Goal: Task Accomplishment & Management: Complete application form

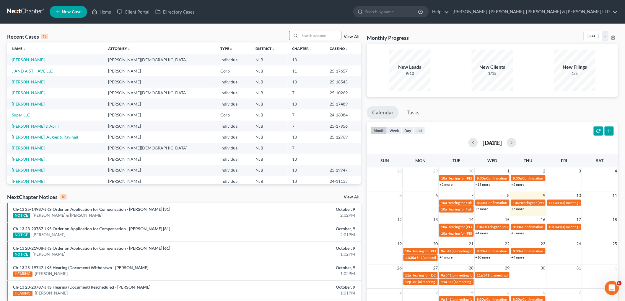
click at [317, 37] on input "search" at bounding box center [320, 35] width 41 height 9
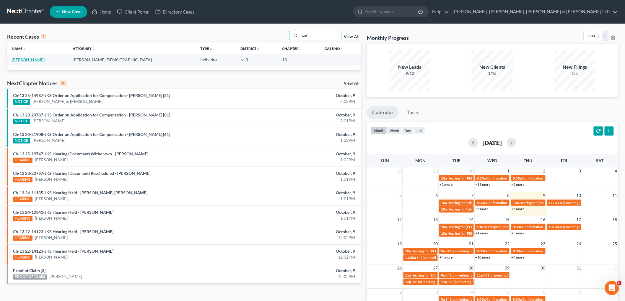
type input "wat"
click at [43, 59] on link "[PERSON_NAME]" at bounding box center [28, 59] width 33 height 5
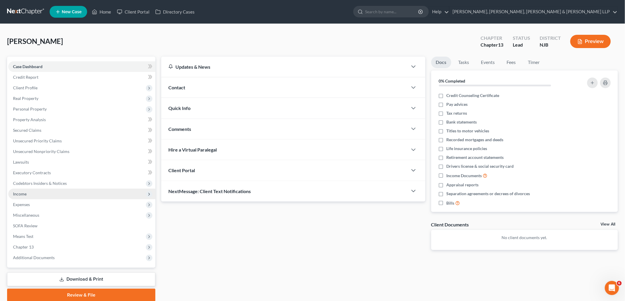
click at [25, 191] on span "Income" at bounding box center [81, 194] width 147 height 11
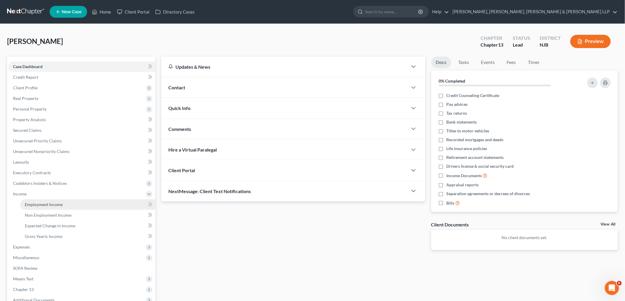
click at [39, 203] on span "Employment Income" at bounding box center [44, 204] width 38 height 5
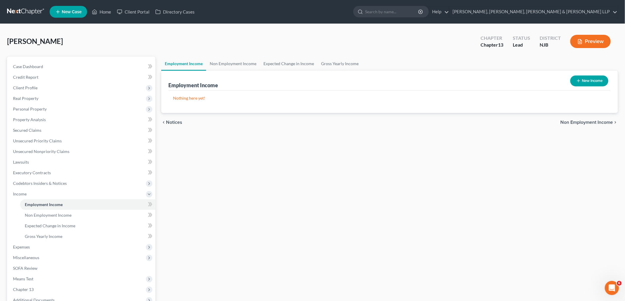
click at [586, 81] on button "New Income" at bounding box center [589, 81] width 38 height 11
select select "0"
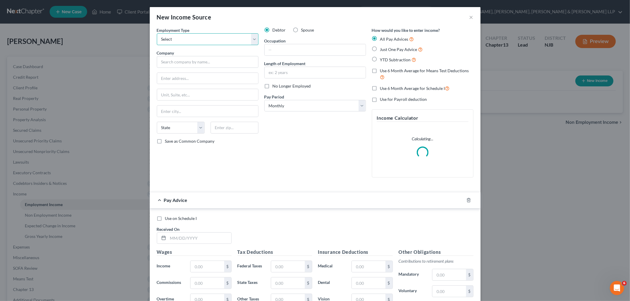
click at [184, 42] on select "Select Full or [DEMOGRAPHIC_DATA] Employment Self Employment" at bounding box center [208, 39] width 102 height 12
select select "0"
click at [157, 33] on select "Select Full or [DEMOGRAPHIC_DATA] Employment Self Employment" at bounding box center [208, 39] width 102 height 12
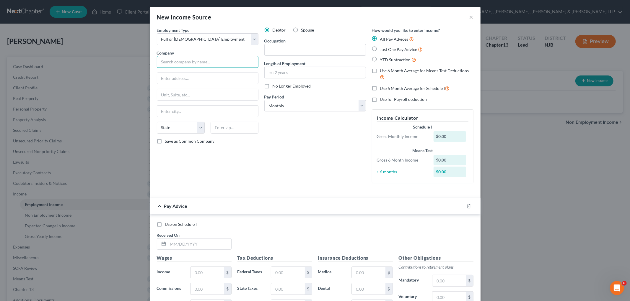
click at [216, 58] on input "text" at bounding box center [208, 62] width 102 height 12
paste input "Plainfield Board of Education"
type input "Plainfield Board of Education"
click at [224, 83] on input "text" at bounding box center [207, 78] width 101 height 11
paste input "[STREET_ADDRESS],"
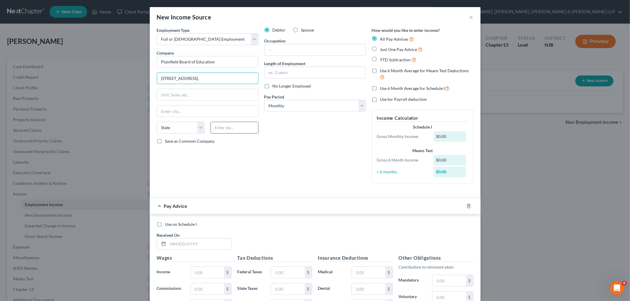
type input "[STREET_ADDRESS],"
click at [243, 129] on input "text" at bounding box center [234, 128] width 48 height 12
type input "07063"
type input "Plainfield"
select select "33"
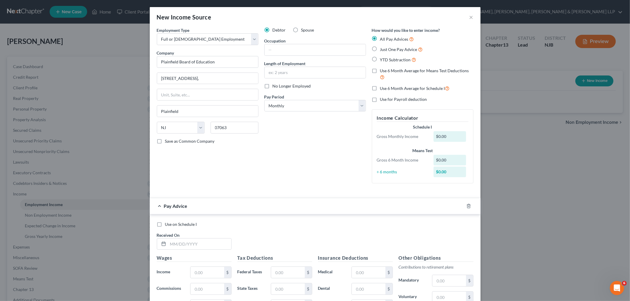
click at [269, 150] on div "Debtor Spouse Occupation Length of Employment No Longer Employed Pay Period * S…" at bounding box center [314, 107] width 107 height 161
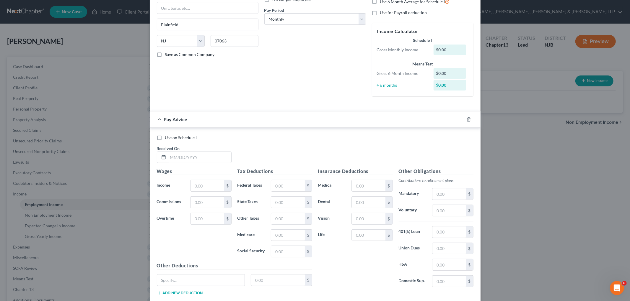
scroll to position [123, 0]
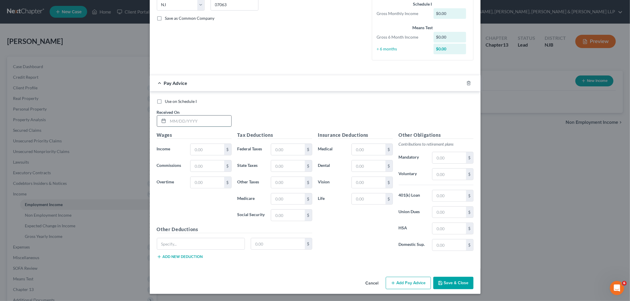
click at [188, 116] on input "text" at bounding box center [199, 121] width 63 height 11
type input "[DATE]"
drag, startPoint x: 465, startPoint y: 82, endPoint x: 465, endPoint y: 111, distance: 29.5
click at [466, 81] on icon "button" at bounding box center [468, 83] width 5 height 5
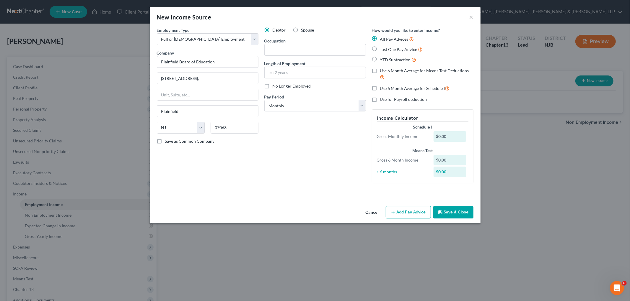
scroll to position [0, 0]
click at [321, 106] on select "Select Monthly Twice Monthly Every Other Week Weekly" at bounding box center [315, 106] width 102 height 12
select select "1"
click at [264, 100] on select "Select Monthly Twice Monthly Every Other Week Weekly" at bounding box center [315, 106] width 102 height 12
click at [396, 211] on button "Add Pay Advice" at bounding box center [408, 212] width 45 height 12
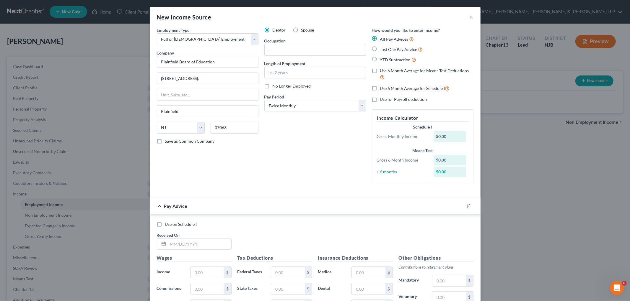
scroll to position [123, 0]
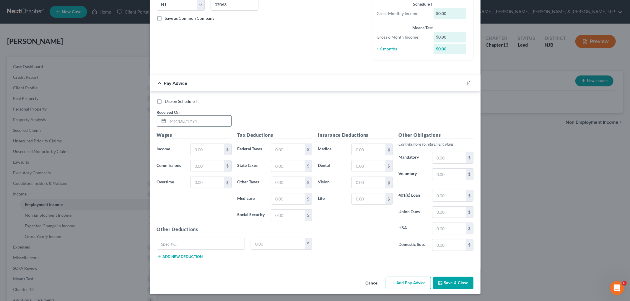
click at [200, 118] on input "text" at bounding box center [199, 121] width 63 height 11
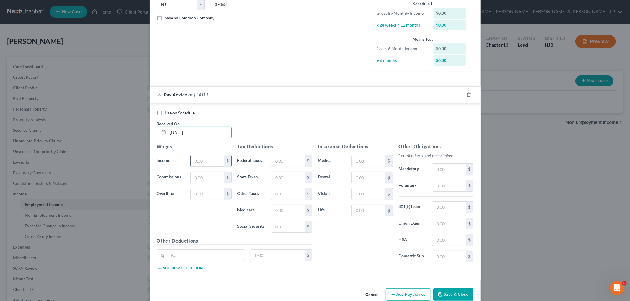
type input "[DATE]"
click at [204, 161] on input "text" at bounding box center [206, 161] width 33 height 11
type input "5,015.45"
click at [453, 184] on input "text" at bounding box center [448, 185] width 33 height 11
type input "376.16"
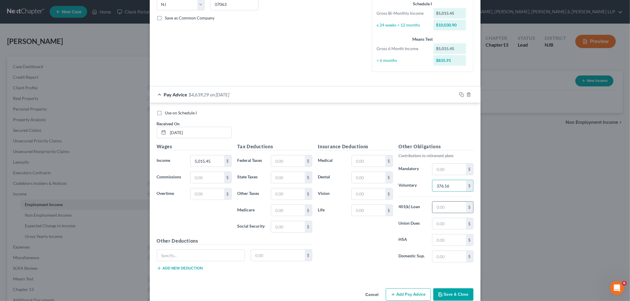
click at [454, 207] on input "text" at bounding box center [448, 207] width 33 height 11
type input "828.84"
click at [369, 213] on input "text" at bounding box center [368, 210] width 33 height 11
type input "0"
type input "20.06"
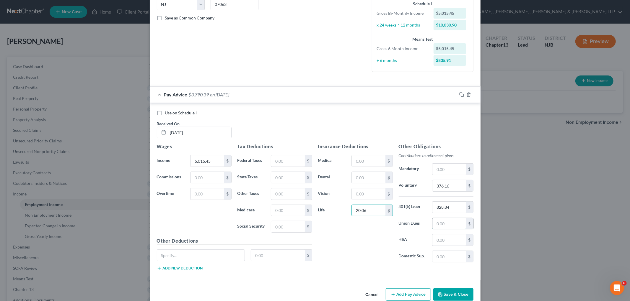
click at [435, 225] on input "text" at bounding box center [448, 223] width 33 height 11
type input "78.02"
click at [273, 259] on input "text" at bounding box center [278, 255] width 54 height 11
type input "501.55"
click at [212, 255] on input "text" at bounding box center [201, 255] width 88 height 11
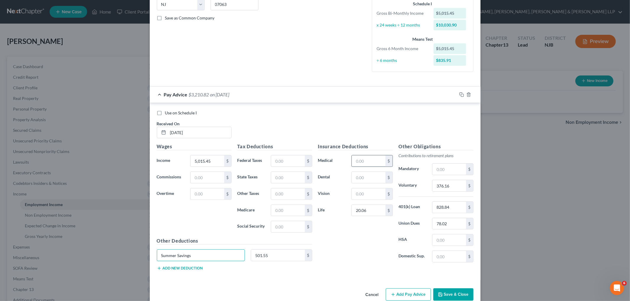
type input "Summer Savings"
click at [370, 163] on input "text" at bounding box center [368, 161] width 33 height 11
type input "180.56"
click at [371, 190] on input "text" at bounding box center [368, 194] width 33 height 11
type input "0.74"
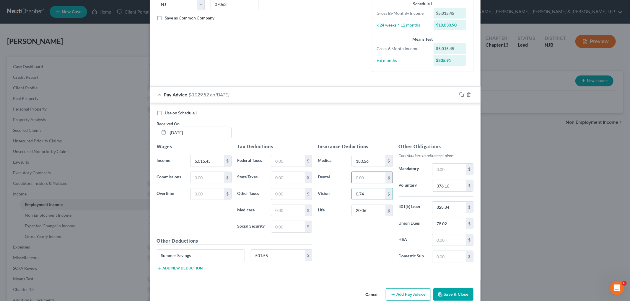
click at [372, 177] on input "text" at bounding box center [368, 177] width 33 height 11
type input "3.50"
click at [367, 258] on div "Insurance Deductions Medical 180.56 $ Dental 3.50 $ Vision 0.74 $ Life 20.06 $" at bounding box center [355, 205] width 81 height 124
click at [291, 164] on input "text" at bounding box center [287, 161] width 33 height 11
type input "565.42"
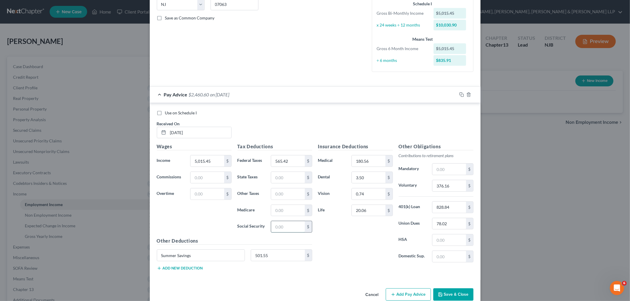
click at [282, 224] on input "text" at bounding box center [287, 226] width 33 height 11
type input "300.83"
click at [283, 212] on input "text" at bounding box center [287, 210] width 33 height 11
type input "70.36"
click at [334, 234] on div "Insurance Deductions Medical 180.56 $ Dental 3.50 $ Vision 0.74 $ Life 20.06 $" at bounding box center [355, 205] width 81 height 124
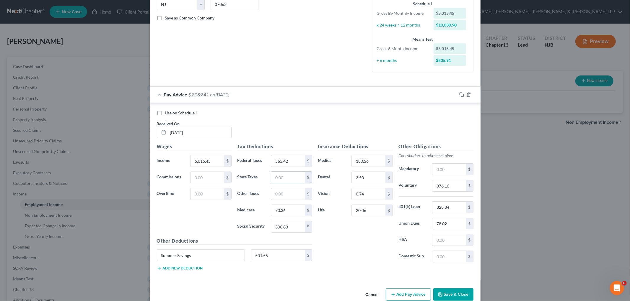
click at [286, 177] on input "text" at bounding box center [287, 177] width 33 height 11
type input "253.14"
click at [459, 95] on icon "button" at bounding box center [460, 94] width 3 height 3
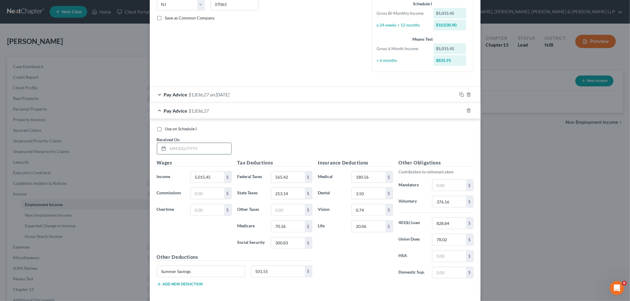
click at [202, 146] on input "text" at bounding box center [199, 148] width 63 height 11
type input "[DATE]"
click at [453, 238] on input "78.02" at bounding box center [448, 239] width 33 height 11
type input "78.11"
drag, startPoint x: 456, startPoint y: 110, endPoint x: 442, endPoint y: 121, distance: 17.7
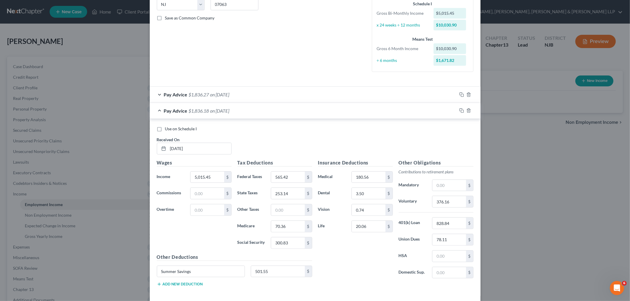
click at [457, 110] on div at bounding box center [469, 110] width 24 height 9
drag, startPoint x: 460, startPoint y: 110, endPoint x: 391, endPoint y: 131, distance: 71.7
click at [460, 110] on icon "button" at bounding box center [461, 110] width 5 height 5
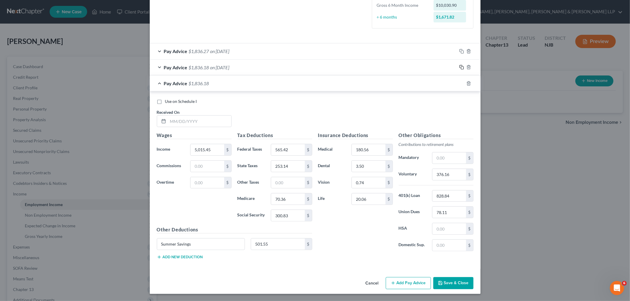
scroll to position [167, 0]
click at [211, 123] on input "text" at bounding box center [199, 121] width 63 height 11
type input "[DATE]"
click at [459, 81] on icon "button" at bounding box center [460, 82] width 3 height 3
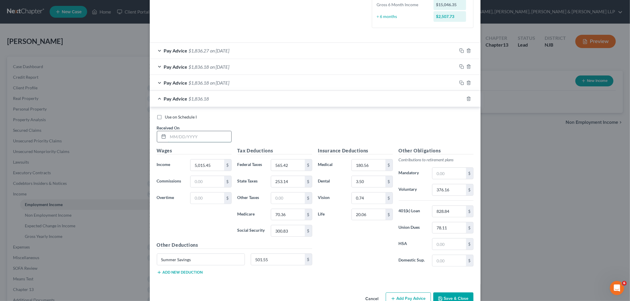
click at [194, 133] on input "text" at bounding box center [199, 136] width 63 height 11
type input "[DATE]"
click at [277, 133] on div "Use on Schedule I Received On * [DATE]" at bounding box center [315, 130] width 322 height 33
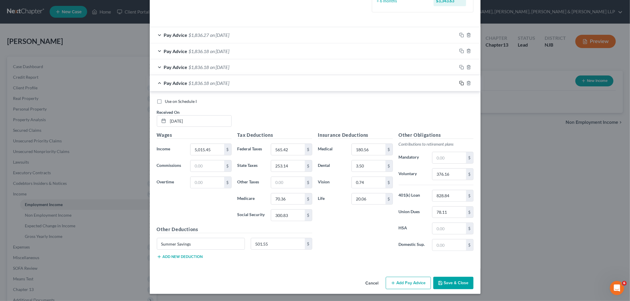
click at [459, 83] on icon "button" at bounding box center [461, 83] width 5 height 5
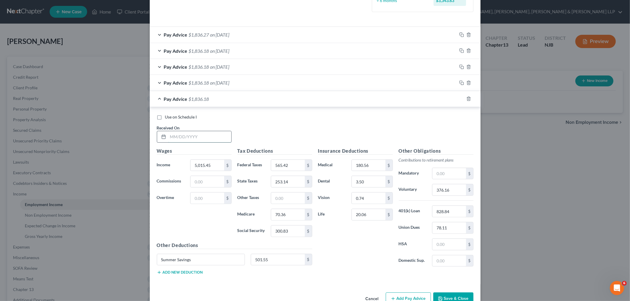
click at [179, 136] on input "text" at bounding box center [199, 136] width 63 height 11
type input "4"
type input "[DATE]"
click at [288, 182] on input "253.14" at bounding box center [287, 181] width 33 height 11
type input "166.57"
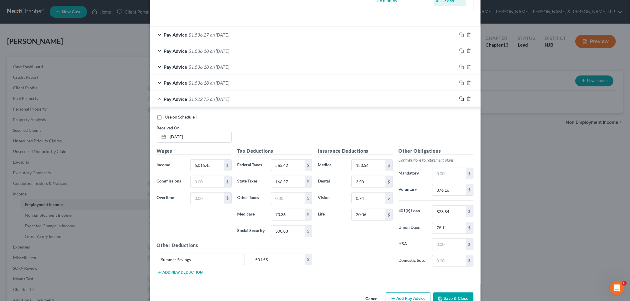
click at [459, 98] on icon "button" at bounding box center [461, 99] width 5 height 5
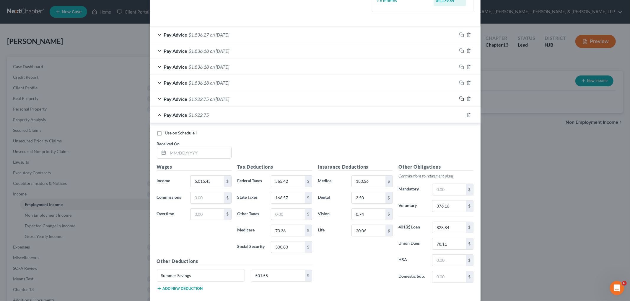
scroll to position [216, 0]
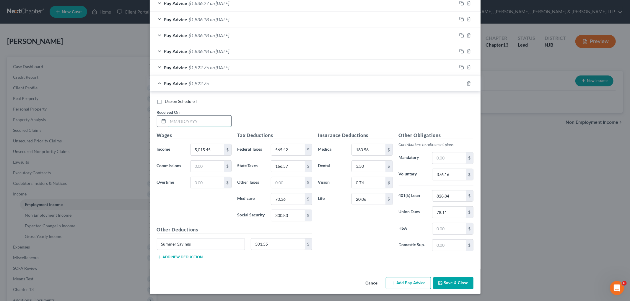
click at [172, 120] on input "text" at bounding box center [199, 121] width 63 height 11
type input "[DATE]"
click at [361, 235] on div "Insurance Deductions Medical 180.56 $ Dental 3.50 $ Vision 0.74 $ Life 20.06 $" at bounding box center [355, 194] width 81 height 124
click at [332, 250] on div "Insurance Deductions Medical 180.56 $ Dental 3.50 $ Vision 0.74 $ Life 20.06 $" at bounding box center [355, 194] width 81 height 124
click at [293, 167] on input "166.57" at bounding box center [287, 166] width 33 height 11
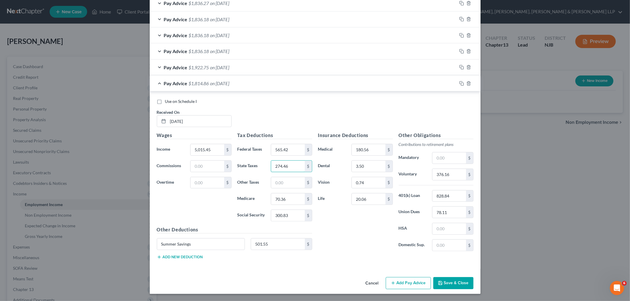
type input "274.46"
click at [321, 86] on div "Pay Advice $1,814.86 on [DATE]" at bounding box center [303, 84] width 307 height 16
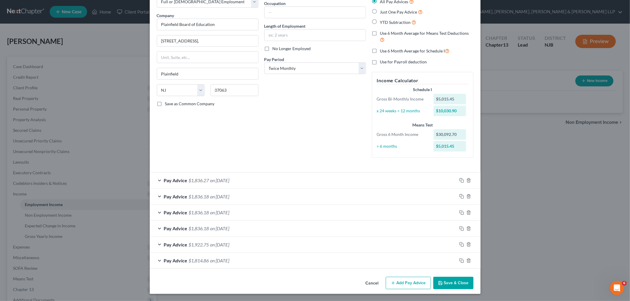
scroll to position [37, 0]
click at [459, 259] on icon "button" at bounding box center [461, 261] width 5 height 5
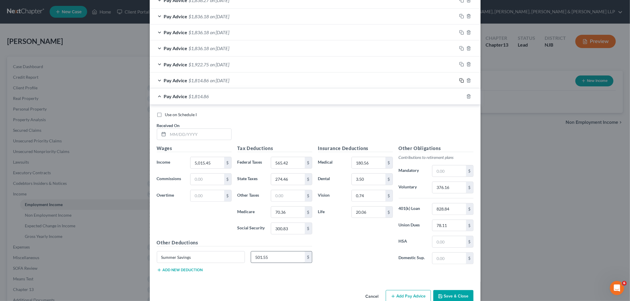
scroll to position [231, 0]
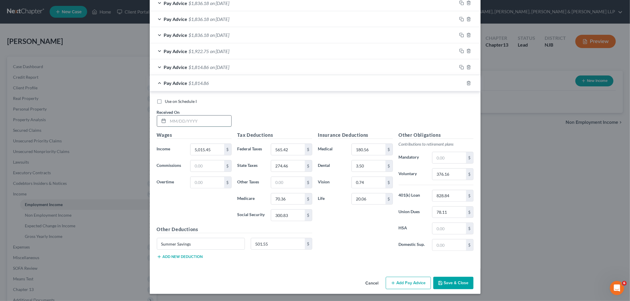
click at [185, 118] on input "text" at bounding box center [199, 121] width 63 height 11
type input "[DATE]"
click at [208, 147] on input "5,015.45" at bounding box center [206, 149] width 33 height 11
type input "5,067.50"
click at [456, 175] on input "376.16" at bounding box center [448, 174] width 33 height 11
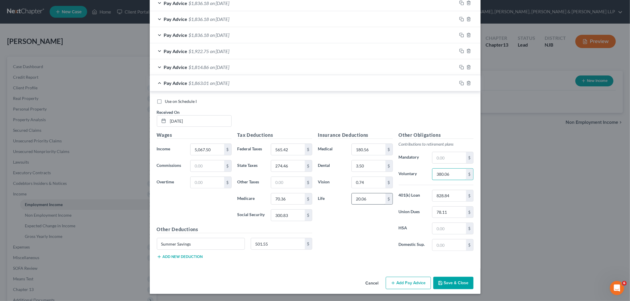
type input "380.06"
click at [377, 202] on input "20.06" at bounding box center [368, 199] width 33 height 11
type input "20.27"
click at [451, 216] on input "78.11" at bounding box center [448, 212] width 33 height 11
type input "76.75"
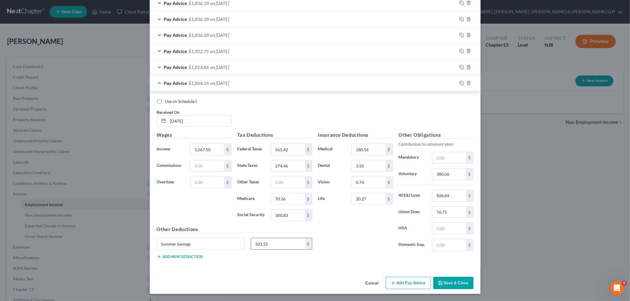
click at [270, 243] on input "501.55" at bounding box center [278, 244] width 54 height 11
type input "506.75"
click at [371, 153] on input "180.56" at bounding box center [368, 149] width 33 height 11
type input "182.43"
click at [365, 182] on input "0.74" at bounding box center [368, 182] width 33 height 11
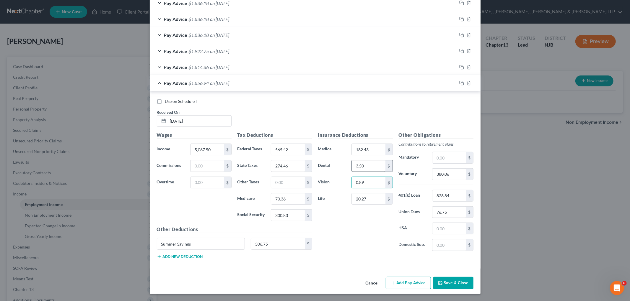
type input "0.89"
click at [372, 162] on input "3.50" at bounding box center [368, 166] width 33 height 11
type input "4.20"
click at [364, 233] on div "Insurance Deductions Medical 182.43 $ Dental 4.20 $ Vision 0.89 $ Life 20.27 $" at bounding box center [355, 194] width 81 height 124
click at [294, 147] on input "565.42" at bounding box center [287, 149] width 33 height 11
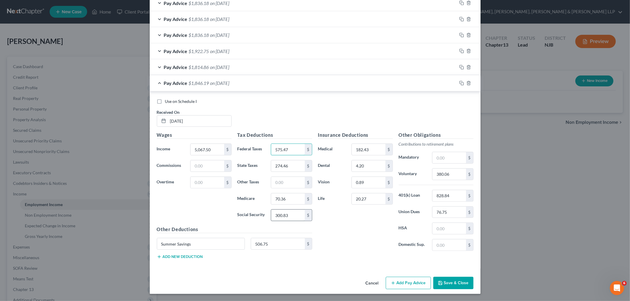
type input "575.47"
click at [296, 218] on input "300.83" at bounding box center [287, 215] width 33 height 11
type input "303.91"
click at [294, 200] on input "70.36" at bounding box center [287, 199] width 33 height 11
type input "71.08"
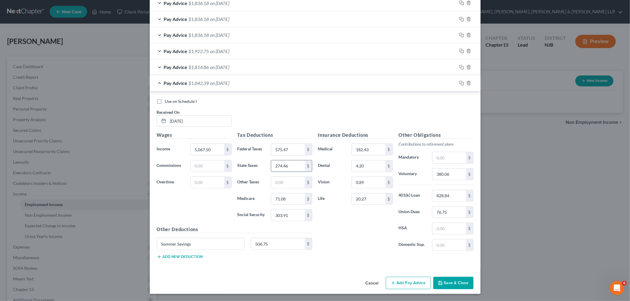
click at [291, 164] on input "274.46" at bounding box center [287, 166] width 33 height 11
type input "256.97"
click at [459, 83] on icon "button" at bounding box center [461, 83] width 5 height 5
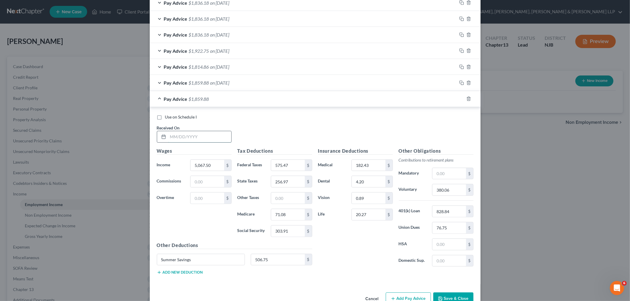
click at [197, 136] on input "text" at bounding box center [199, 136] width 63 height 11
type input "[DATE]"
click at [214, 167] on input "5,067.50" at bounding box center [206, 165] width 33 height 11
type input "100.00"
click at [297, 166] on input "575.47" at bounding box center [287, 165] width 33 height 11
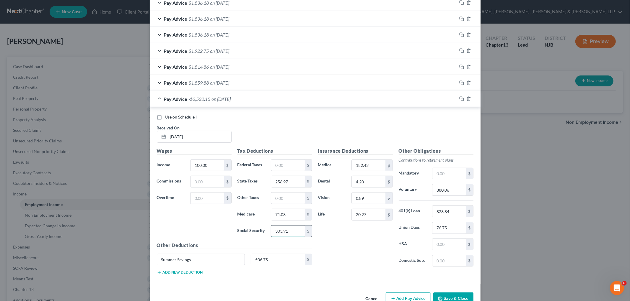
click at [293, 233] on input "303.91" at bounding box center [287, 231] width 33 height 11
type input "6.20"
click at [297, 215] on input "71.08" at bounding box center [287, 214] width 33 height 11
type input "1.45"
click at [296, 184] on input "256.97" at bounding box center [287, 181] width 33 height 11
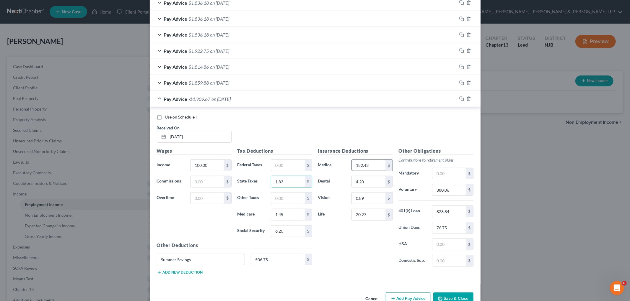
type input "1.83"
click at [376, 164] on input "182.43" at bounding box center [368, 165] width 33 height 11
click at [373, 184] on input "4.20" at bounding box center [368, 181] width 33 height 11
click at [371, 202] on input "0.89" at bounding box center [368, 198] width 33 height 11
click at [369, 219] on input "20.27" at bounding box center [368, 214] width 33 height 11
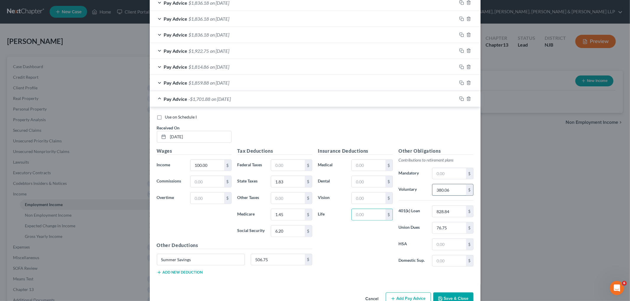
click at [457, 189] on input "380.06" at bounding box center [448, 190] width 33 height 11
click at [456, 210] on input "828.84" at bounding box center [448, 211] width 33 height 11
click at [454, 231] on input "76.75" at bounding box center [448, 228] width 33 height 11
click at [283, 258] on input "506.75" at bounding box center [278, 259] width 54 height 11
drag, startPoint x: 456, startPoint y: 99, endPoint x: 352, endPoint y: 171, distance: 127.3
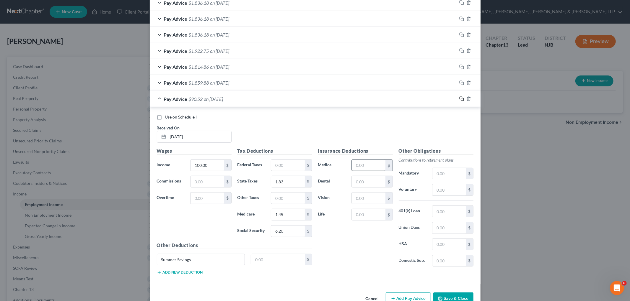
click at [459, 99] on icon "button" at bounding box center [461, 99] width 5 height 5
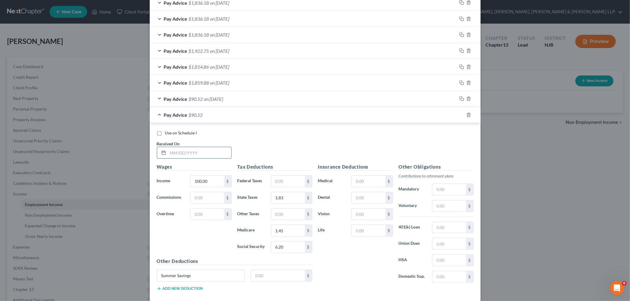
click at [203, 155] on input "text" at bounding box center [199, 152] width 63 height 11
type input "[DATE]"
click at [216, 182] on input "100.00" at bounding box center [206, 181] width 33 height 11
type input "2,369.82"
click at [292, 199] on input "1.83" at bounding box center [287, 197] width 33 height 11
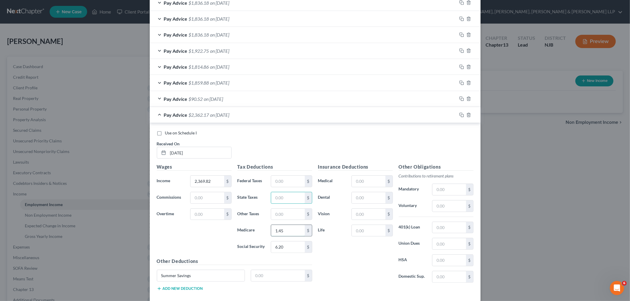
click at [291, 230] on input "1.45" at bounding box center [287, 230] width 33 height 11
click at [291, 249] on input "6.20" at bounding box center [287, 247] width 33 height 11
click at [459, 116] on icon "button" at bounding box center [460, 114] width 3 height 3
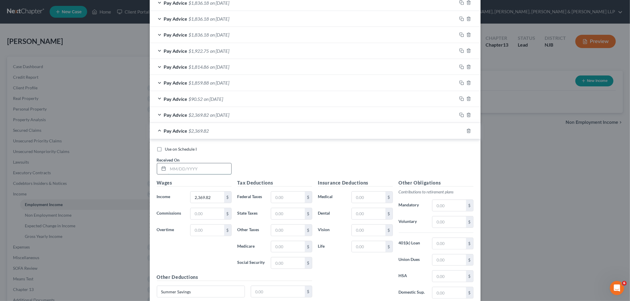
click at [214, 167] on input "text" at bounding box center [199, 169] width 63 height 11
type input "[DATE]"
drag, startPoint x: 459, startPoint y: 131, endPoint x: 275, endPoint y: 180, distance: 190.3
click at [459, 131] on icon "button" at bounding box center [461, 131] width 5 height 5
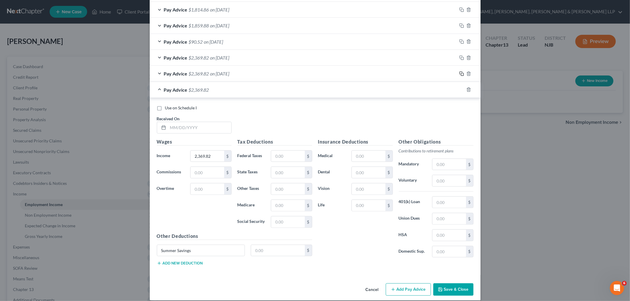
scroll to position [296, 0]
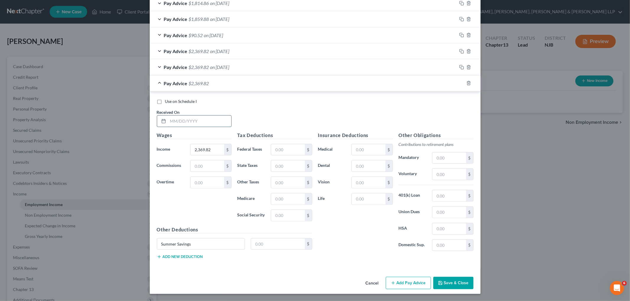
click at [210, 116] on input "text" at bounding box center [199, 121] width 63 height 11
type input "[DATE]"
click at [256, 113] on div "Use on Schedule I Received On * [DATE]" at bounding box center [315, 115] width 322 height 33
click at [215, 148] on input "2,369.82" at bounding box center [206, 149] width 33 height 11
type input "1,960.00"
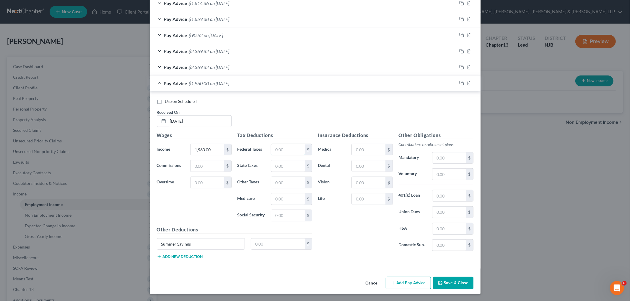
click at [281, 149] on input "text" at bounding box center [287, 149] width 33 height 11
type input "133.28"
click at [291, 217] on input "text" at bounding box center [287, 215] width 33 height 11
type input "121.52"
click at [296, 199] on input "text" at bounding box center [287, 199] width 33 height 11
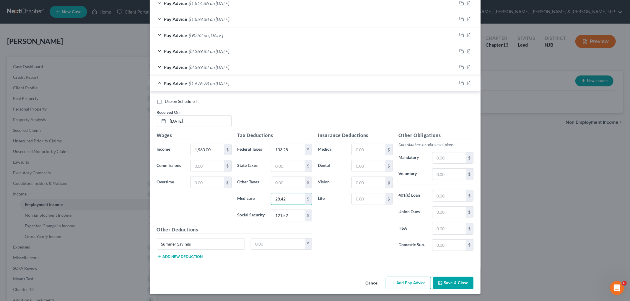
type input "28.42"
click at [323, 228] on div "Insurance Deductions Medical $ Dental $ Vision $ Life $" at bounding box center [355, 194] width 81 height 124
click at [283, 163] on input "text" at bounding box center [287, 166] width 33 height 11
type input "44.66"
drag, startPoint x: 368, startPoint y: 79, endPoint x: 374, endPoint y: 179, distance: 100.3
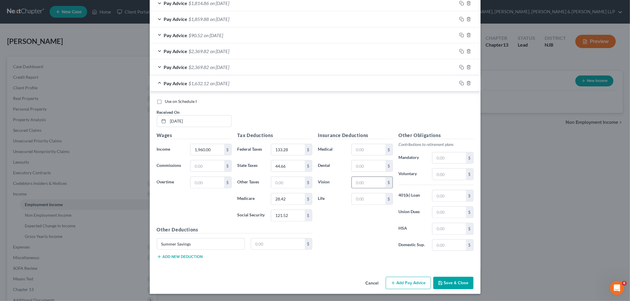
click at [368, 79] on div "Pay Advice $1,632.12 on [DATE]" at bounding box center [303, 84] width 307 height 16
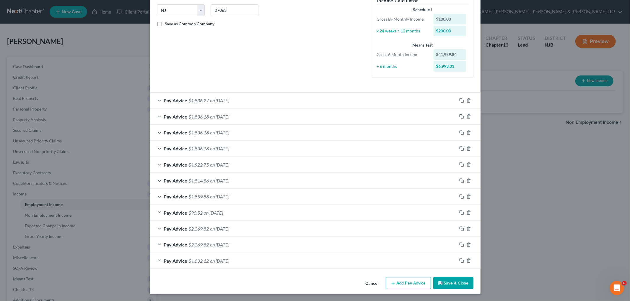
scroll to position [118, 0]
click at [459, 244] on icon "button" at bounding box center [461, 245] width 5 height 5
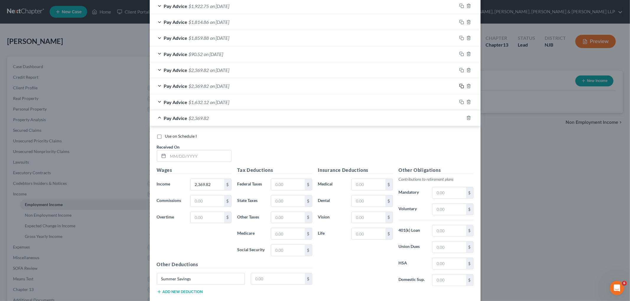
scroll to position [282, 0]
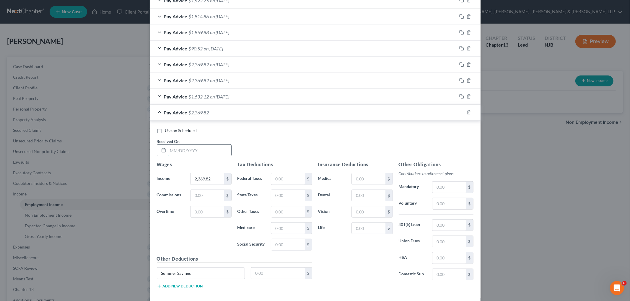
click at [220, 150] on input "text" at bounding box center [199, 150] width 63 height 11
type input "[DATE]"
click at [330, 114] on div "Pay Advice $2,369.82 on [DATE]" at bounding box center [303, 113] width 307 height 16
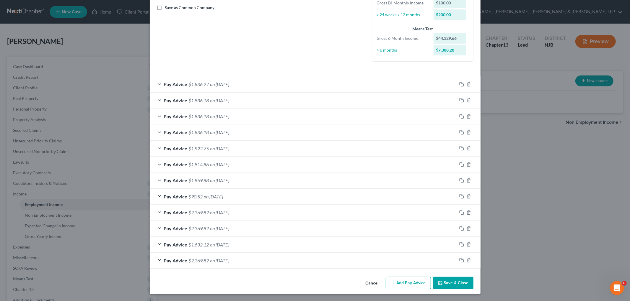
scroll to position [134, 0]
click at [459, 262] on icon "button" at bounding box center [461, 260] width 5 height 5
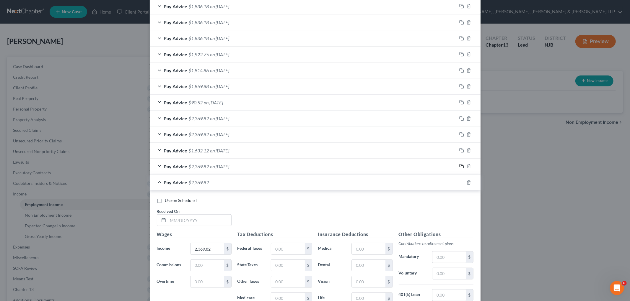
scroll to position [265, 0]
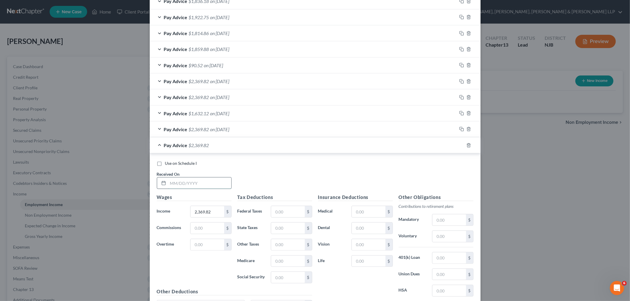
click at [207, 182] on input "text" at bounding box center [199, 183] width 63 height 11
type input "[DATE]"
click at [216, 213] on input "2,369.82" at bounding box center [206, 211] width 33 height 11
type input "2,268.00"
click at [297, 213] on input "text" at bounding box center [287, 211] width 33 height 11
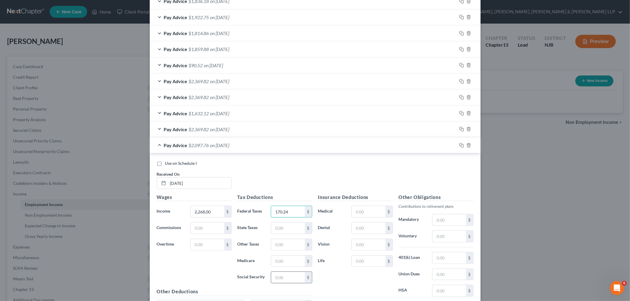
type input "170.24"
click at [296, 280] on input "text" at bounding box center [287, 277] width 33 height 11
type input "140.62"
click at [291, 261] on input "text" at bounding box center [287, 261] width 33 height 11
type input "32.89"
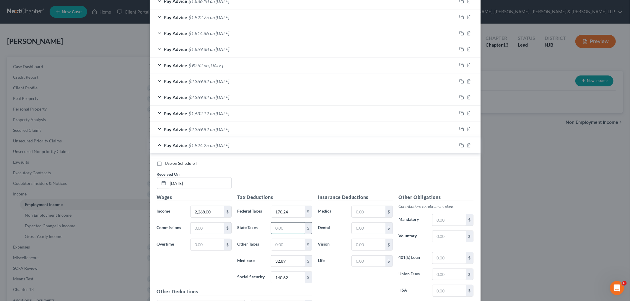
click at [293, 232] on input "text" at bounding box center [287, 228] width 33 height 11
type input "63.58"
click at [303, 145] on div "Pay Advice $1,860.67 on [DATE]" at bounding box center [303, 146] width 307 height 16
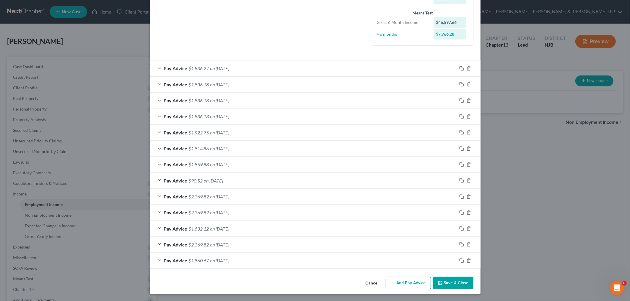
scroll to position [150, 0]
click at [461, 244] on rect "button" at bounding box center [462, 245] width 3 height 3
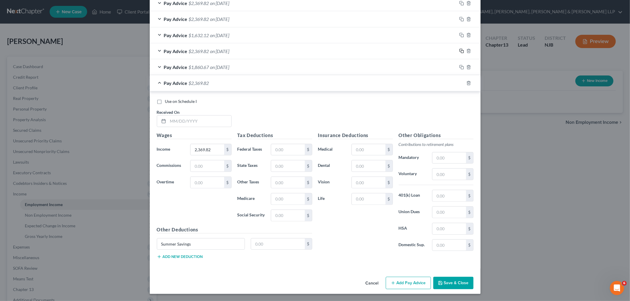
scroll to position [344, 0]
click at [210, 123] on input "text" at bounding box center [199, 121] width 63 height 11
type input "[DATE]"
click at [272, 85] on div "Pay Advice $2,369.82 on [DATE]" at bounding box center [303, 83] width 307 height 16
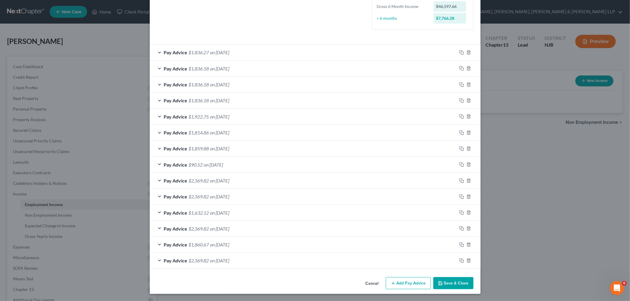
scroll to position [166, 0]
click at [447, 281] on button "Save & Close" at bounding box center [453, 284] width 40 height 12
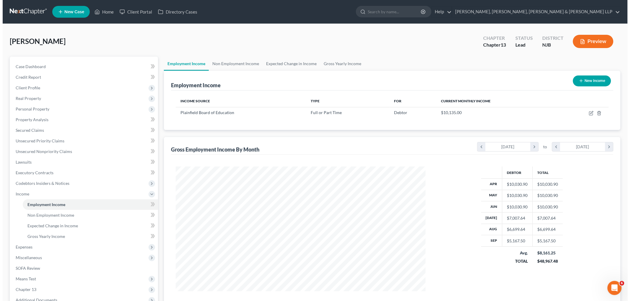
scroll to position [295105, 294970]
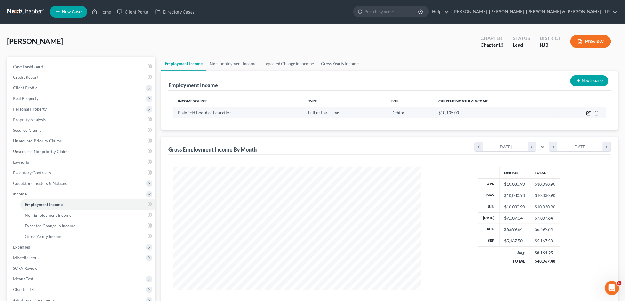
click at [587, 113] on icon "button" at bounding box center [588, 113] width 5 height 5
select select "0"
select select "33"
select select "1"
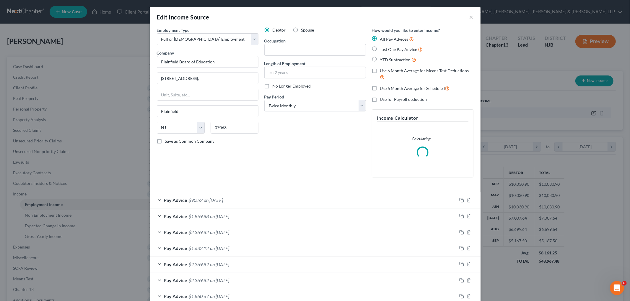
scroll to position [125, 262]
click at [380, 87] on label "Use 6 Month Average for Schedule I" at bounding box center [415, 88] width 70 height 7
click at [382, 87] on input "Use 6 Month Average for Schedule I" at bounding box center [384, 87] width 4 height 4
checkbox input "true"
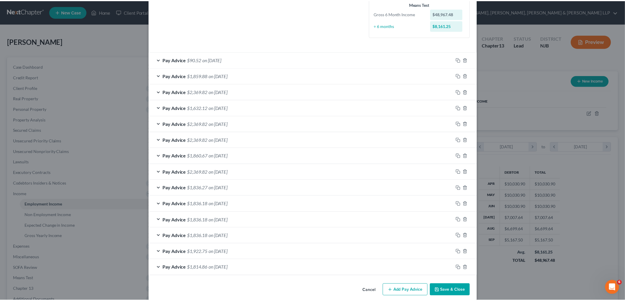
scroll to position [166, 0]
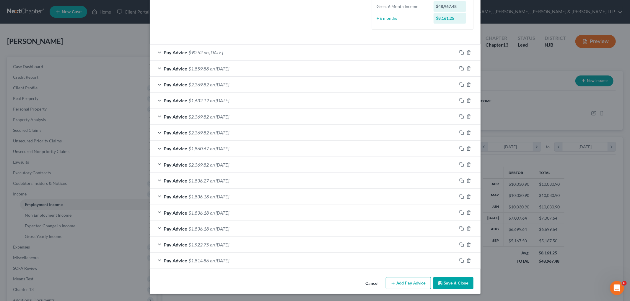
click at [452, 281] on button "Save & Close" at bounding box center [453, 284] width 40 height 12
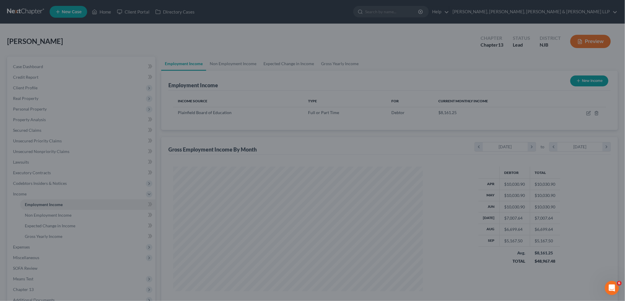
scroll to position [295105, 294970]
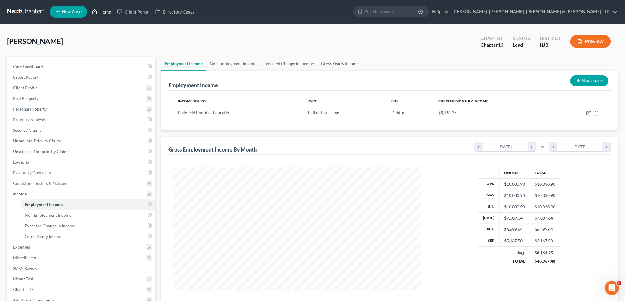
click at [110, 12] on link "Home" at bounding box center [101, 11] width 25 height 11
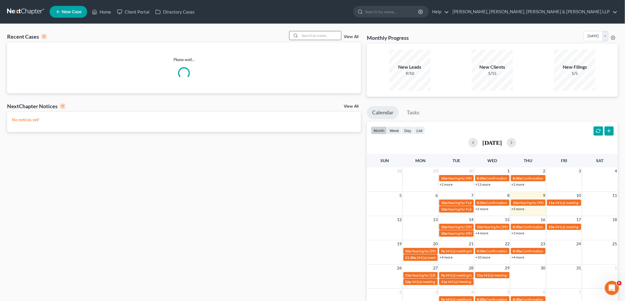
click at [318, 33] on input "search" at bounding box center [320, 35] width 41 height 9
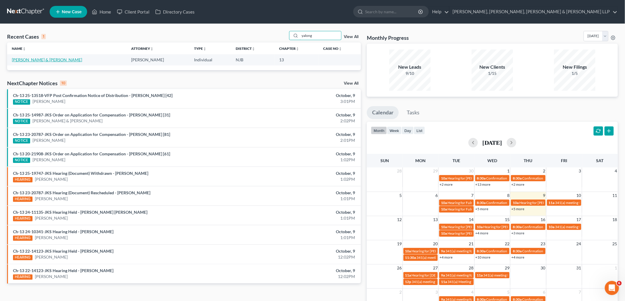
type input "yalong"
click at [39, 58] on link "[PERSON_NAME] & [PERSON_NAME]" at bounding box center [47, 59] width 70 height 5
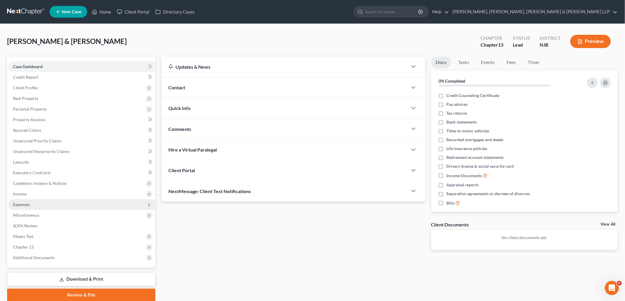
click at [25, 202] on span "Expenses" at bounding box center [21, 204] width 17 height 5
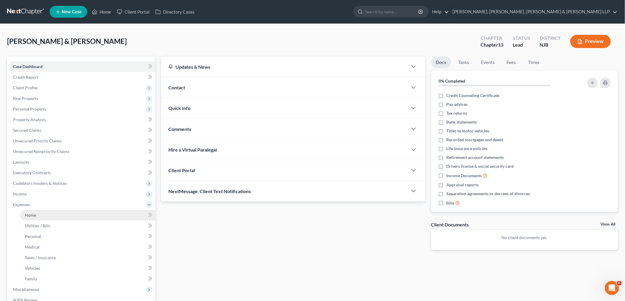
click at [28, 216] on span "Home" at bounding box center [30, 215] width 11 height 5
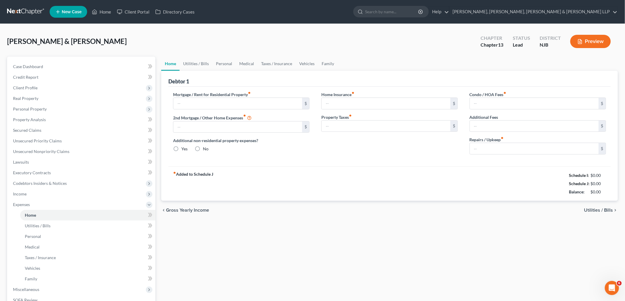
type input "2,274.72"
type input "0.00"
radio input "true"
type input "100.04"
type input "0.00"
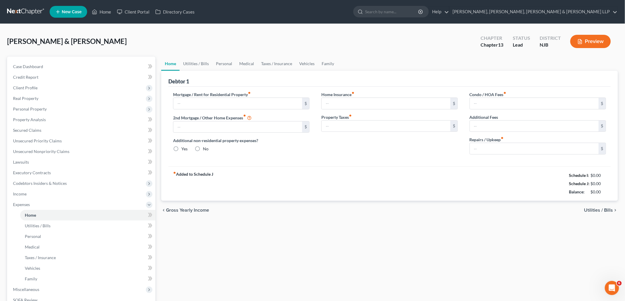
type input "500.00"
type input "0.00"
type input "106.00"
click at [327, 62] on link "Family" at bounding box center [327, 64] width 19 height 14
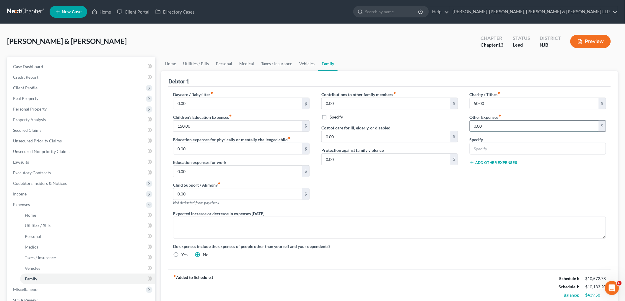
click at [490, 128] on input "0.00" at bounding box center [534, 126] width 129 height 11
type input "535.55"
click at [492, 146] on input "text" at bounding box center [538, 148] width 136 height 11
type input "Student loan payments"
click at [481, 194] on div "Charity / Tithes fiber_manual_record 50.00 $ Other Expenses fiber_manual_record…" at bounding box center [538, 151] width 148 height 119
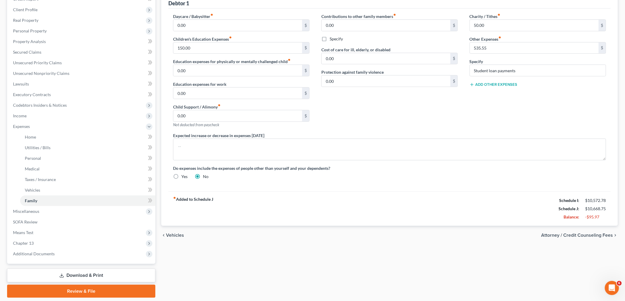
scroll to position [97, 0]
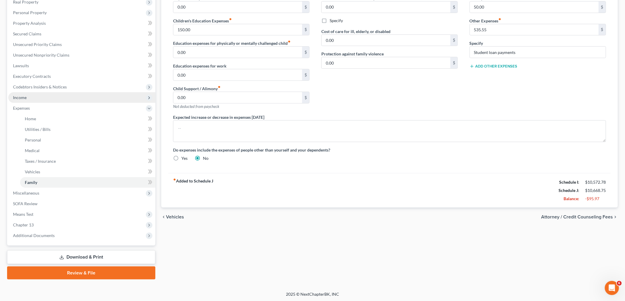
click at [22, 98] on span "Income" at bounding box center [20, 97] width 14 height 5
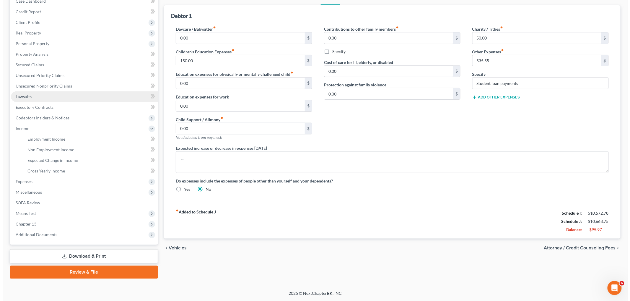
scroll to position [65, 0]
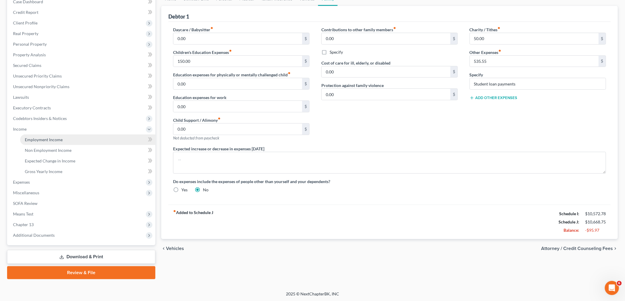
click at [35, 137] on span "Employment Income" at bounding box center [44, 139] width 38 height 5
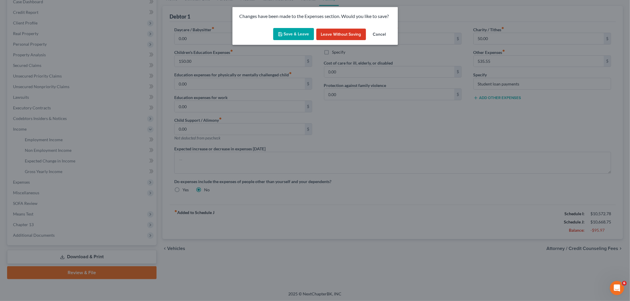
click at [298, 36] on button "Save & Leave" at bounding box center [293, 34] width 41 height 12
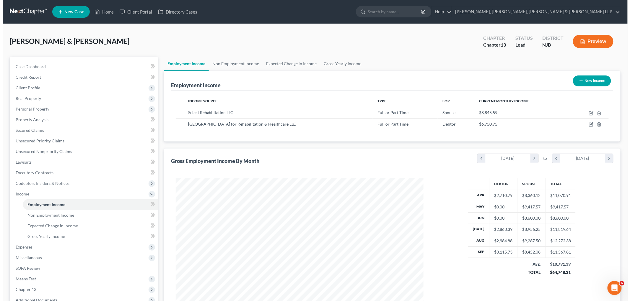
scroll to position [123, 259]
click at [587, 113] on icon "button" at bounding box center [588, 114] width 4 height 4
select select "0"
select select "14"
select select "2"
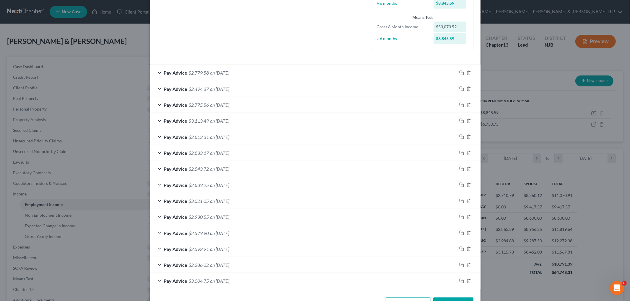
scroll to position [166, 0]
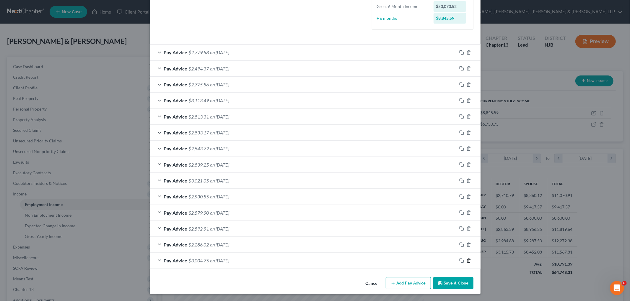
click at [467, 261] on icon "button" at bounding box center [468, 261] width 5 height 5
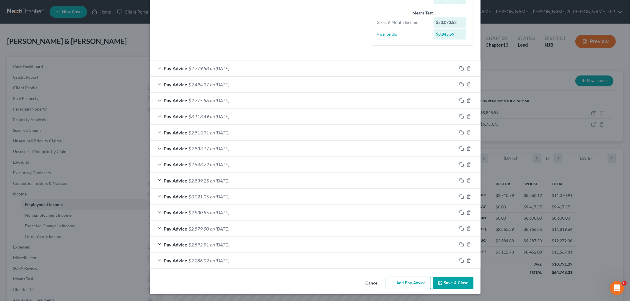
scroll to position [150, 0]
click at [467, 261] on icon "button" at bounding box center [468, 261] width 5 height 5
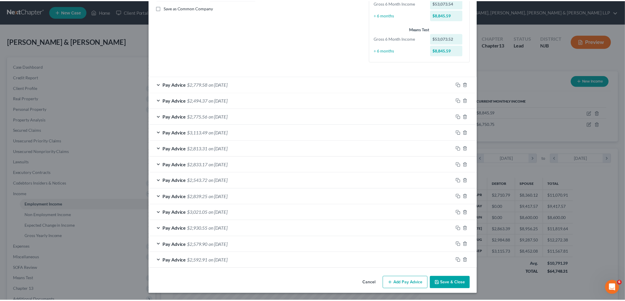
scroll to position [134, 0]
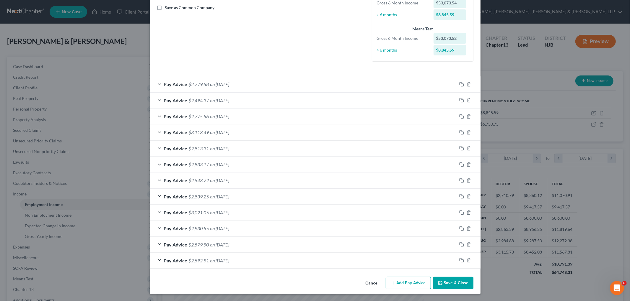
click at [468, 283] on button "Save & Close" at bounding box center [453, 283] width 40 height 12
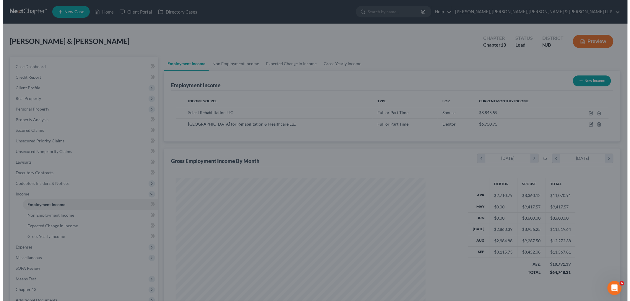
scroll to position [295105, 294970]
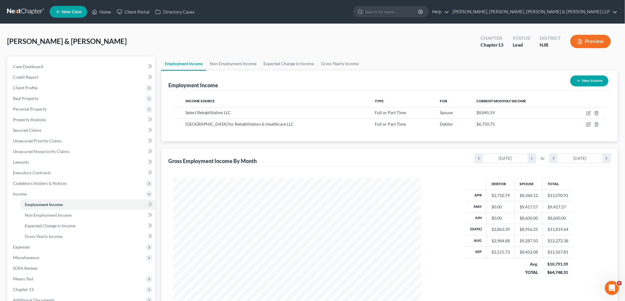
click at [403, 35] on div "[PERSON_NAME] & [PERSON_NAME] Upgraded Chapter Chapter 13 Status [GEOGRAPHIC_DA…" at bounding box center [312, 44] width 611 height 26
click at [587, 125] on icon "button" at bounding box center [588, 124] width 5 height 5
select select "0"
select select "33"
select select "2"
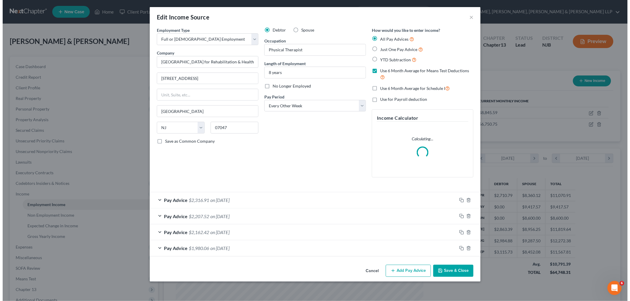
scroll to position [125, 262]
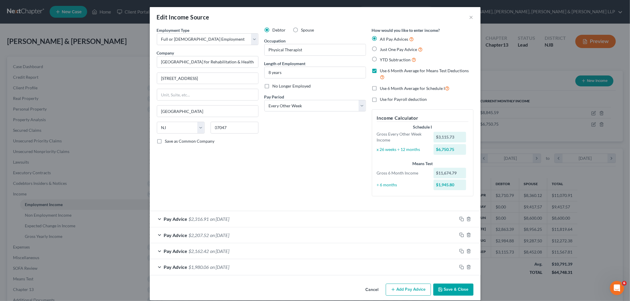
click at [290, 266] on div "Pay Advice $1,980.06 on [DATE]" at bounding box center [303, 268] width 307 height 16
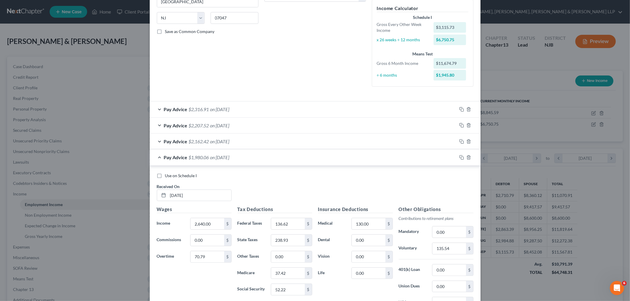
scroll to position [131, 0]
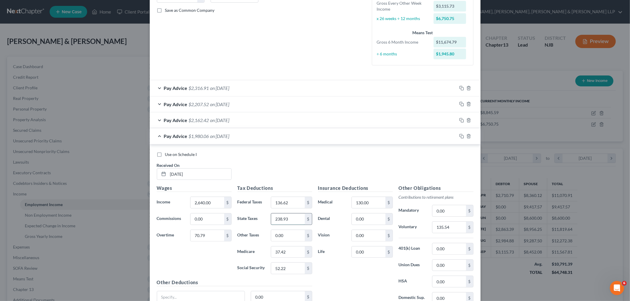
click at [296, 218] on input "238.93" at bounding box center [287, 219] width 33 height 11
type input "186.71"
click at [459, 137] on icon "button" at bounding box center [461, 136] width 5 height 5
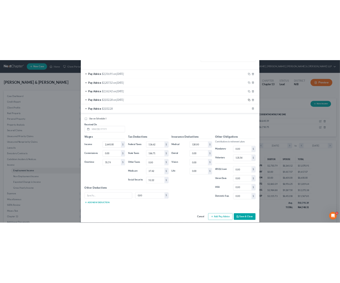
scroll to position [197, 0]
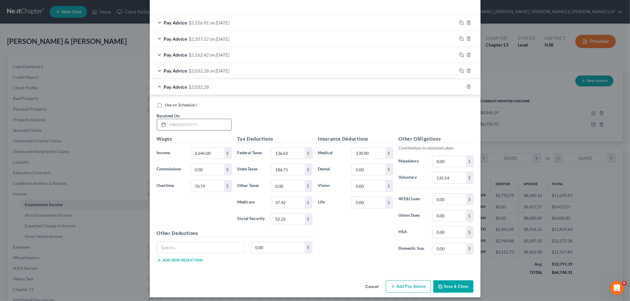
click at [214, 122] on input "text" at bounding box center [199, 124] width 63 height 11
type input "[DATE]"
click at [215, 153] on input "2,640.00" at bounding box center [206, 153] width 33 height 11
type input "2,361.15"
click at [216, 189] on input "70.79" at bounding box center [206, 186] width 33 height 11
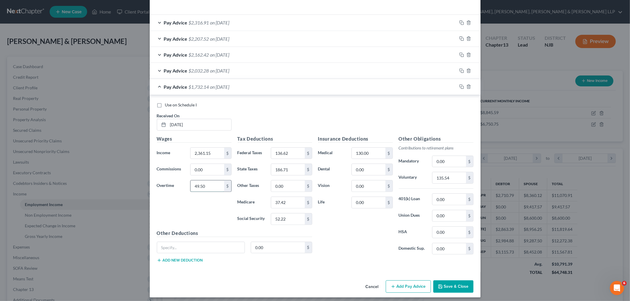
click at [207, 187] on input "49.50" at bounding box center [206, 186] width 33 height 11
type input "4"
type input "313.50"
click at [204, 208] on div "Wages Income * 2,361.15 $ Commissions 0.00 $ Overtime 313.50 $" at bounding box center [194, 183] width 81 height 94
click at [376, 234] on div "Insurance Deductions Medical 130.00 $ Dental 0.00 $ Vision 0.00 $ Life 0.00 $" at bounding box center [355, 198] width 81 height 124
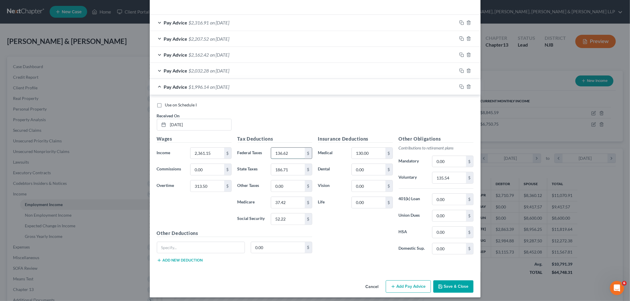
click at [295, 152] on input "136.62" at bounding box center [287, 153] width 33 height 11
type input "132.50"
click at [296, 206] on input "37.42" at bounding box center [287, 202] width 33 height 11
type input "36.90"
click at [293, 223] on input "52.22" at bounding box center [287, 219] width 33 height 11
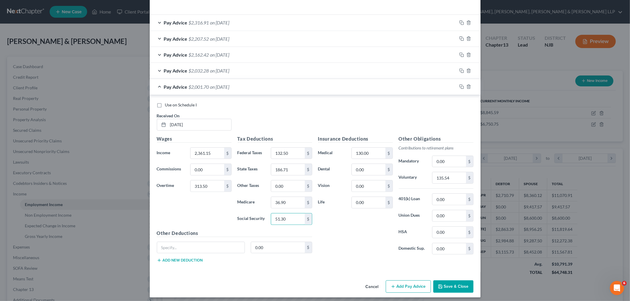
drag, startPoint x: 287, startPoint y: 218, endPoint x: 267, endPoint y: 216, distance: 20.2
click at [268, 216] on div "51.30 $" at bounding box center [291, 219] width 47 height 12
type input "157.77"
click at [288, 169] on input "186.71" at bounding box center [287, 169] width 33 height 11
type input "77.64"
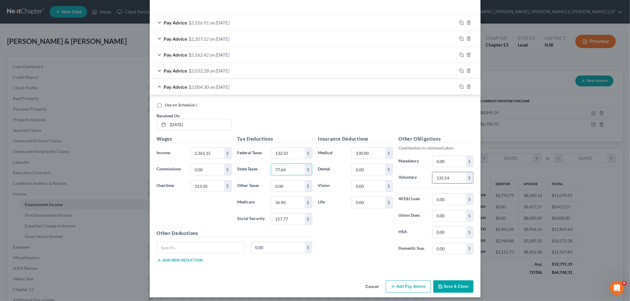
click at [454, 178] on input "135.54" at bounding box center [448, 177] width 33 height 11
type input "133.73"
click at [459, 87] on icon "button" at bounding box center [461, 86] width 5 height 5
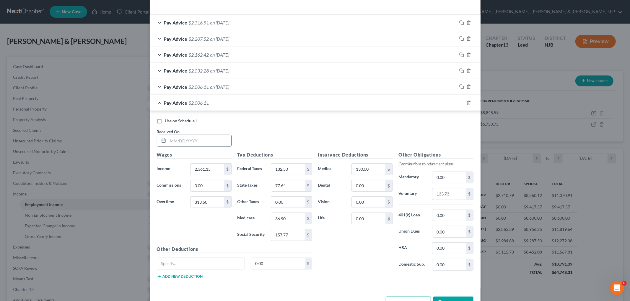
click at [216, 139] on input "text" at bounding box center [199, 140] width 63 height 11
click at [193, 141] on input "text" at bounding box center [199, 140] width 63 height 11
type input "[DATE]"
type input "2,409.66"
click at [216, 201] on input "313.50" at bounding box center [206, 202] width 33 height 11
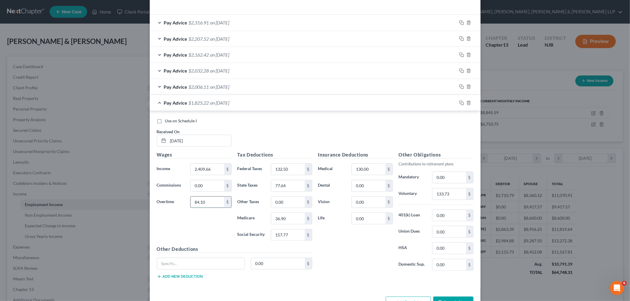
click at [214, 199] on input "84.10" at bounding box center [206, 202] width 33 height 11
type input "84.15"
click at [385, 265] on div "Insurance Deductions Medical 130.00 $ Dental 0.00 $ Vision 0.00 $ Life 0.00 $" at bounding box center [355, 213] width 81 height 124
click at [294, 165] on input "132.50" at bounding box center [287, 169] width 33 height 11
type input "111.89"
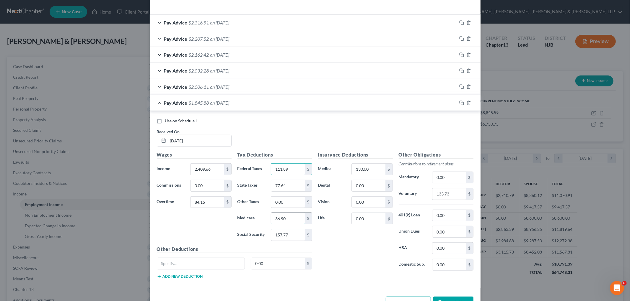
click at [289, 222] on input "36.90" at bounding box center [287, 218] width 33 height 11
type input "34.28"
click at [293, 239] on input "157.77" at bounding box center [287, 235] width 33 height 11
type input "146.56"
click at [295, 188] on input "77.64" at bounding box center [287, 185] width 33 height 11
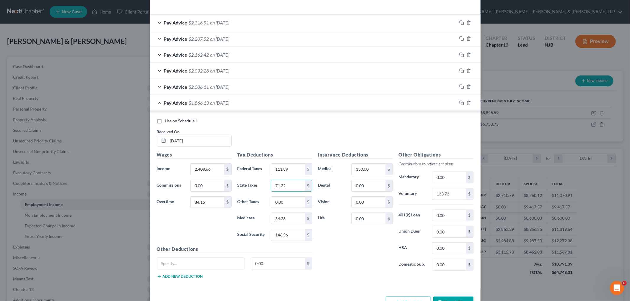
type input "71.22"
click at [360, 243] on div "Insurance Deductions Medical 130.00 $ Dental 0.00 $ Vision 0.00 $ Life 0.00 $" at bounding box center [355, 213] width 81 height 124
click at [456, 195] on input "133.73" at bounding box center [448, 194] width 33 height 11
type input "124.69"
click at [459, 104] on icon "button" at bounding box center [461, 103] width 5 height 5
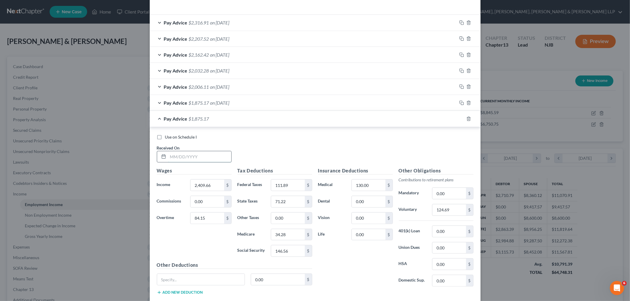
click at [205, 155] on input "text" at bounding box center [199, 156] width 63 height 11
type input "[DATE]"
click at [213, 221] on input "84.15" at bounding box center [206, 218] width 33 height 11
type input "265.82"
click at [213, 184] on input "2,409.66" at bounding box center [206, 185] width 33 height 11
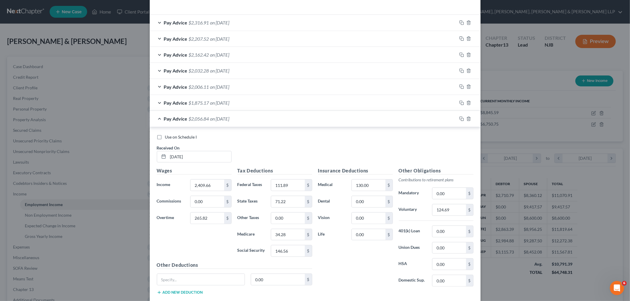
drag, startPoint x: 225, startPoint y: 164, endPoint x: 223, endPoint y: 169, distance: 4.8
click at [226, 164] on div "Use on Schedule I Received On * [DATE]" at bounding box center [315, 150] width 322 height 33
click at [217, 184] on input "2,409.66" at bounding box center [206, 185] width 33 height 11
type input "2,623.50"
click at [291, 186] on input "111.89" at bounding box center [287, 185] width 33 height 11
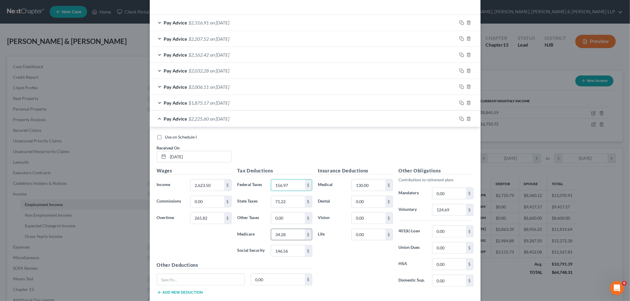
type input "156.97"
click at [290, 234] on input "34.28" at bounding box center [287, 234] width 33 height 11
type input "40.01"
click at [292, 259] on div "Tax Deductions Federal Taxes 156.97 $ State Taxes 71.22 $ Other Taxes 0.00 $ Me…" at bounding box center [274, 214] width 81 height 94
click at [291, 252] on input "146.56" at bounding box center [287, 251] width 33 height 11
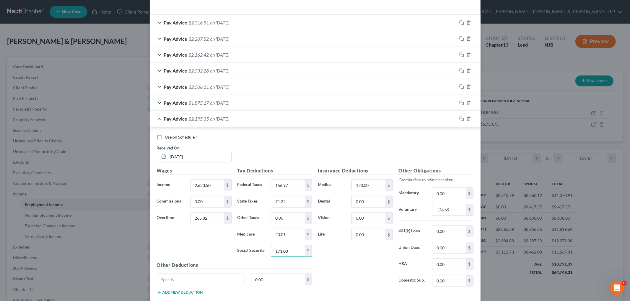
type input "171.08"
click at [291, 202] on input "71.22" at bounding box center [287, 201] width 33 height 11
type input "85.89"
click at [456, 212] on input "124.69" at bounding box center [448, 210] width 33 height 11
drag, startPoint x: 435, startPoint y: 211, endPoint x: 421, endPoint y: 211, distance: 14.2
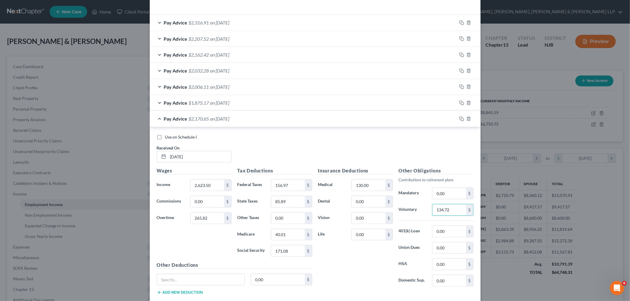
click at [421, 211] on div "Voluntary 134.72 $" at bounding box center [436, 210] width 81 height 12
type input "144.47"
click at [459, 119] on icon "button" at bounding box center [461, 119] width 5 height 5
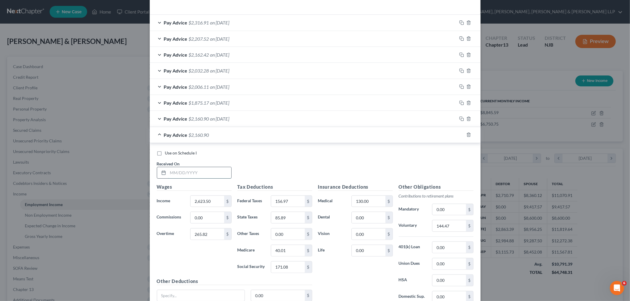
click at [223, 172] on input "text" at bounding box center [199, 172] width 63 height 11
type input "[DATE]"
click at [209, 235] on input "265.82" at bounding box center [206, 234] width 33 height 11
type input "283.14"
click at [214, 201] on input "2,623.50" at bounding box center [206, 201] width 33 height 11
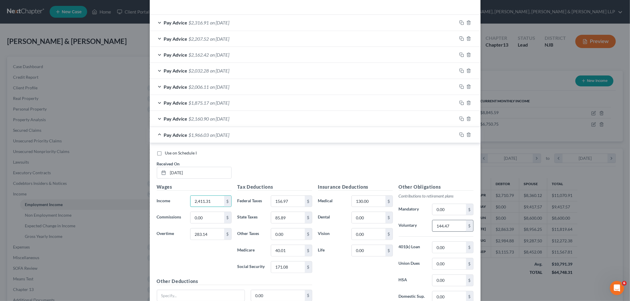
type input "2,411.31"
click at [452, 225] on input "144.47" at bounding box center [448, 226] width 33 height 11
type input "134.72"
click at [338, 262] on div "Insurance Deductions Medical 130.00 $ Dental 0.00 $ Vision 0.00 $ Life 0.00 $" at bounding box center [355, 246] width 81 height 124
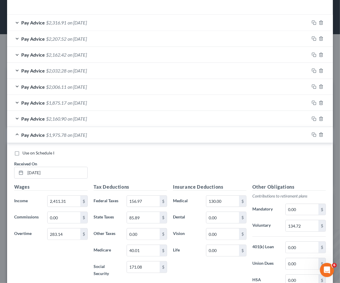
scroll to position [295133, 295025]
click at [126, 140] on div "Pay Advice $1,975.78 on [DATE]" at bounding box center [158, 135] width 302 height 16
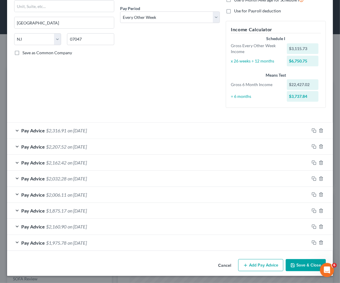
scroll to position [89, 0]
click at [114, 212] on div "Pay Advice $1,875.17 on [DATE]" at bounding box center [158, 211] width 302 height 16
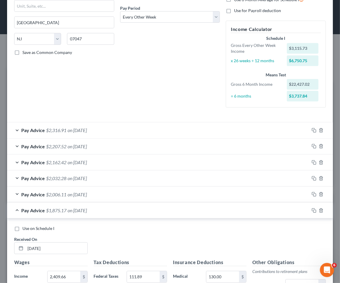
scroll to position [197, 0]
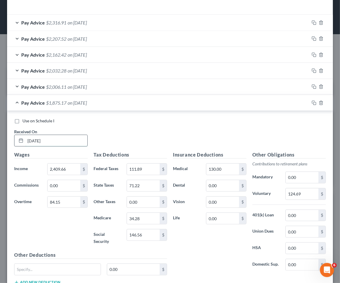
click at [38, 140] on input "[DATE]" at bounding box center [56, 140] width 62 height 11
type input "[DATE]"
click at [105, 104] on div "Pay Advice $1,875.17 on [DATE]" at bounding box center [158, 103] width 302 height 16
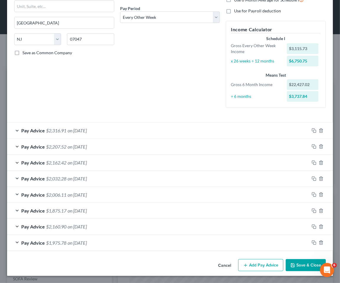
scroll to position [89, 0]
click at [87, 226] on span "on [DATE]" at bounding box center [77, 227] width 19 height 6
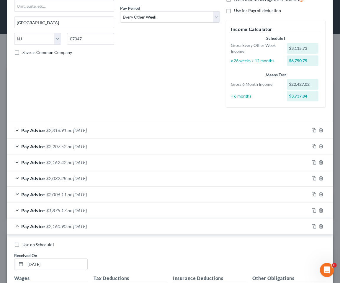
scroll to position [197, 0]
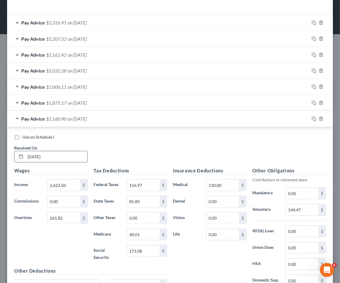
click at [39, 154] on input "[DATE]" at bounding box center [56, 156] width 62 height 11
type input "[DATE]"
click at [126, 122] on div "Pay Advice $2,160.90 on [DATE]" at bounding box center [158, 119] width 302 height 16
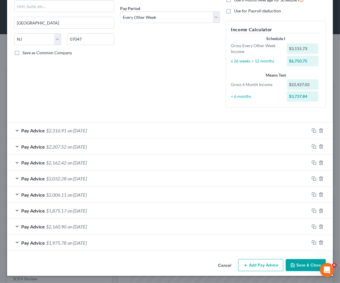
scroll to position [89, 0]
click at [117, 244] on div "Pay Advice $1,975.78 on [DATE]" at bounding box center [158, 243] width 302 height 16
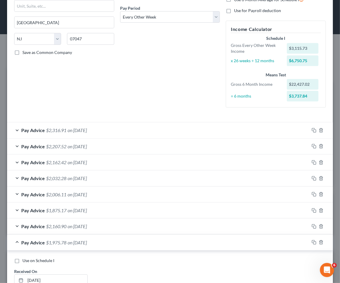
scroll to position [197, 0]
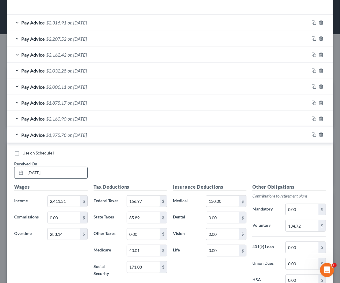
drag, startPoint x: 52, startPoint y: 173, endPoint x: 22, endPoint y: 173, distance: 30.4
click at [22, 173] on div "[DATE]" at bounding box center [51, 173] width 74 height 12
type input "[DATE]"
click at [107, 136] on div "Pay Advice $1,975.78 on [DATE]" at bounding box center [158, 135] width 302 height 16
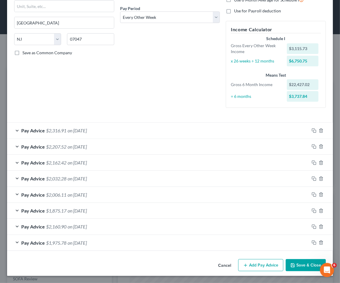
scroll to position [89, 0]
click at [312, 241] on icon "button" at bounding box center [313, 242] width 3 height 3
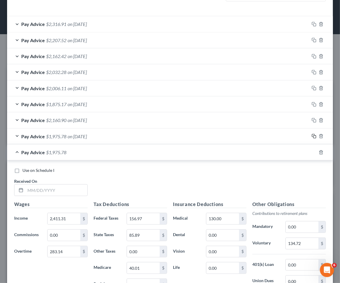
scroll to position [220, 0]
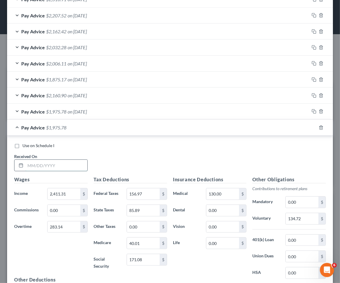
click at [53, 164] on input "text" at bounding box center [56, 165] width 62 height 11
type input "[DATE]"
click at [186, 151] on div "Use on Schedule I Received On * [DATE]" at bounding box center [170, 159] width 318 height 33
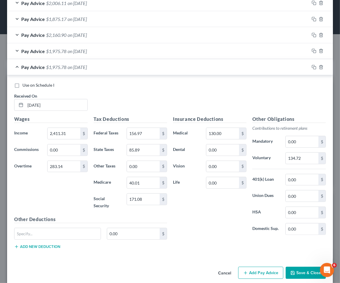
scroll to position [285, 0]
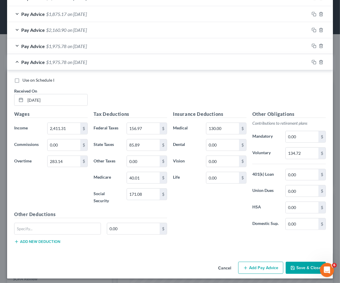
click at [60, 196] on div "Wages Income * 2,411.31 $ Commissions 0.00 $ Overtime 283.14 $" at bounding box center [50, 161] width 79 height 100
click at [74, 162] on input "283.14" at bounding box center [64, 161] width 33 height 11
type input "47.03"
click at [73, 129] on input "2,411.31" at bounding box center [64, 128] width 33 height 11
type input "2,619.54"
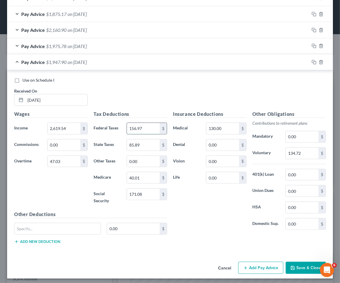
click at [147, 126] on input "156.97" at bounding box center [143, 128] width 33 height 11
type input "135.85"
click at [145, 182] on input "40.01" at bounding box center [143, 177] width 33 height 11
type input "37.32"
click at [145, 194] on input "171.08" at bounding box center [143, 194] width 33 height 11
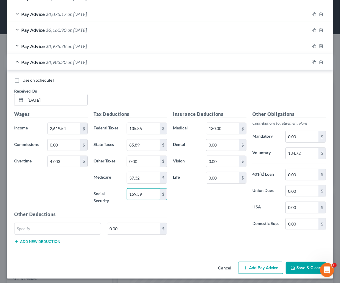
type input "159.59"
click at [142, 143] on input "85.89" at bounding box center [143, 145] width 33 height 11
type input "78.68"
click at [302, 152] on input "134.72" at bounding box center [302, 153] width 33 height 11
type input "135.20"
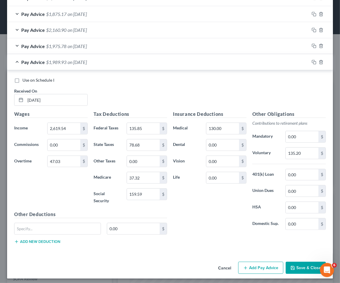
click at [191, 232] on div "Insurance Deductions Medical 130.00 $ Dental 0.00 $ Vision 0.00 $ Life 0.00 $" at bounding box center [209, 173] width 79 height 124
click at [199, 246] on div "Insurance Deductions Medical 130.00 $ Dental 0.00 $ Vision 0.00 $ Life 0.00 $ O…" at bounding box center [249, 180] width 159 height 138
click at [148, 128] on input "135.85" at bounding box center [143, 128] width 33 height 11
type input "131.58"
click at [146, 178] on input "37.32" at bounding box center [143, 177] width 33 height 11
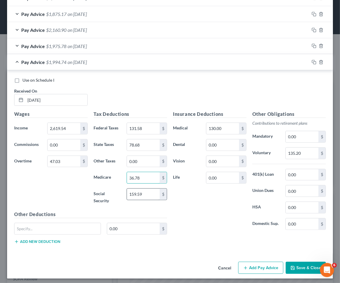
type input "36.78"
click at [149, 198] on input "159.59" at bounding box center [143, 194] width 33 height 11
type input "157.26"
click at [142, 147] on input "78.68" at bounding box center [143, 145] width 33 height 11
type input "77.36"
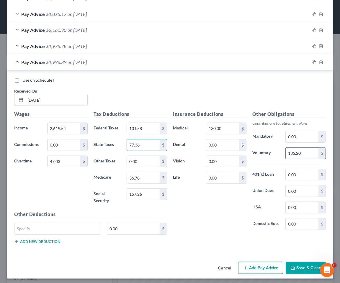
click at [303, 155] on input "135.20" at bounding box center [302, 153] width 33 height 11
type input "133.33"
click at [221, 229] on div "Insurance Deductions Medical 130.00 $ Dental 0.00 $ Vision 0.00 $ Life 0.00 $" at bounding box center [209, 173] width 79 height 124
click at [193, 240] on div "Insurance Deductions Medical 130.00 $ Dental 0.00 $ Vision 0.00 $ Life 0.00 $ O…" at bounding box center [249, 180] width 159 height 138
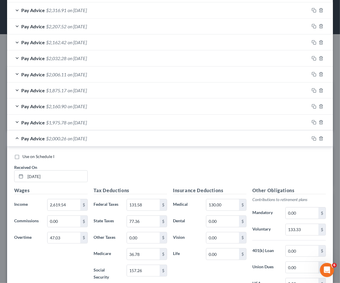
scroll to position [187, 0]
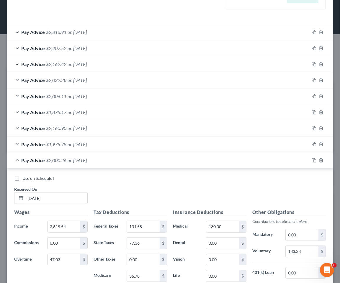
click at [136, 160] on div "Pay Advice $2,000.26 on [DATE]" at bounding box center [158, 161] width 302 height 16
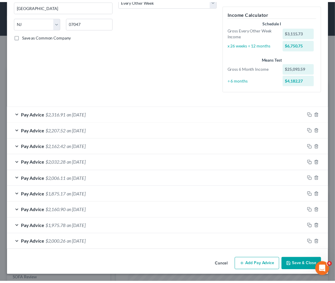
scroll to position [105, 0]
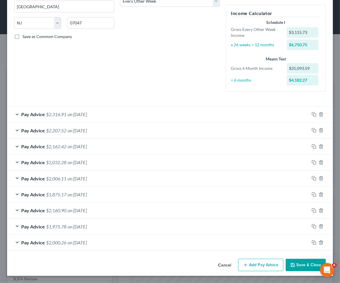
click at [299, 263] on button "Save & Close" at bounding box center [306, 265] width 40 height 12
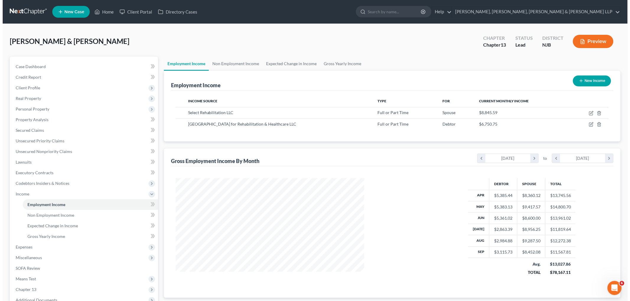
scroll to position [123, 259]
click at [588, 126] on icon "button" at bounding box center [588, 124] width 5 height 5
select select "0"
select select "33"
select select "2"
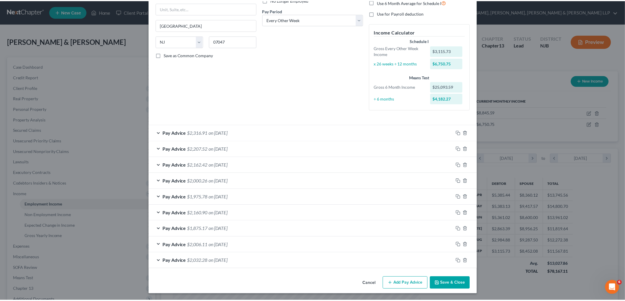
scroll to position [87, 0]
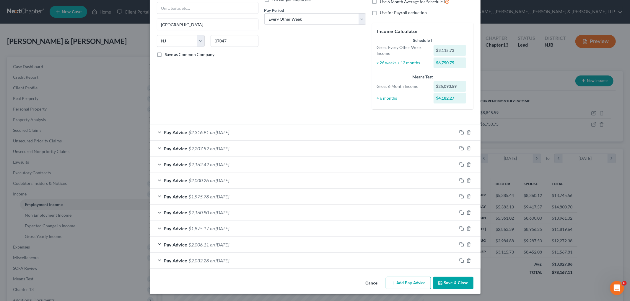
click at [372, 282] on button "Cancel" at bounding box center [372, 284] width 22 height 12
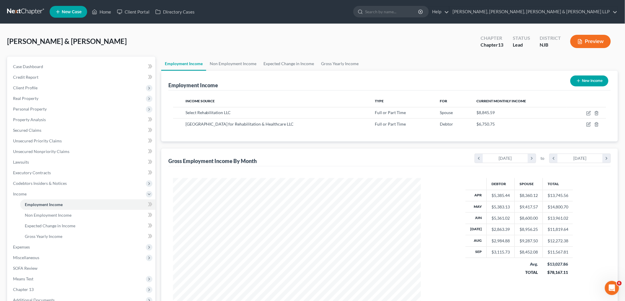
scroll to position [295105, 294970]
click at [16, 250] on span "Expenses" at bounding box center [81, 247] width 147 height 11
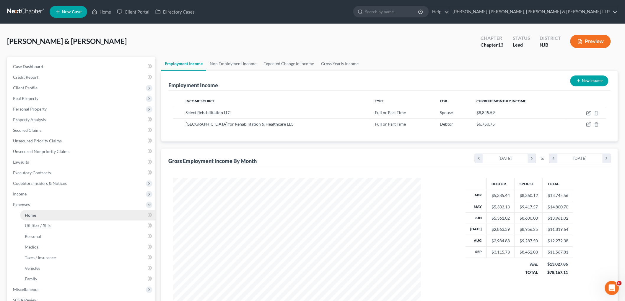
click at [26, 214] on span "Home" at bounding box center [30, 215] width 11 height 5
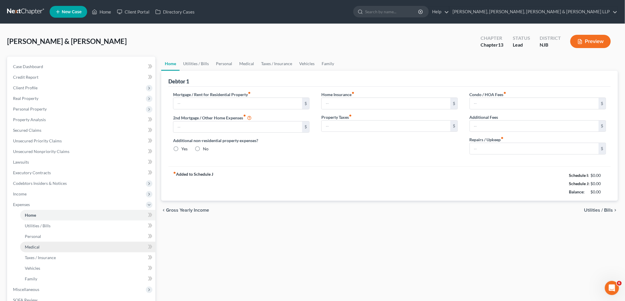
type input "2,274.72"
type input "0.00"
radio input "true"
type input "100.04"
type input "0.00"
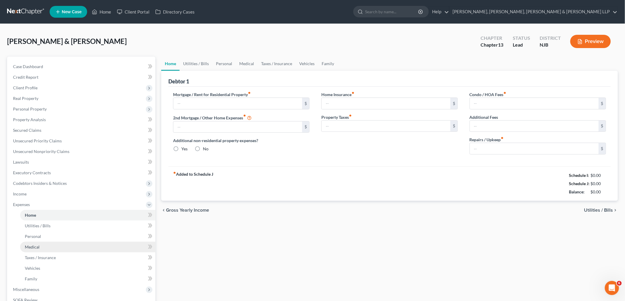
type input "500.00"
type input "0.00"
type input "106.00"
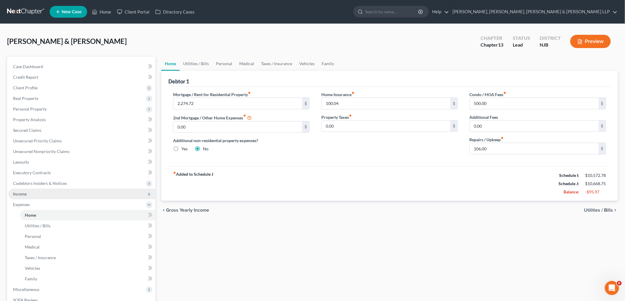
click at [28, 192] on span "Income" at bounding box center [81, 194] width 147 height 11
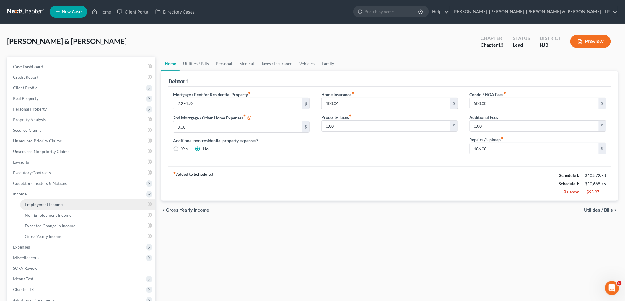
click at [30, 201] on link "Employment Income" at bounding box center [87, 205] width 135 height 11
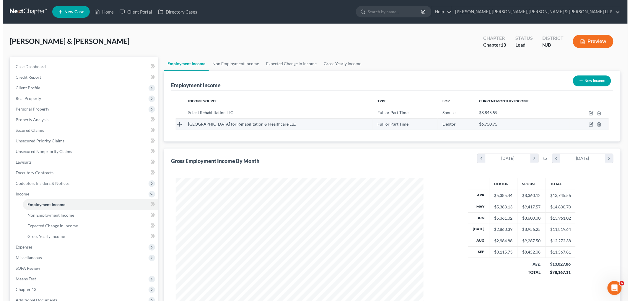
scroll to position [123, 259]
click at [588, 125] on icon "button" at bounding box center [589, 124] width 3 height 3
select select "0"
select select "33"
select select "2"
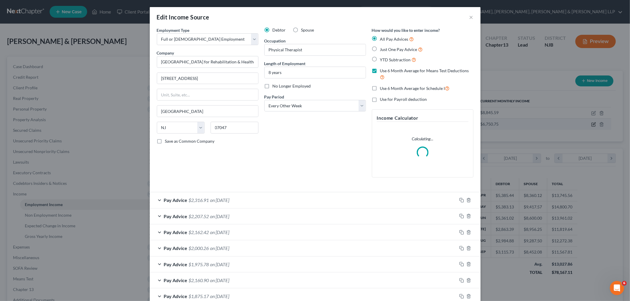
scroll to position [125, 262]
click at [380, 87] on label "Use 6 Month Average for Schedule I" at bounding box center [415, 88] width 70 height 7
click at [382, 87] on input "Use 6 Month Average for Schedule I" at bounding box center [384, 87] width 4 height 4
checkbox input "true"
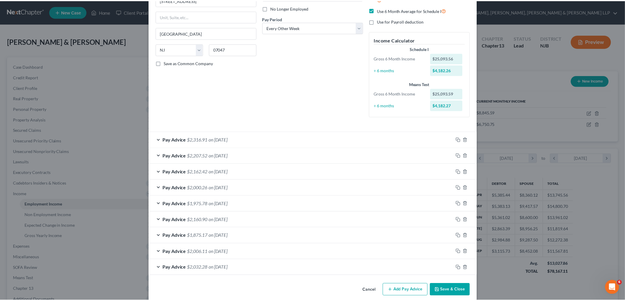
scroll to position [86, 0]
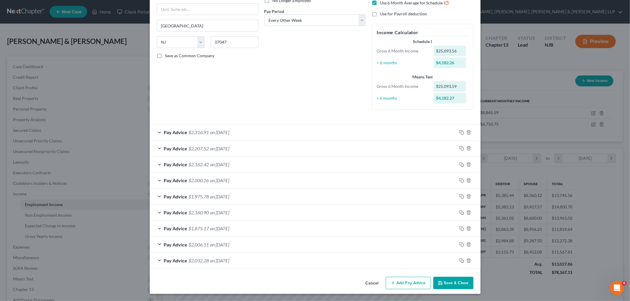
click at [441, 280] on button "Save & Close" at bounding box center [453, 283] width 40 height 12
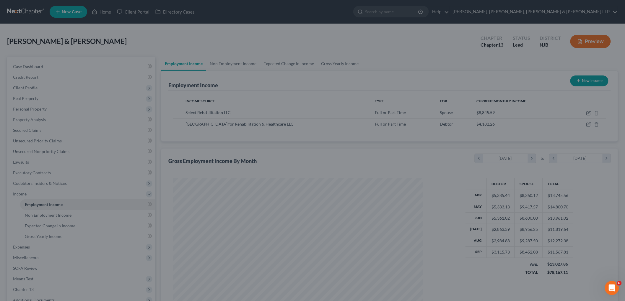
scroll to position [295105, 294970]
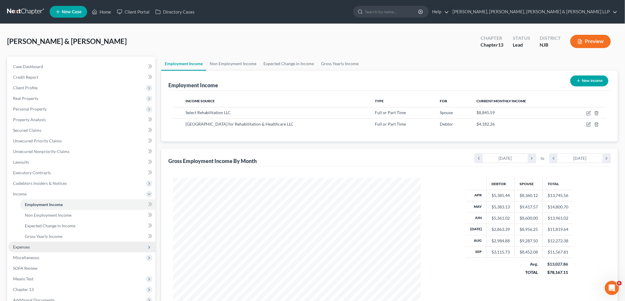
click at [24, 245] on span "Expenses" at bounding box center [21, 247] width 17 height 5
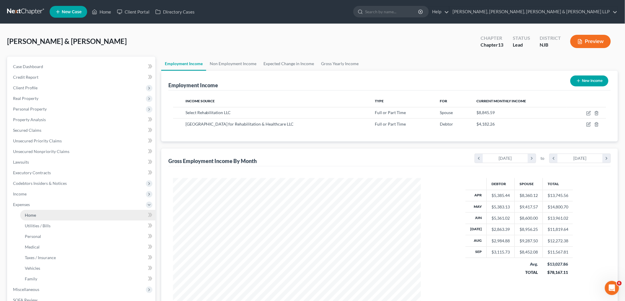
click at [34, 213] on span "Home" at bounding box center [30, 215] width 11 height 5
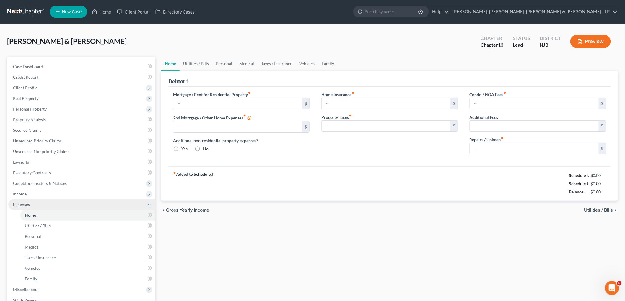
type input "2,274.72"
type input "0.00"
radio input "true"
type input "100.04"
type input "0.00"
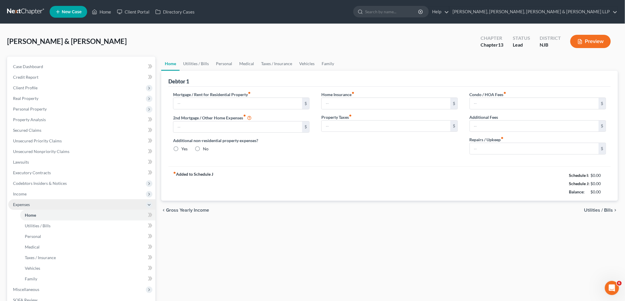
type input "500.00"
type input "0.00"
type input "106.00"
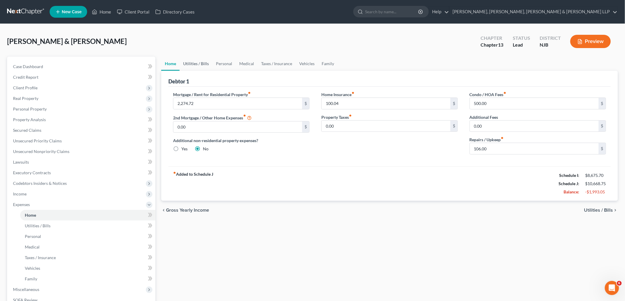
click at [192, 64] on link "Utilities / Bills" at bounding box center [195, 64] width 33 height 14
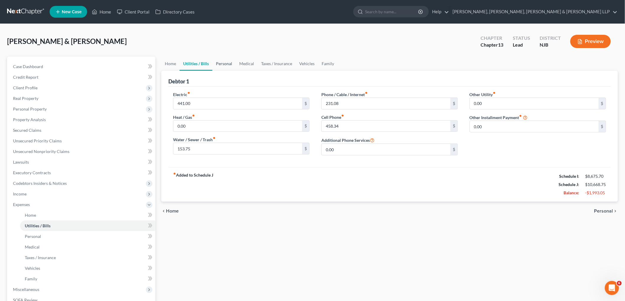
click at [223, 63] on link "Personal" at bounding box center [223, 64] width 23 height 14
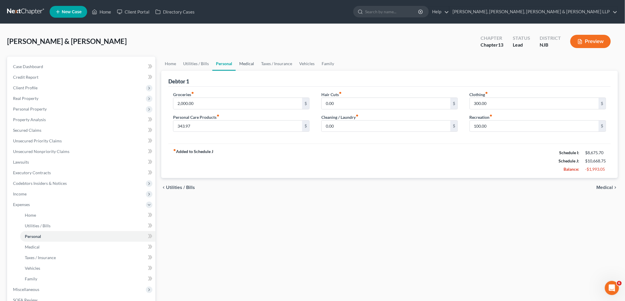
click at [252, 65] on link "Medical" at bounding box center [247, 64] width 22 height 14
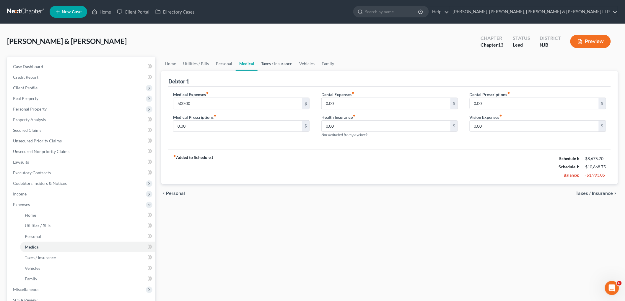
click at [267, 65] on link "Taxes / Insurance" at bounding box center [276, 64] width 38 height 14
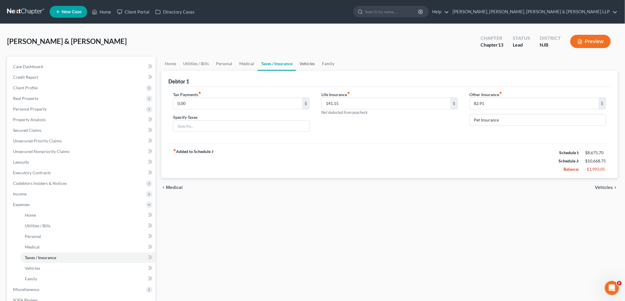
click at [309, 63] on link "Vehicles" at bounding box center [307, 64] width 22 height 14
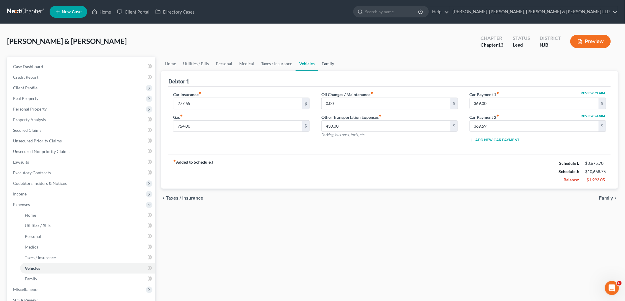
click at [323, 64] on link "Family" at bounding box center [327, 64] width 19 height 14
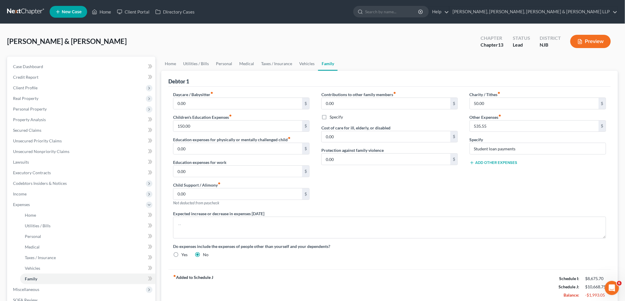
click at [399, 188] on div "Contributions to other family members fiber_manual_record 0.00 $ Specify Cost o…" at bounding box center [389, 151] width 148 height 119
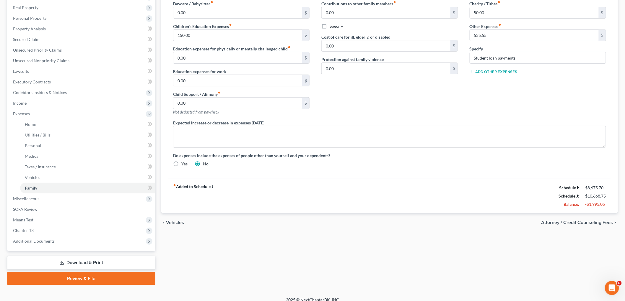
scroll to position [97, 0]
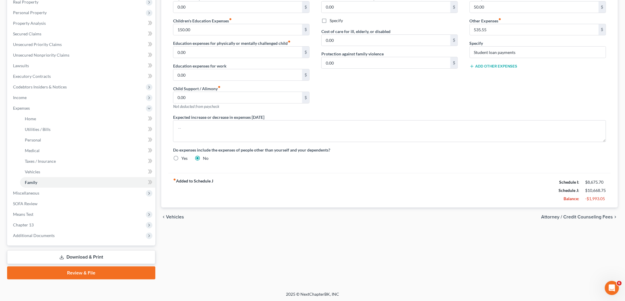
click at [572, 218] on span "Attorney / Credit Counseling Fees" at bounding box center [577, 217] width 72 height 5
select select "0"
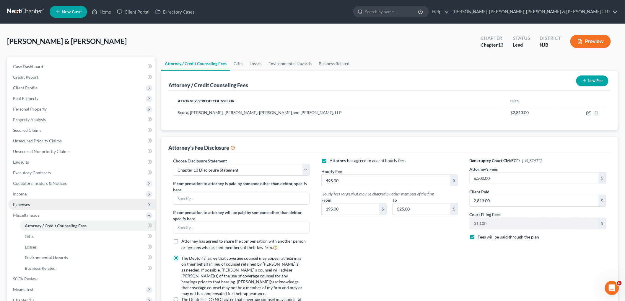
click at [32, 203] on span "Expenses" at bounding box center [81, 205] width 147 height 11
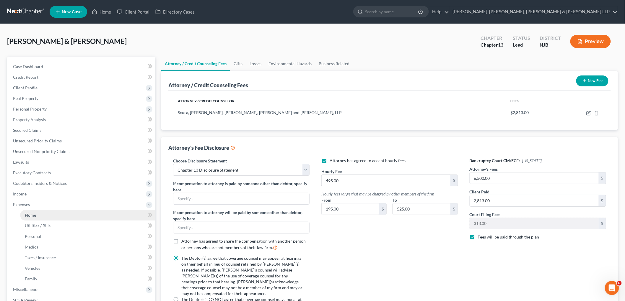
click at [36, 213] on link "Home" at bounding box center [87, 215] width 135 height 11
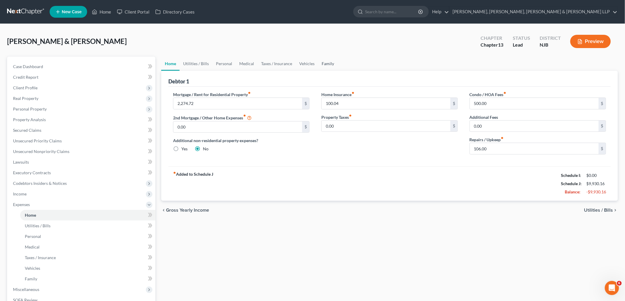
click at [325, 64] on link "Family" at bounding box center [327, 64] width 19 height 14
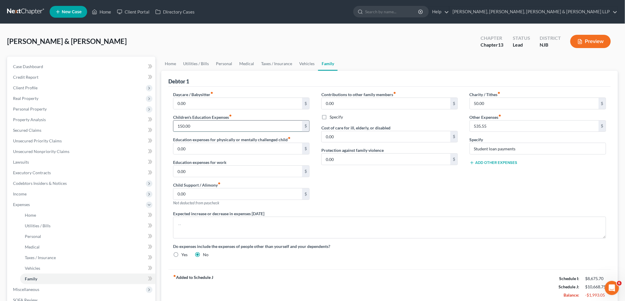
click at [206, 126] on input "150.00" at bounding box center [237, 126] width 129 height 11
click at [355, 188] on div "Contributions to other family members fiber_manual_record 0.00 $ Specify Cost o…" at bounding box center [389, 151] width 148 height 119
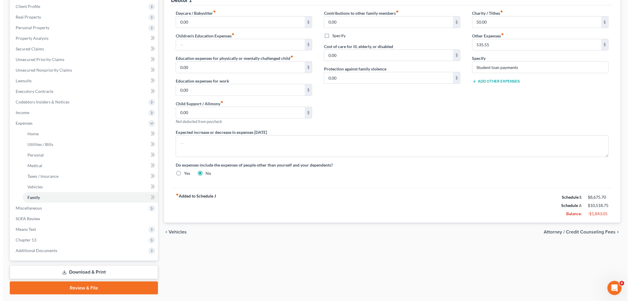
scroll to position [97, 0]
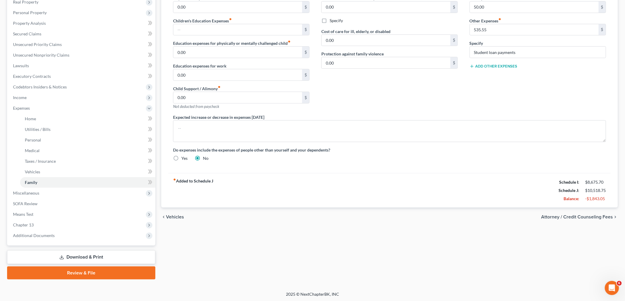
click at [555, 217] on span "Attorney / Credit Counseling Fees" at bounding box center [577, 217] width 72 height 5
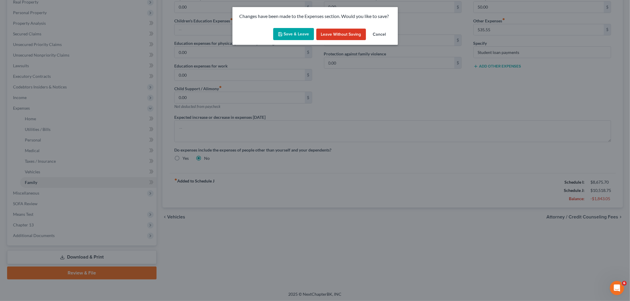
click at [299, 36] on button "Save & Leave" at bounding box center [293, 34] width 41 height 12
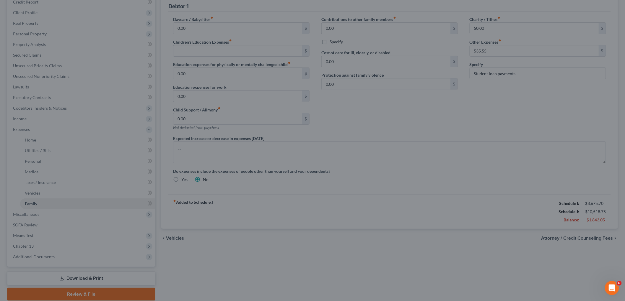
select select "0"
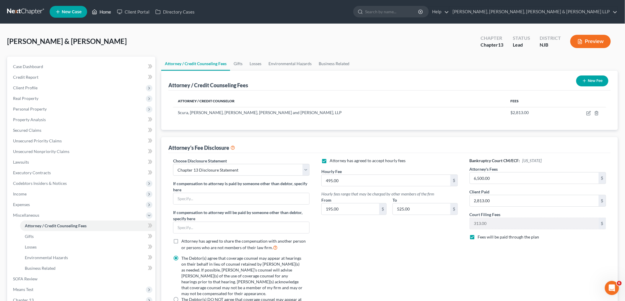
click at [102, 10] on link "Home" at bounding box center [101, 11] width 25 height 11
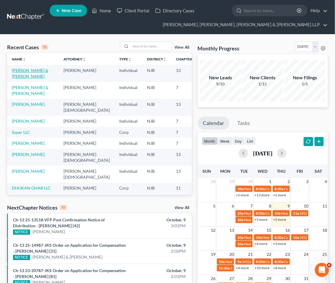
click at [17, 79] on link "[PERSON_NAME] & [PERSON_NAME]" at bounding box center [30, 73] width 37 height 11
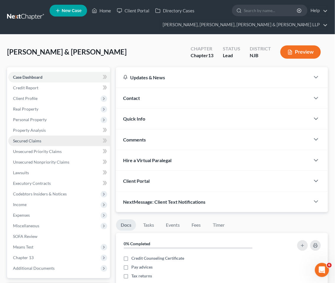
click at [29, 141] on span "Secured Claims" at bounding box center [27, 140] width 28 height 5
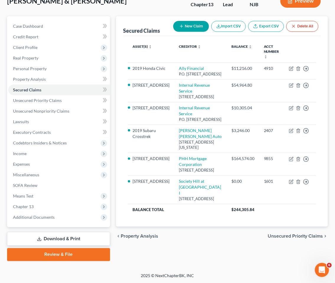
click at [306, 235] on span "Unsecured Priority Claims" at bounding box center [296, 236] width 56 height 5
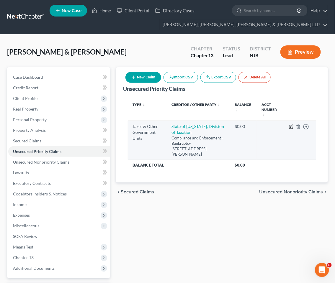
click at [292, 126] on icon "button" at bounding box center [292, 126] width 3 height 3
select select "2"
select select "33"
select select "2"
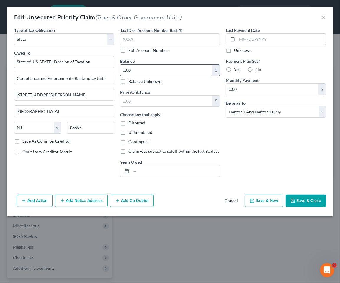
click at [146, 67] on input "0.00" at bounding box center [166, 70] width 92 height 11
type input "8,437"
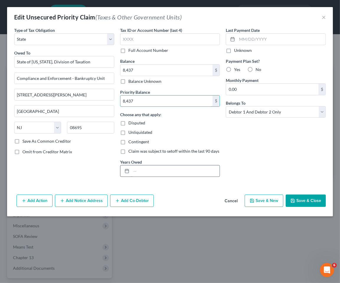
type input "8,437"
click at [157, 171] on input "text" at bounding box center [175, 171] width 89 height 11
type input "2024"
click at [299, 201] on button "Save & Close" at bounding box center [306, 201] width 40 height 12
type input "8,437.00"
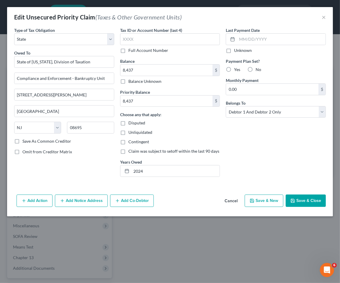
type input "8,437.00"
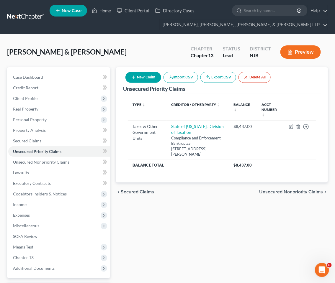
click at [161, 50] on div "[PERSON_NAME] & [PERSON_NAME] Upgraded Chapter Chapter 13 Status [GEOGRAPHIC_DA…" at bounding box center [167, 55] width 321 height 26
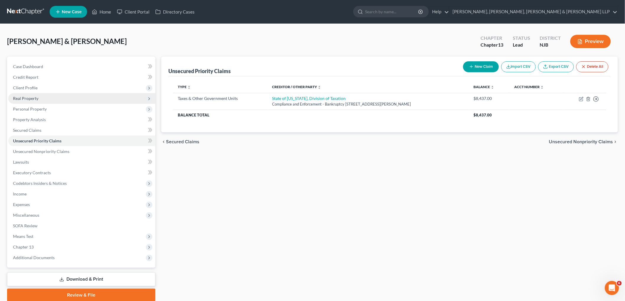
click at [37, 86] on span "Client Profile" at bounding box center [81, 88] width 147 height 11
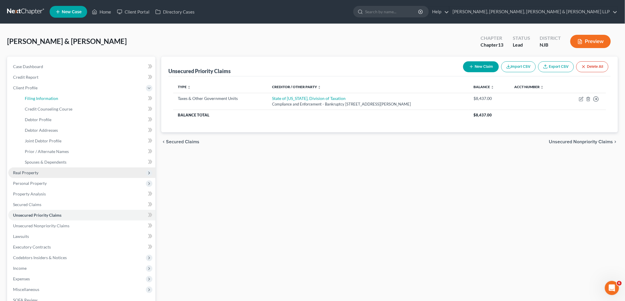
click at [39, 97] on span "Filing Information" at bounding box center [41, 98] width 33 height 5
select select "1"
select select "3"
select select "0"
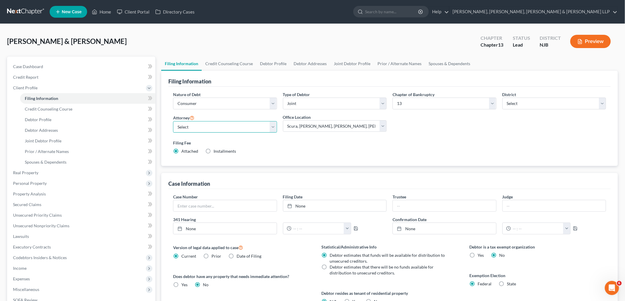
click at [258, 128] on select "Select [PERSON_NAME] - NJB [PERSON_NAME] - NYNB [PERSON_NAME] - NYEB [PERSON_NA…" at bounding box center [225, 127] width 104 height 12
select select "6"
click at [173, 121] on select "Select [PERSON_NAME] - NJB [PERSON_NAME] - NYNB [PERSON_NAME] - NYEB [PERSON_NA…" at bounding box center [225, 127] width 104 height 12
click at [331, 152] on div "Filing Fee Attached Installments Installments" at bounding box center [389, 147] width 433 height 14
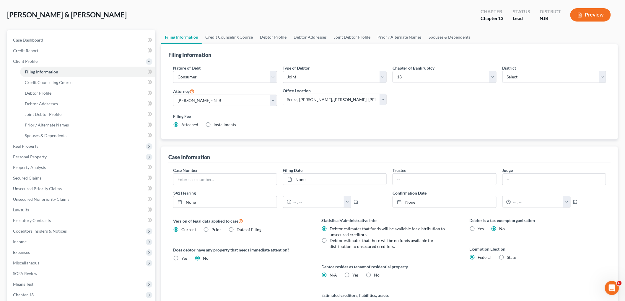
scroll to position [97, 0]
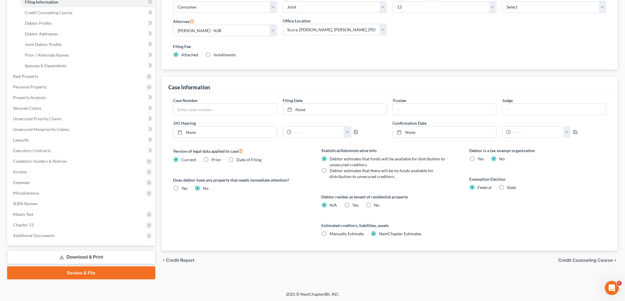
drag, startPoint x: 603, startPoint y: 259, endPoint x: 403, endPoint y: 263, distance: 199.9
click at [603, 258] on span "Credit Counseling Course" at bounding box center [585, 260] width 55 height 5
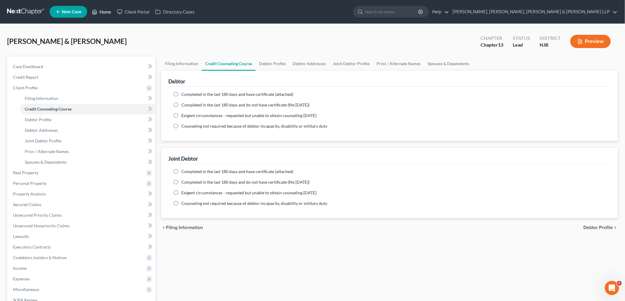
click at [107, 12] on link "Home" at bounding box center [101, 11] width 25 height 11
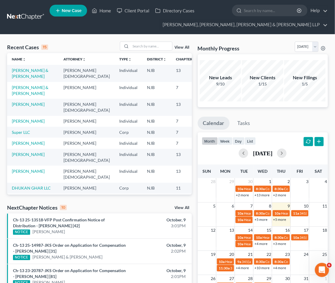
click at [91, 42] on div "Recent Cases 15 View All" at bounding box center [99, 48] width 185 height 12
click at [148, 45] on input "search" at bounding box center [151, 46] width 41 height 9
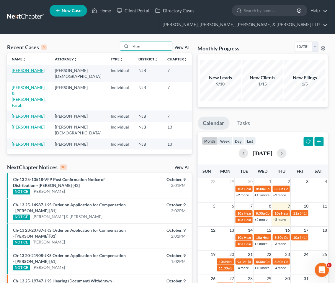
type input "khan"
click at [17, 71] on link "[PERSON_NAME]" at bounding box center [28, 70] width 33 height 5
select select "10"
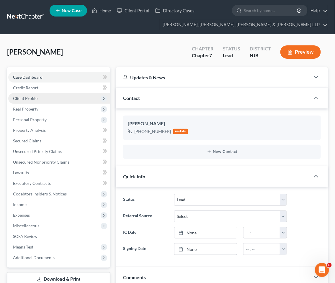
click at [27, 99] on span "Client Profile" at bounding box center [25, 98] width 25 height 5
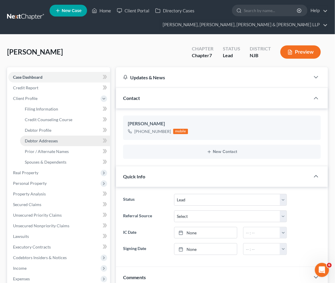
click at [32, 139] on span "Debtor Addresses" at bounding box center [41, 140] width 33 height 5
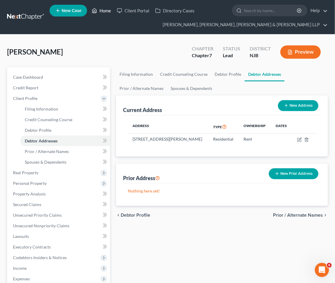
click at [105, 11] on link "Home" at bounding box center [101, 10] width 25 height 11
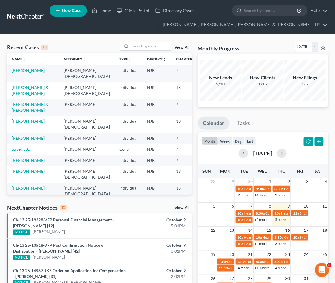
click at [72, 10] on span "New Case" at bounding box center [72, 11] width 20 height 4
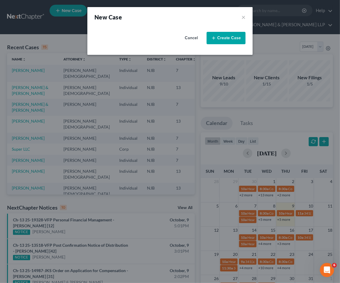
select select "51"
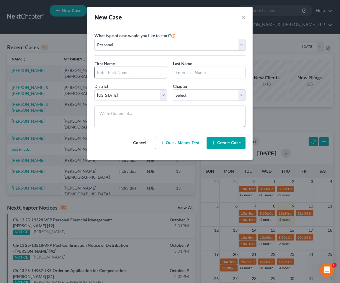
click at [145, 67] on input "text" at bounding box center [131, 72] width 72 height 11
type input "[PERSON_NAME]"
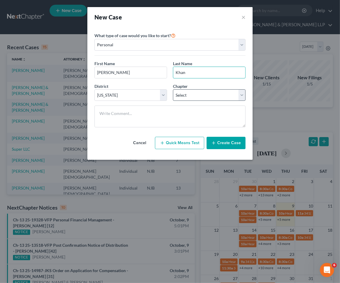
type input "Khan"
drag, startPoint x: 189, startPoint y: 95, endPoint x: 189, endPoint y: 98, distance: 3.5
click at [189, 95] on select "Select 7 11 12 13" at bounding box center [209, 95] width 73 height 12
select select "3"
click at [173, 89] on select "Select 7 11 12 13" at bounding box center [209, 95] width 73 height 12
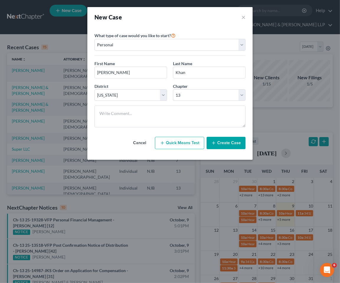
click at [220, 144] on button "Create Case" at bounding box center [226, 143] width 39 height 12
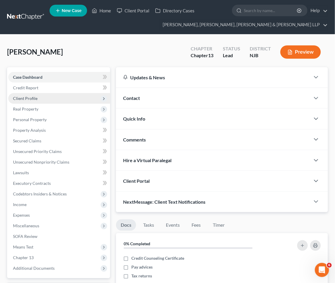
click at [30, 94] on span "Client Profile" at bounding box center [59, 98] width 102 height 11
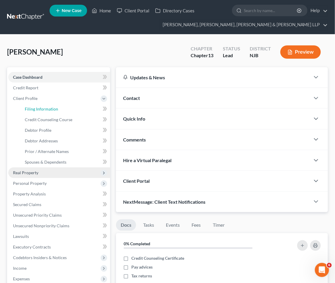
click at [33, 106] on link "Filing Information" at bounding box center [65, 109] width 90 height 11
select select "1"
select select "0"
select select "3"
select select "51"
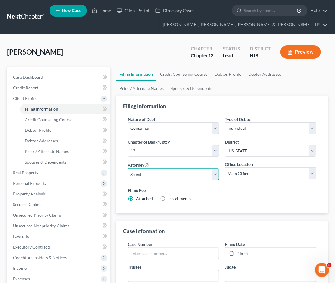
click at [174, 175] on select "Select [PERSON_NAME] - NJB [PERSON_NAME] - NYNB [PERSON_NAME] - NYEB [PERSON_NA…" at bounding box center [173, 175] width 91 height 12
select select "8"
click at [128, 169] on select "Select [PERSON_NAME] - NJB [PERSON_NAME] - NYNB [PERSON_NAME] - NYEB [PERSON_NA…" at bounding box center [173, 175] width 91 height 12
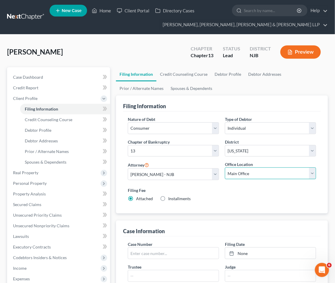
click at [238, 174] on select "Main Office Scura, [GEOGRAPHIC_DATA], [PERSON_NAME], [PERSON_NAME] & [PERSON_NA…" at bounding box center [270, 174] width 91 height 12
click at [225, 168] on select "Main Office Scura, [GEOGRAPHIC_DATA], [PERSON_NAME], [PERSON_NAME] & [PERSON_NA…" at bounding box center [270, 174] width 91 height 12
click at [173, 71] on link "Credit Counseling Course" at bounding box center [183, 74] width 55 height 14
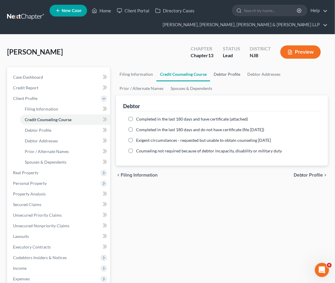
click at [223, 73] on link "Debtor Profile" at bounding box center [227, 74] width 34 height 14
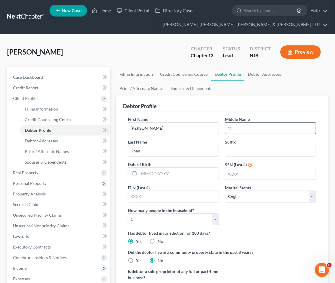
click at [235, 129] on input "text" at bounding box center [270, 128] width 91 height 11
drag, startPoint x: 269, startPoint y: 76, endPoint x: 243, endPoint y: 94, distance: 31.4
click at [269, 76] on link "Debtor Addresses" at bounding box center [264, 74] width 40 height 14
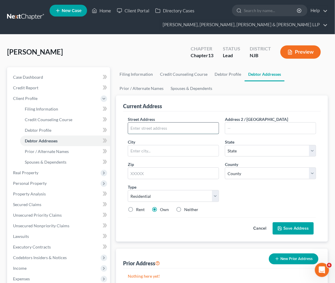
click at [158, 132] on input "text" at bounding box center [173, 128] width 91 height 11
click at [159, 174] on input "text" at bounding box center [173, 174] width 91 height 12
click at [252, 200] on div "Street Address * [STREET_ADDRESS][PERSON_NAME] Address 2 / [GEOGRAPHIC_DATA] * …" at bounding box center [222, 166] width 194 height 101
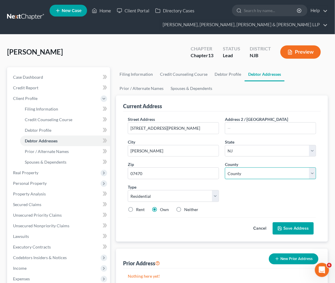
click at [259, 177] on select "County [GEOGRAPHIC_DATA] [GEOGRAPHIC_DATA] [GEOGRAPHIC_DATA] [GEOGRAPHIC_DATA] …" at bounding box center [270, 174] width 91 height 12
click at [225, 168] on select "County [GEOGRAPHIC_DATA] [GEOGRAPHIC_DATA] [GEOGRAPHIC_DATA] [GEOGRAPHIC_DATA] …" at bounding box center [270, 174] width 91 height 12
click at [270, 197] on div "Street Address * [STREET_ADDRESS][PERSON_NAME] Address 2 / [GEOGRAPHIC_DATA] * …" at bounding box center [222, 166] width 194 height 101
click at [289, 227] on button "Save Address" at bounding box center [293, 229] width 41 height 12
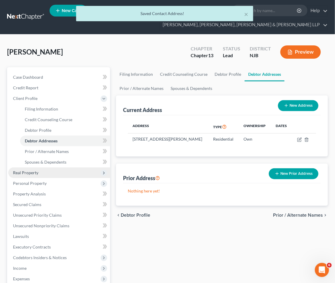
click at [17, 172] on span "Real Property" at bounding box center [25, 172] width 25 height 5
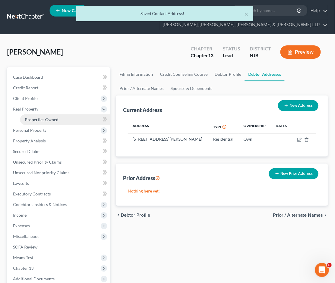
click at [39, 119] on span "Properties Owned" at bounding box center [42, 119] width 34 height 5
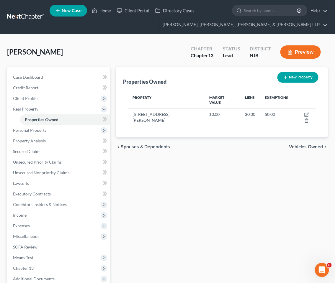
click at [292, 78] on button "New Property" at bounding box center [298, 77] width 41 height 11
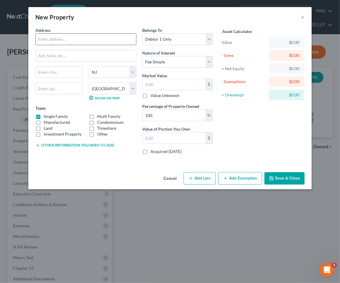
click at [91, 40] on input "text" at bounding box center [86, 39] width 100 height 11
paste input "[STREET_ADDRESS][PERSON_NAME]"
click at [48, 39] on input "[STREET_ADDRESS][PERSON_NAME]" at bounding box center [86, 39] width 100 height 11
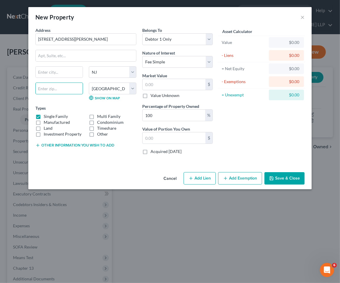
click at [60, 92] on input "text" at bounding box center [59, 89] width 48 height 12
click at [73, 172] on div "Cancel Add Lien Add Lease Add Exemption Save & Close" at bounding box center [169, 179] width 283 height 19
drag, startPoint x: 119, startPoint y: 40, endPoint x: 77, endPoint y: 39, distance: 41.9
click at [77, 39] on input "[STREET_ADDRESS][PERSON_NAME]" at bounding box center [86, 39] width 100 height 11
click at [86, 40] on input "[STREET_ADDRESS][PERSON_NAME]," at bounding box center [86, 39] width 100 height 11
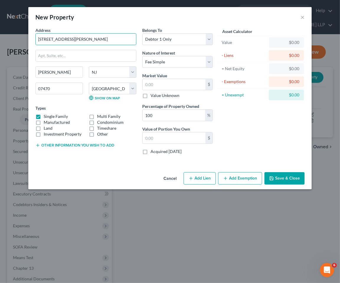
click at [293, 178] on button "Save & Close" at bounding box center [285, 178] width 40 height 12
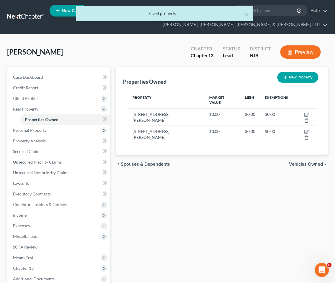
click at [240, 226] on div "Properties Owned New Property Property Market Value Liens Exemptions [STREET_AD…" at bounding box center [222, 195] width 218 height 256
click at [26, 98] on span "Client Profile" at bounding box center [25, 98] width 25 height 5
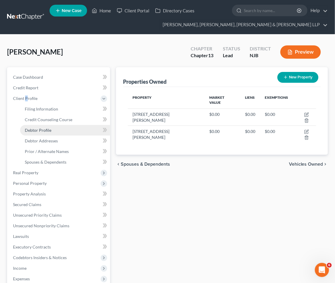
click at [40, 127] on link "Debtor Profile" at bounding box center [65, 130] width 90 height 11
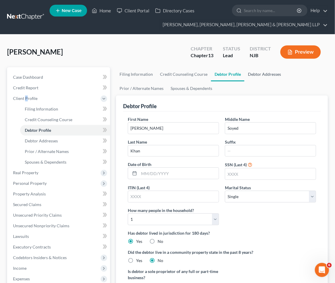
click at [261, 73] on link "Debtor Addresses" at bounding box center [264, 74] width 40 height 14
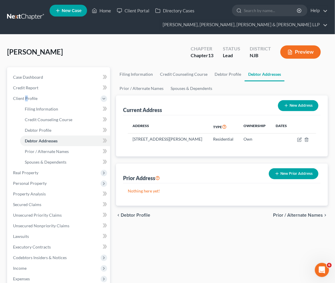
click at [300, 105] on button "New Address" at bounding box center [298, 105] width 40 height 11
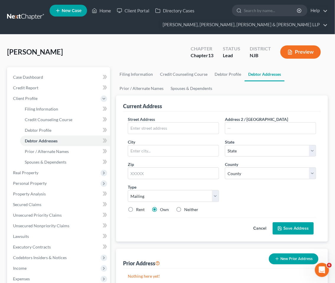
click at [184, 210] on label "Neither" at bounding box center [191, 210] width 14 height 6
click at [187, 210] on input "Neither" at bounding box center [189, 209] width 4 height 4
click at [164, 127] on input "text" at bounding box center [173, 128] width 91 height 11
click at [168, 126] on input "P.O. Box" at bounding box center [173, 128] width 91 height 11
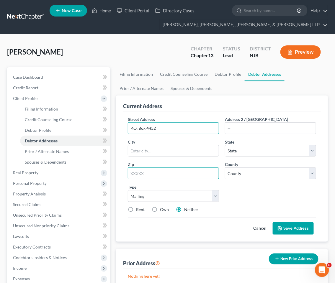
click at [163, 173] on input "text" at bounding box center [173, 174] width 91 height 12
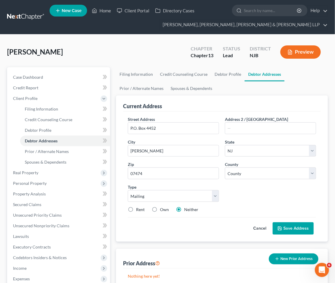
click at [238, 191] on div "Street Address * P.O. Box 4452 Address [GEOGRAPHIC_DATA] * [PERSON_NAME][GEOGRA…" at bounding box center [222, 166] width 194 height 101
click at [244, 173] on select "County" at bounding box center [270, 174] width 91 height 12
click at [225, 168] on select "County [GEOGRAPHIC_DATA] [GEOGRAPHIC_DATA] [GEOGRAPHIC_DATA] [GEOGRAPHIC_DATA] …" at bounding box center [270, 174] width 91 height 12
click at [238, 206] on div "Street Address * P.O. Box 4452 Address [GEOGRAPHIC_DATA] * [PERSON_NAME][GEOGRA…" at bounding box center [222, 166] width 194 height 101
click at [290, 229] on button "Save Address" at bounding box center [293, 229] width 41 height 12
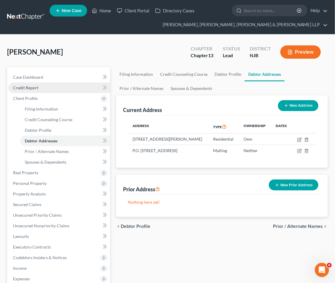
click at [24, 88] on span "Credit Report" at bounding box center [25, 87] width 25 height 5
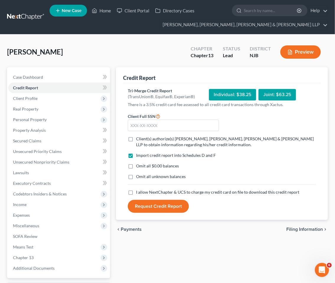
drag, startPoint x: 130, startPoint y: 139, endPoint x: 134, endPoint y: 169, distance: 30.1
click at [136, 139] on label "Client(s) authorize(s) [PERSON_NAME], [PERSON_NAME], [PERSON_NAME] & [PERSON_NA…" at bounding box center [226, 142] width 180 height 12
click at [138, 139] on input "Client(s) authorize(s) [PERSON_NAME], [PERSON_NAME], [PERSON_NAME] & [PERSON_NA…" at bounding box center [140, 138] width 4 height 4
click at [136, 167] on label "Omit all $0.00 balances" at bounding box center [157, 166] width 43 height 6
click at [138, 167] on input "Omit all $0.00 balances" at bounding box center [140, 165] width 4 height 4
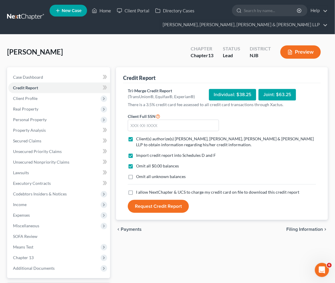
click at [136, 193] on label "I allow NextChapter & UCS to charge my credit card on file to download this cre…" at bounding box center [217, 193] width 163 height 6
click at [138, 193] on input "I allow NextChapter & UCS to charge my credit card on file to download this cre…" at bounding box center [140, 192] width 4 height 4
click at [152, 128] on input "text" at bounding box center [173, 126] width 91 height 12
click at [203, 156] on span "Import credit report into Schedules D and F" at bounding box center [176, 155] width 80 height 5
click at [142, 156] on input "Import credit report into Schedules D and F" at bounding box center [140, 155] width 4 height 4
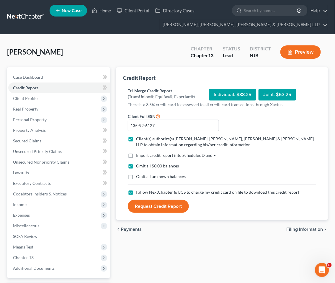
click at [216, 237] on div "chevron_left Payments Filing Information chevron_right" at bounding box center [222, 229] width 212 height 19
click at [136, 156] on label "Import credit report into Schedules D and F" at bounding box center [176, 156] width 80 height 6
click at [138, 156] on input "Import credit report into Schedules D and F" at bounding box center [140, 155] width 4 height 4
click at [136, 177] on label "Omit all unknown balances" at bounding box center [161, 177] width 50 height 6
click at [138, 177] on input "Omit all unknown balances" at bounding box center [140, 176] width 4 height 4
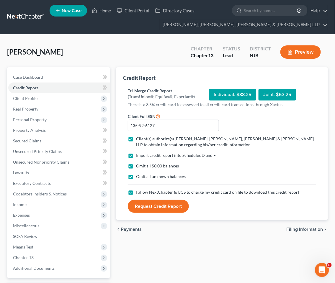
click at [136, 177] on label "Omit all unknown balances" at bounding box center [161, 177] width 50 height 6
click at [138, 177] on input "Omit all unknown balances" at bounding box center [140, 176] width 4 height 4
click at [149, 206] on button "Request Credit Report" at bounding box center [158, 206] width 61 height 13
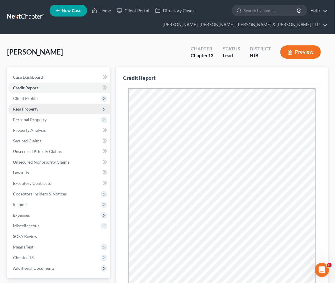
click at [25, 107] on span "Real Property" at bounding box center [25, 109] width 25 height 5
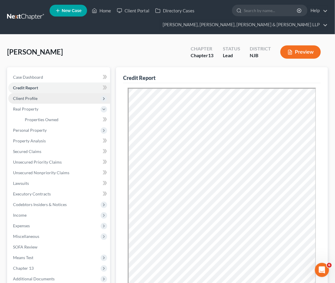
click at [28, 96] on span "Client Profile" at bounding box center [25, 98] width 25 height 5
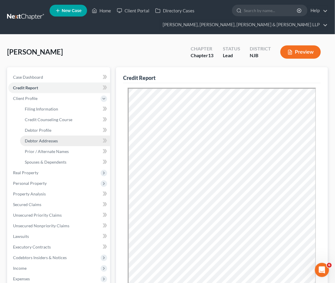
click at [45, 140] on span "Debtor Addresses" at bounding box center [41, 140] width 33 height 5
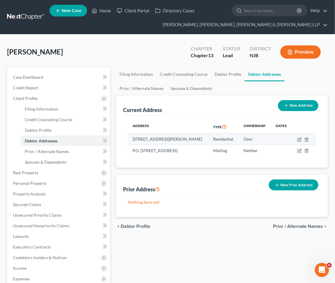
drag, startPoint x: 204, startPoint y: 138, endPoint x: 134, endPoint y: 138, distance: 70.0
click at [134, 138] on td "[STREET_ADDRESS][PERSON_NAME]" at bounding box center [168, 139] width 81 height 11
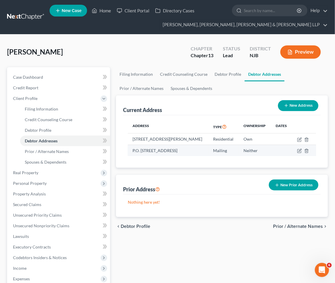
click at [179, 172] on div "Current Address New Address Address Type Ownership Dates [STREET_ADDRESS][PERSO…" at bounding box center [222, 157] width 212 height 122
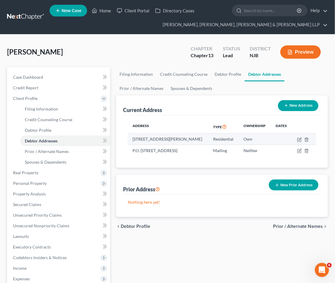
drag, startPoint x: 204, startPoint y: 139, endPoint x: 142, endPoint y: 139, distance: 62.3
click at [134, 141] on td "[STREET_ADDRESS][PERSON_NAME]" at bounding box center [168, 139] width 81 height 11
click at [135, 58] on div "[PERSON_NAME] Upgraded Chapter Chapter 13 Status Lead District [GEOGRAPHIC_DATA…" at bounding box center [167, 55] width 321 height 26
drag, startPoint x: 130, startPoint y: 140, endPoint x: 203, endPoint y: 140, distance: 72.9
click at [203, 140] on td "[STREET_ADDRESS][PERSON_NAME]" at bounding box center [168, 139] width 81 height 11
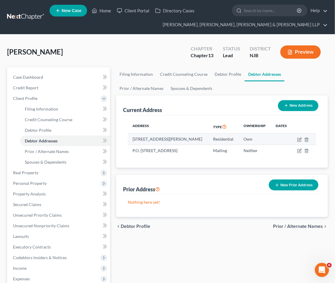
copy td "[STREET_ADDRESS][PERSON_NAME]"
drag, startPoint x: 132, startPoint y: 49, endPoint x: 66, endPoint y: 4, distance: 79.8
click at [132, 49] on div "[PERSON_NAME] Upgraded Chapter Chapter 13 Status Lead District [GEOGRAPHIC_DATA…" at bounding box center [167, 55] width 321 height 26
drag, startPoint x: 189, startPoint y: 35, endPoint x: 188, endPoint y: 83, distance: 48.4
click at [189, 35] on div "[PERSON_NAME] Upgraded Chapter Chapter 13 Status Lead District NJB Preview Peti…" at bounding box center [167, 212] width 335 height 354
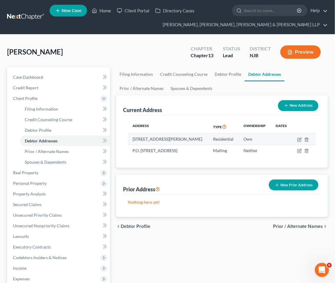
drag, startPoint x: 206, startPoint y: 139, endPoint x: 137, endPoint y: 140, distance: 68.5
click at [131, 137] on td "[STREET_ADDRESS][PERSON_NAME]" at bounding box center [168, 139] width 81 height 11
copy td "[STREET_ADDRESS][PERSON_NAME]"
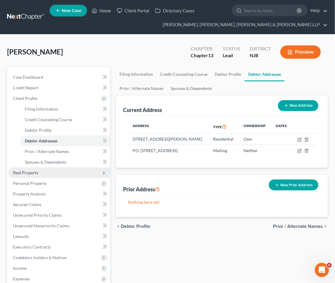
click at [30, 173] on span "Real Property" at bounding box center [25, 172] width 25 height 5
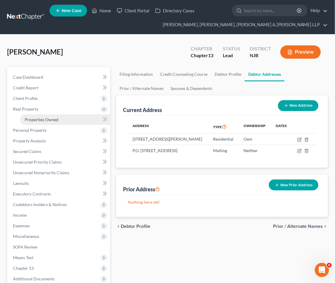
click at [40, 120] on span "Properties Owned" at bounding box center [42, 119] width 34 height 5
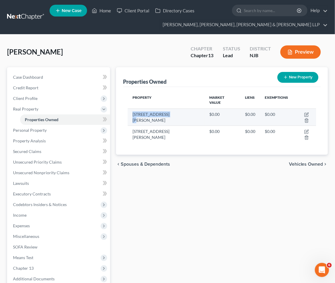
drag, startPoint x: 172, startPoint y: 108, endPoint x: 132, endPoint y: 108, distance: 40.2
click at [132, 109] on td "[STREET_ADDRESS][PERSON_NAME]" at bounding box center [166, 117] width 77 height 17
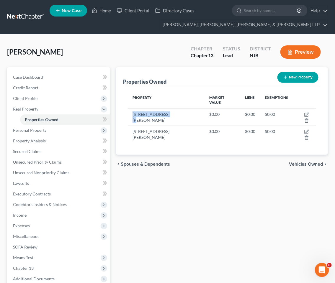
copy td "[STREET_ADDRESS][PERSON_NAME]"
click at [306, 113] on icon "button" at bounding box center [307, 114] width 3 height 3
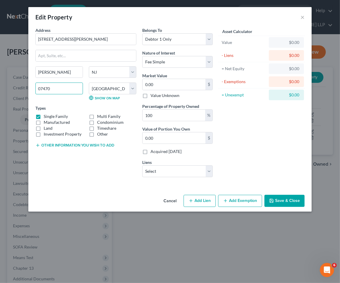
drag, startPoint x: 54, startPoint y: 90, endPoint x: 51, endPoint y: 89, distance: 3.4
click at [54, 90] on input "07470" at bounding box center [59, 89] width 48 height 12
drag, startPoint x: 64, startPoint y: 87, endPoint x: 38, endPoint y: 88, distance: 26.0
click at [35, 87] on div "07470" at bounding box center [58, 92] width 53 height 18
click at [303, 14] on button "×" at bounding box center [303, 17] width 4 height 7
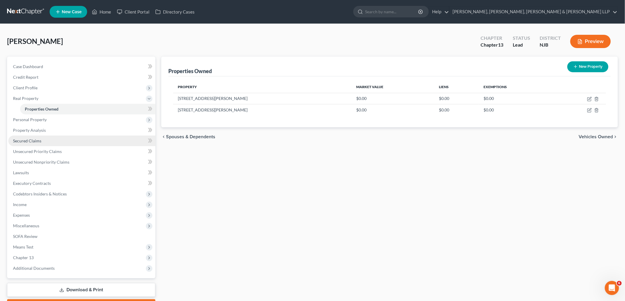
click at [32, 139] on span "Secured Claims" at bounding box center [27, 140] width 28 height 5
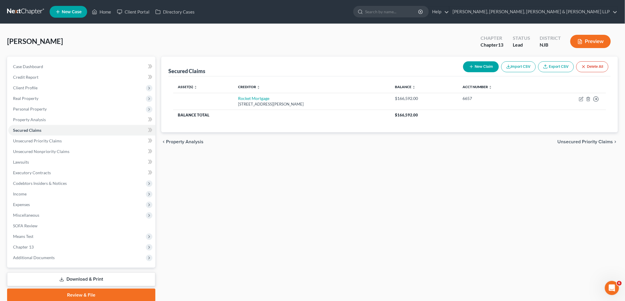
click at [580, 141] on span "Unsecured Priority Claims" at bounding box center [585, 142] width 56 height 5
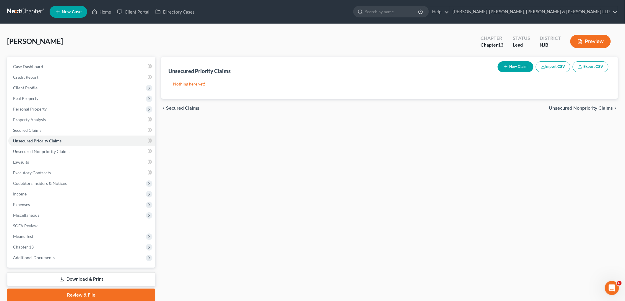
click at [570, 108] on span "Unsecured Nonpriority Claims" at bounding box center [581, 108] width 64 height 5
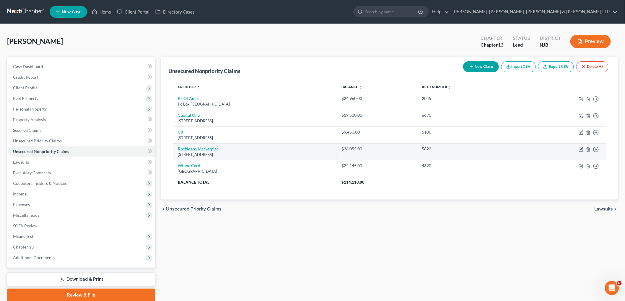
drag, startPoint x: 256, startPoint y: 155, endPoint x: 178, endPoint y: 148, distance: 78.0
click at [178, 148] on td "Rockloans Marketplac [STREET_ADDRESS]" at bounding box center [255, 151] width 164 height 17
copy td "Rockloans Marketplac [STREET_ADDRESS]"
click at [580, 151] on icon "button" at bounding box center [581, 149] width 5 height 5
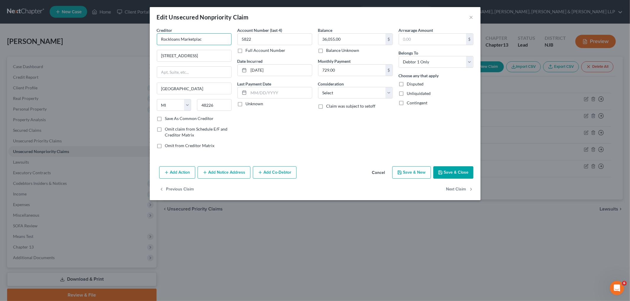
drag, startPoint x: 187, startPoint y: 37, endPoint x: 231, endPoint y: 64, distance: 51.3
click at [139, 37] on div "Edit Unsecured Nonpriority Claim × Creditor * Rockloans Marketplac [GEOGRAPHIC_…" at bounding box center [315, 150] width 630 height 301
paste input "Loans Marketplace LLC Company Profile"
click at [210, 39] on input "RockLoans Marketplace LLC Company Profile" at bounding box center [194, 39] width 75 height 12
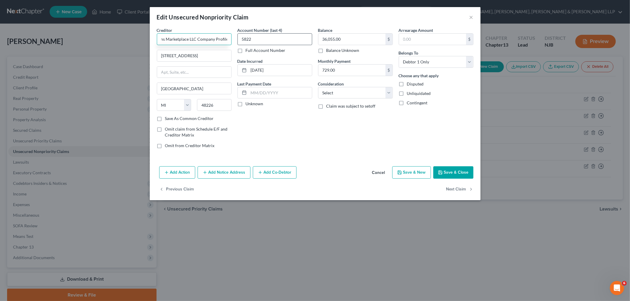
drag, startPoint x: 196, startPoint y: 39, endPoint x: 246, endPoint y: 43, distance: 49.8
click at [246, 43] on div "Creditor * RockLoans Marketplace LLC Company Profile [GEOGRAPHIC_DATA] [GEOGRAP…" at bounding box center [315, 90] width 322 height 126
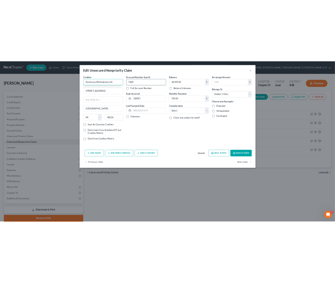
scroll to position [0, 0]
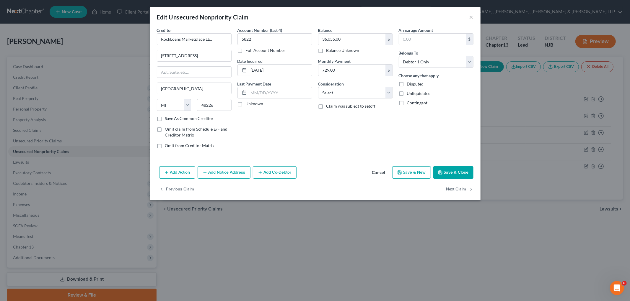
click at [293, 139] on div "Account Number (last 4) 5822 Full Account Number Date Incurred [DATE] Last Paym…" at bounding box center [274, 90] width 81 height 126
click at [457, 169] on button "Save & Close" at bounding box center [453, 173] width 40 height 12
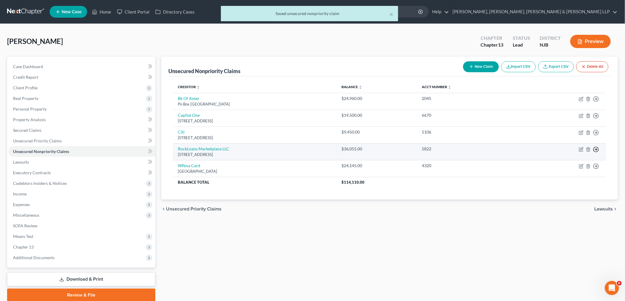
click at [596, 151] on icon "button" at bounding box center [596, 150] width 6 height 6
click at [573, 154] on link "Move to D" at bounding box center [568, 154] width 49 height 10
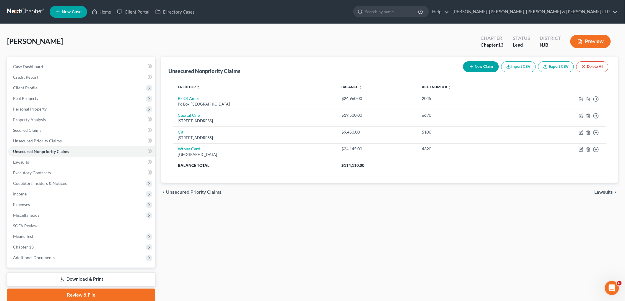
click at [207, 192] on span "Unsecured Priority Claims" at bounding box center [194, 192] width 56 height 5
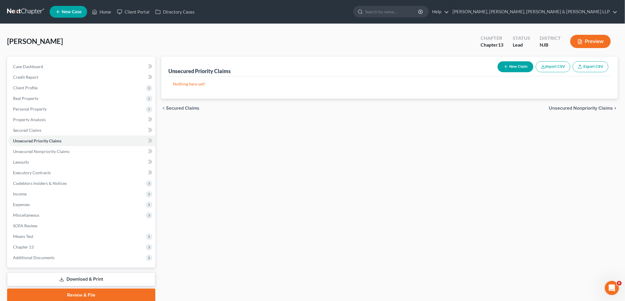
click at [556, 109] on span "Unsecured Nonpriority Claims" at bounding box center [581, 108] width 64 height 5
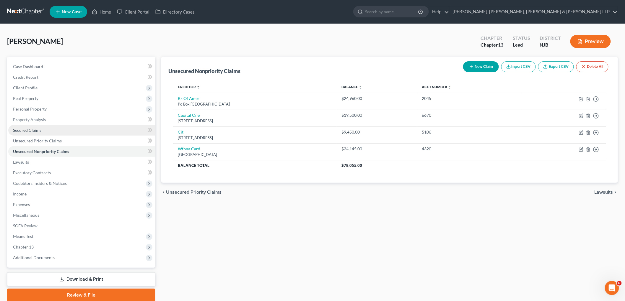
click at [28, 130] on span "Secured Claims" at bounding box center [27, 130] width 28 height 5
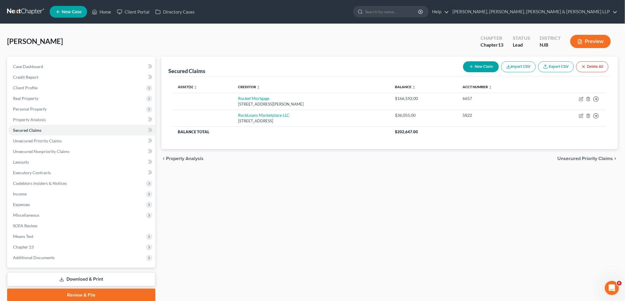
drag, startPoint x: 69, startPoint y: 40, endPoint x: 7, endPoint y: 41, distance: 62.0
click at [7, 41] on div "[PERSON_NAME] Upgraded Chapter Chapter 13 Status Lead District [GEOGRAPHIC_DATA…" at bounding box center [312, 44] width 611 height 26
copy span "[PERSON_NAME]"
click at [103, 10] on link "Home" at bounding box center [101, 11] width 25 height 11
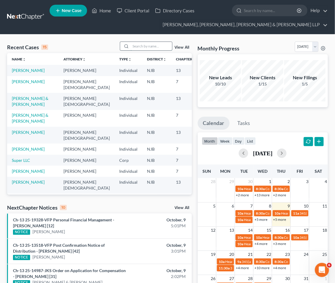
click at [160, 45] on input "search" at bounding box center [151, 46] width 41 height 9
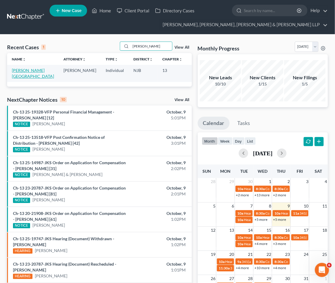
click at [19, 71] on link "[PERSON_NAME][GEOGRAPHIC_DATA]" at bounding box center [33, 73] width 42 height 11
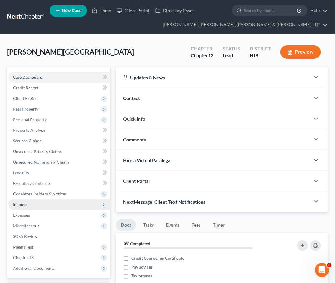
click at [24, 206] on span "Income" at bounding box center [20, 204] width 14 height 5
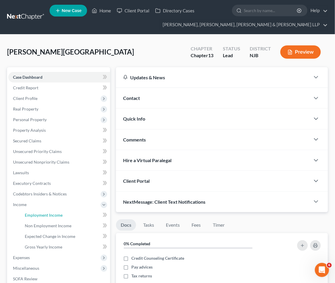
drag, startPoint x: 36, startPoint y: 216, endPoint x: 135, endPoint y: 57, distance: 186.9
click at [36, 216] on span "Employment Income" at bounding box center [44, 215] width 38 height 5
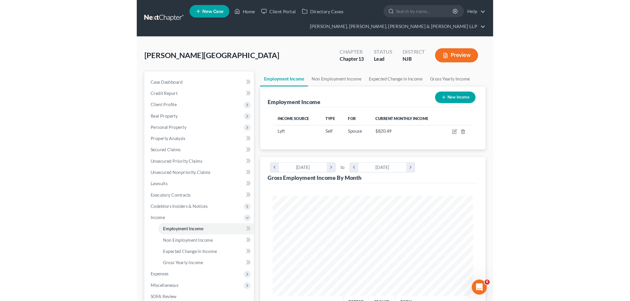
scroll to position [94, 200]
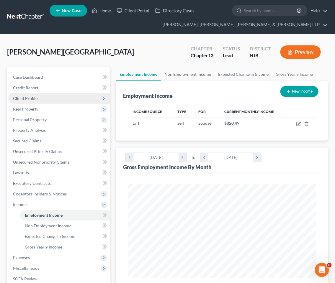
click at [30, 96] on span "Client Profile" at bounding box center [25, 98] width 25 height 5
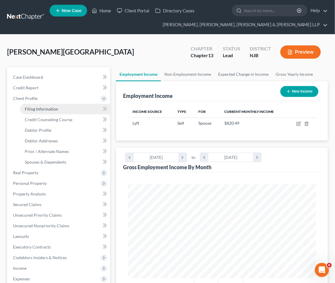
click at [33, 109] on span "Filing Information" at bounding box center [41, 109] width 33 height 5
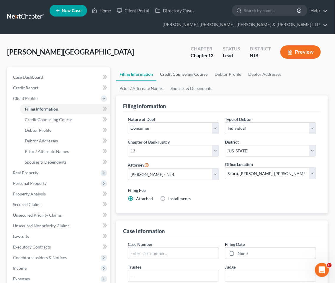
click at [186, 76] on link "Credit Counseling Course" at bounding box center [183, 74] width 55 height 14
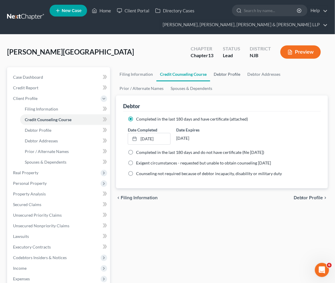
click at [220, 74] on link "Debtor Profile" at bounding box center [227, 74] width 34 height 14
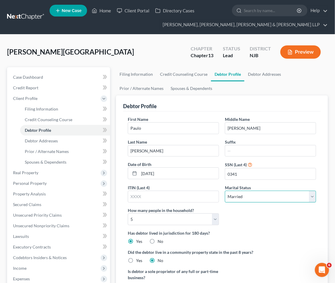
click at [278, 197] on select "Select Single Married Separated Divorced Widowed" at bounding box center [270, 197] width 91 height 12
click at [225, 191] on select "Select Single Married Separated Divorced Widowed" at bounding box center [270, 197] width 91 height 12
click at [259, 71] on link "Debtor Addresses" at bounding box center [264, 74] width 40 height 14
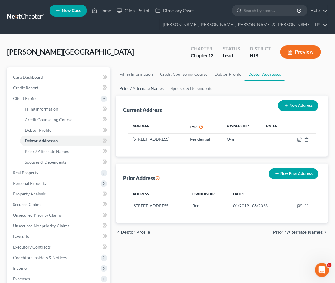
click at [148, 87] on link "Prior / Alternate Names" at bounding box center [141, 88] width 51 height 14
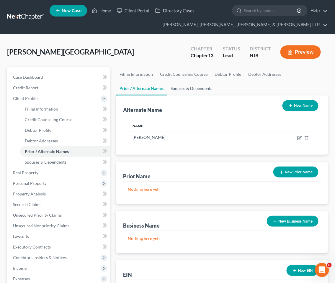
click at [181, 86] on link "Spouses & Dependents" at bounding box center [191, 88] width 49 height 14
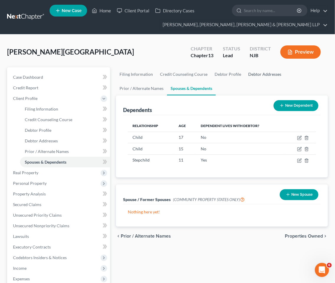
click at [258, 71] on link "Debtor Addresses" at bounding box center [265, 74] width 40 height 14
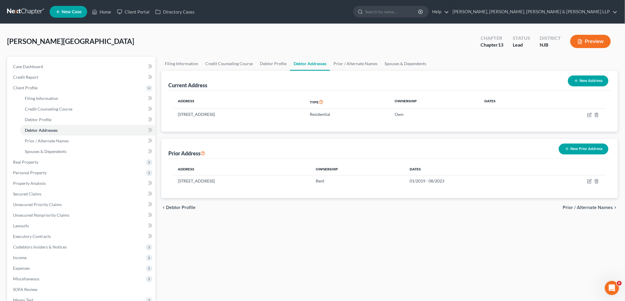
click at [574, 205] on span "Prior / Alternate Names" at bounding box center [588, 207] width 50 height 5
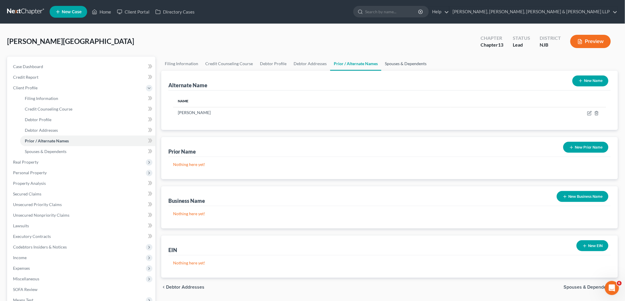
click at [390, 63] on link "Spouses & Dependents" at bounding box center [405, 64] width 49 height 14
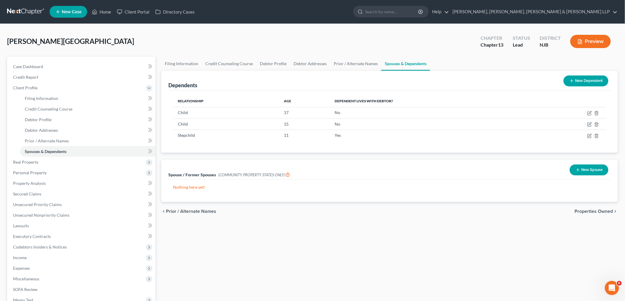
click at [580, 212] on span "Properties Owned" at bounding box center [594, 211] width 38 height 5
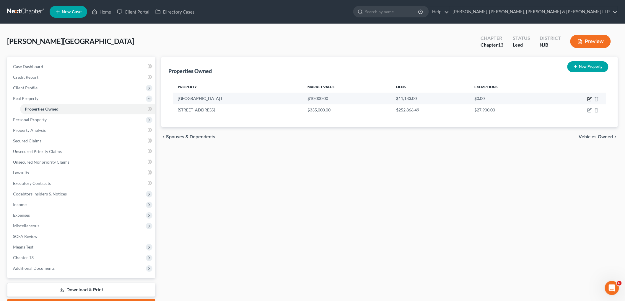
click at [588, 98] on icon "button" at bounding box center [589, 99] width 5 height 5
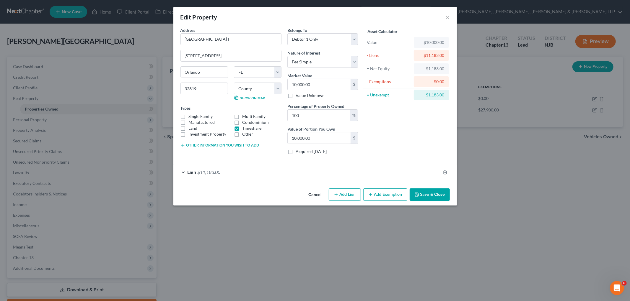
click at [263, 171] on div "Lien $11,183.00" at bounding box center [306, 172] width 267 height 16
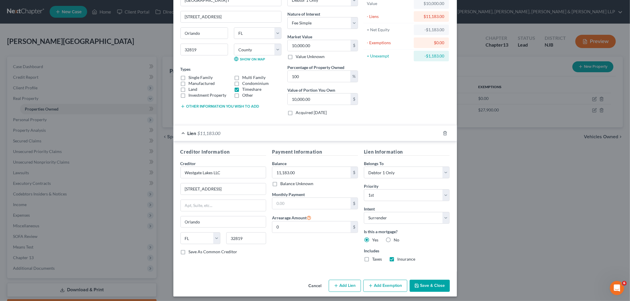
scroll to position [42, 0]
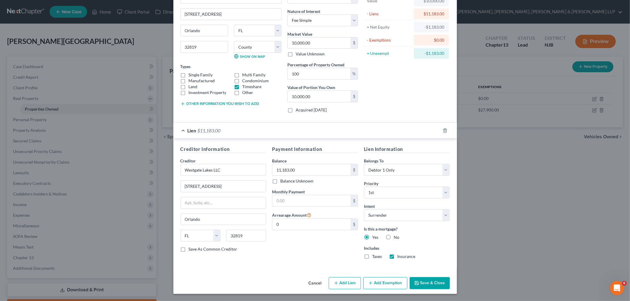
click at [402, 128] on div "Lien $11,183.00" at bounding box center [306, 131] width 267 height 16
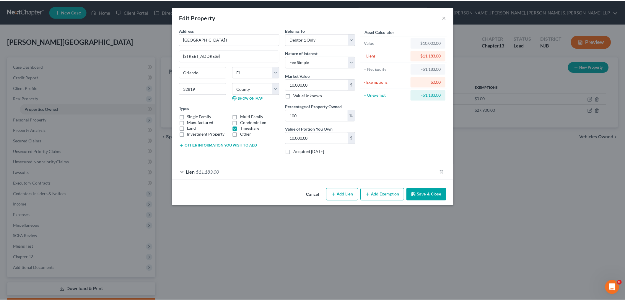
scroll to position [0, 0]
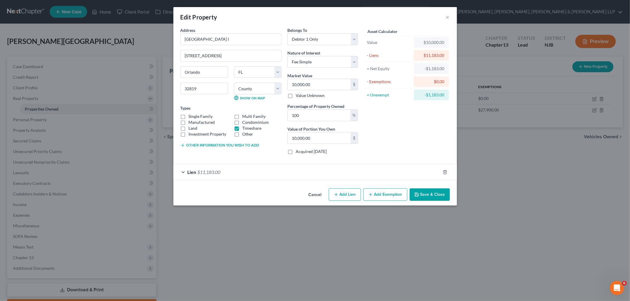
click at [429, 192] on button "Save & Close" at bounding box center [429, 195] width 40 height 12
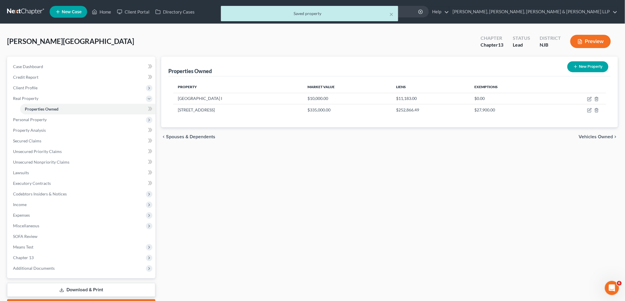
click at [589, 138] on span "Vehicles Owned" at bounding box center [596, 137] width 34 height 5
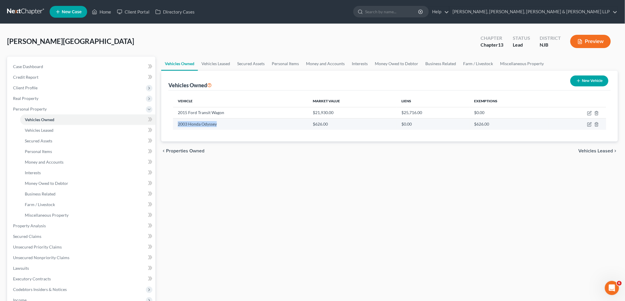
drag, startPoint x: 218, startPoint y: 123, endPoint x: 178, endPoint y: 126, distance: 40.6
click at [178, 126] on td "2003 Honda Odyssey" at bounding box center [240, 124] width 135 height 11
copy td "2003 Honda Odyssey"
drag, startPoint x: 225, startPoint y: 114, endPoint x: 176, endPoint y: 112, distance: 49.0
click at [176, 112] on td "2015 Ford Transit Wagon" at bounding box center [240, 112] width 135 height 11
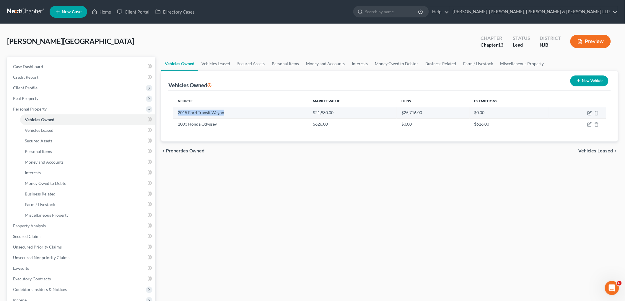
copy td "2015 Ford Transit Wagon"
click at [216, 65] on link "Vehicles Leased" at bounding box center [216, 64] width 36 height 14
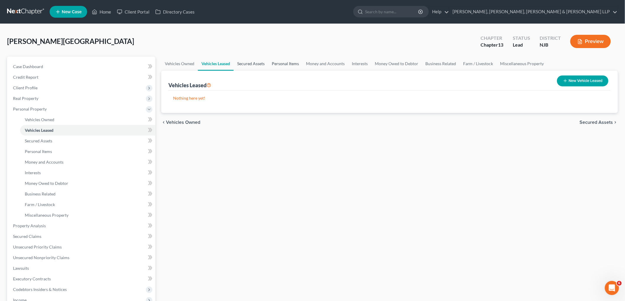
click at [254, 65] on link "Secured Assets" at bounding box center [251, 64] width 35 height 14
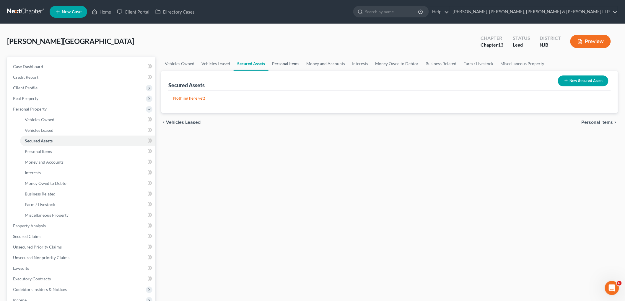
click at [285, 61] on link "Personal Items" at bounding box center [285, 64] width 34 height 14
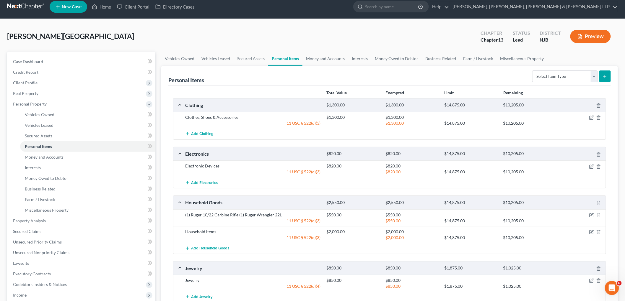
scroll to position [66, 0]
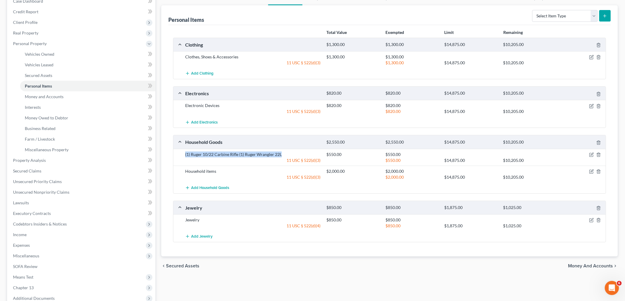
drag, startPoint x: 282, startPoint y: 156, endPoint x: 183, endPoint y: 155, distance: 98.9
click at [183, 155] on div "(1) Ruger 10/22 Carbine Rifle (1) Ruger Wrangler 22L" at bounding box center [252, 155] width 141 height 6
copy div "(1) Ruger 10/22 Carbine Rifle (1) Ruger Wrangler 22L"
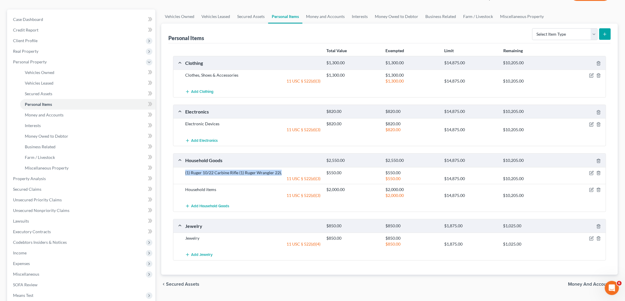
scroll to position [33, 0]
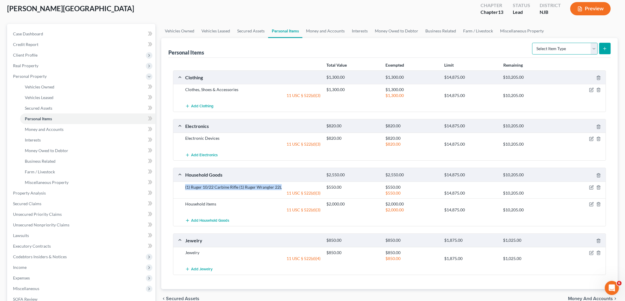
click at [559, 50] on select "Select Item Type Clothing Collectibles Of Value Electronics Firearms Household …" at bounding box center [565, 49] width 66 height 12
click at [533, 43] on select "Select Item Type Clothing Collectibles Of Value Electronics Firearms Household …" at bounding box center [565, 49] width 66 height 12
click at [607, 49] on icon "submit" at bounding box center [604, 48] width 5 height 5
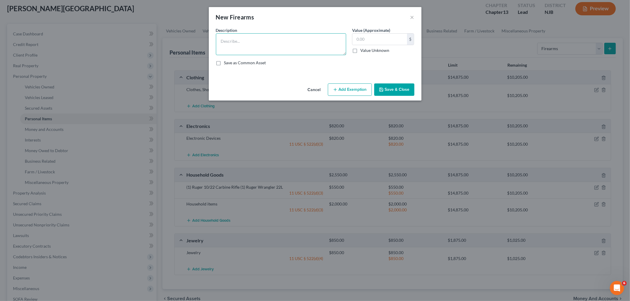
click at [275, 46] on textarea at bounding box center [281, 44] width 130 height 22
paste textarea "(1) Ruger 10/22 Carbine Rifle (1) Ruger Wrangler 22L"
click at [378, 41] on input "text" at bounding box center [379, 39] width 55 height 11
click at [362, 87] on button "Add Exemption" at bounding box center [350, 90] width 44 height 12
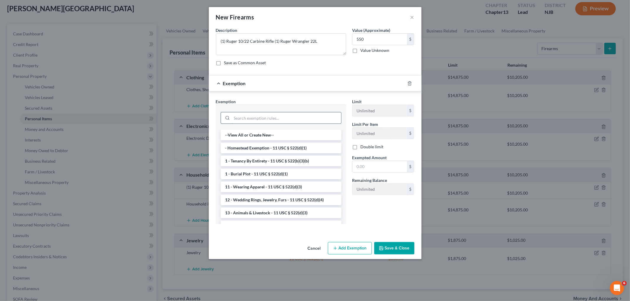
click at [302, 120] on input "search" at bounding box center [286, 117] width 109 height 11
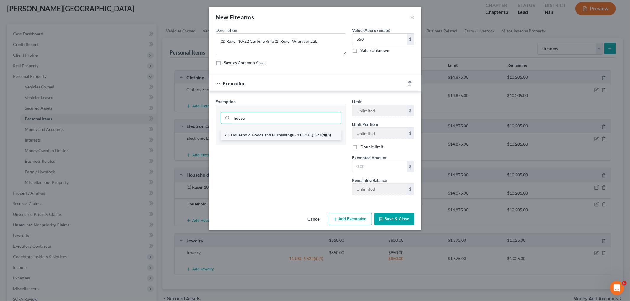
click at [305, 135] on li "6 - Household Goods and Furnishings - 11 USC § 522(d)(3)" at bounding box center [281, 135] width 121 height 11
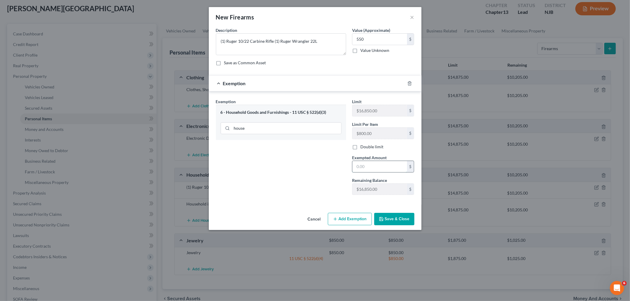
click at [388, 166] on input "text" at bounding box center [379, 166] width 55 height 11
drag, startPoint x: 381, startPoint y: 166, endPoint x: 346, endPoint y: 164, distance: 35.2
click at [346, 164] on div "Exemption Set must be selected for CA. Exemption * 6 - Household Goods and Furn…" at bounding box center [315, 150] width 204 height 102
click at [346, 164] on div "Exemption Set must be selected for CA. Exemption * 6 - Household Goods and Furn…" at bounding box center [281, 149] width 136 height 101
click at [394, 221] on button "Save & Close" at bounding box center [394, 219] width 40 height 12
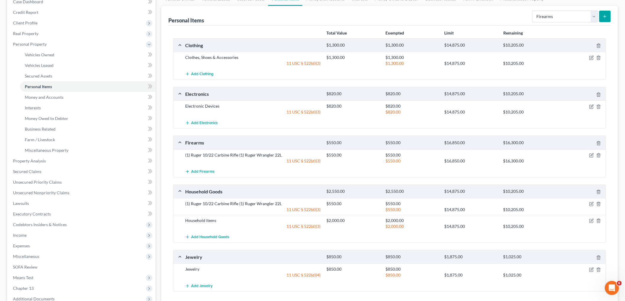
scroll to position [66, 0]
click at [598, 203] on icon "button" at bounding box center [598, 203] width 5 height 5
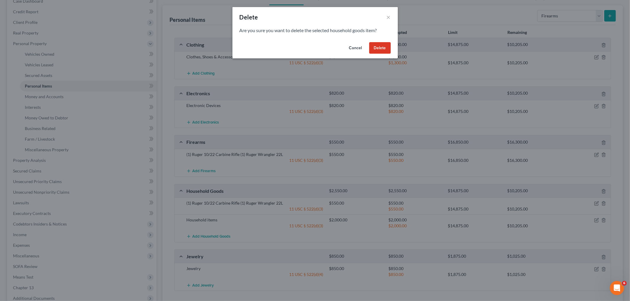
click at [378, 47] on button "Delete" at bounding box center [380, 48] width 22 height 12
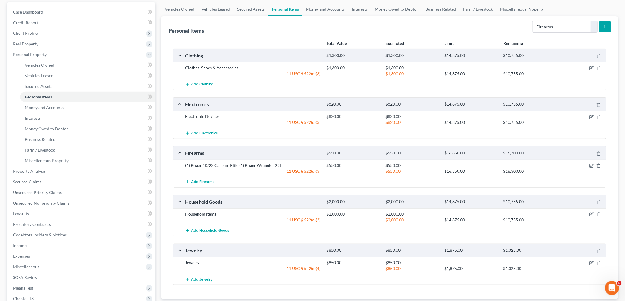
scroll to position [33, 0]
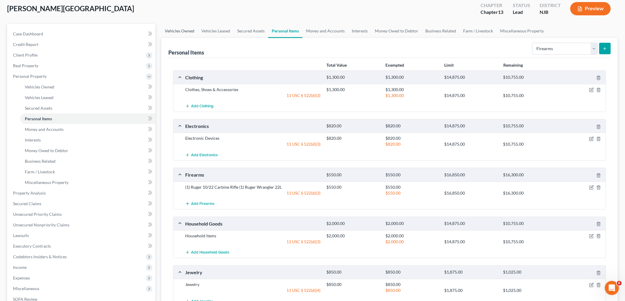
click at [185, 28] on link "Vehicles Owned" at bounding box center [179, 31] width 37 height 14
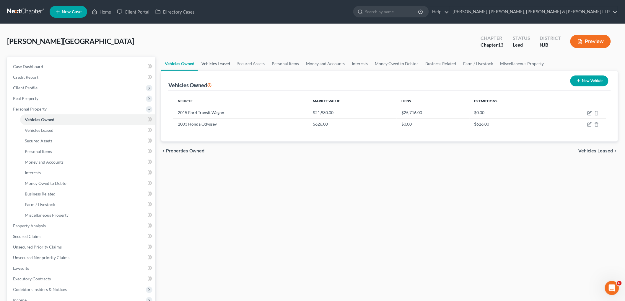
click at [226, 61] on link "Vehicles Leased" at bounding box center [216, 64] width 36 height 14
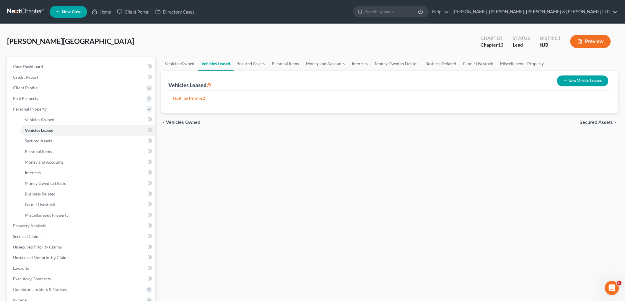
click at [247, 62] on link "Secured Assets" at bounding box center [251, 64] width 35 height 14
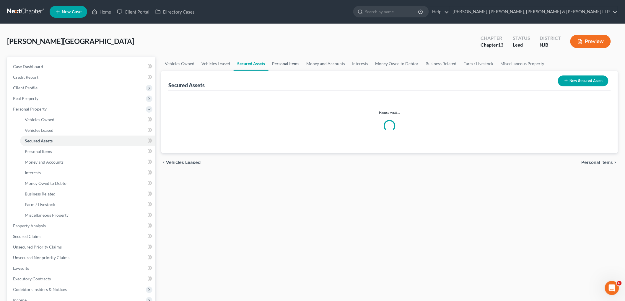
click at [277, 62] on link "Personal Items" at bounding box center [285, 64] width 34 height 14
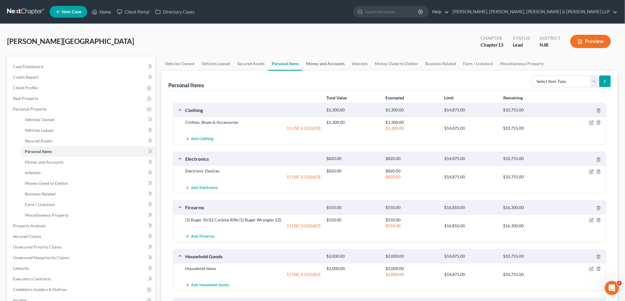
click at [317, 61] on link "Money and Accounts" at bounding box center [325, 64] width 46 height 14
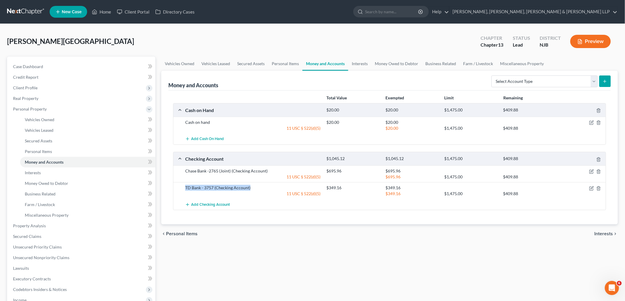
drag, startPoint x: 252, startPoint y: 188, endPoint x: 182, endPoint y: 187, distance: 69.1
click at [182, 187] on div "TD Bank - 3757 (Checking Account)" at bounding box center [252, 188] width 141 height 6
click at [591, 188] on icon "button" at bounding box center [591, 188] width 5 height 5
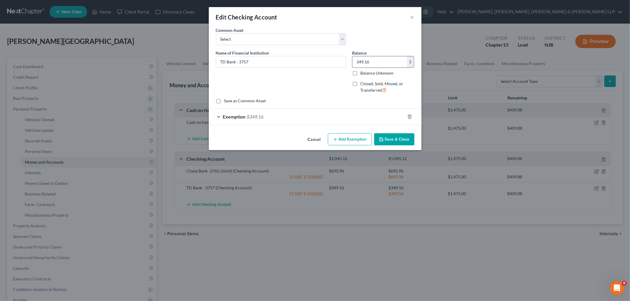
click at [377, 61] on input "349.16" at bounding box center [379, 61] width 55 height 11
paste input "422.97"
click at [345, 116] on div "Exemption $349.16" at bounding box center [307, 117] width 196 height 16
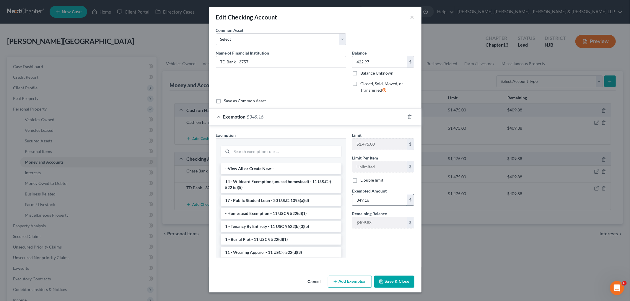
click at [379, 199] on input "349.16" at bounding box center [379, 200] width 55 height 11
paste input "422.97"
click at [376, 117] on div "Exemption $422.97" at bounding box center [307, 117] width 196 height 16
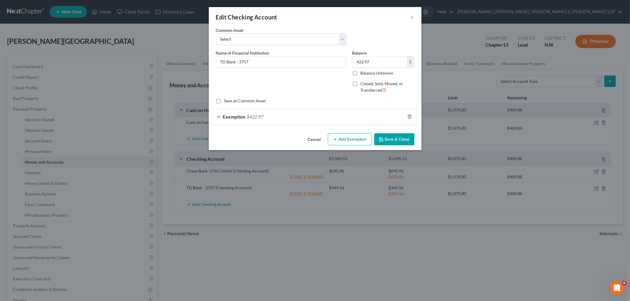
click at [395, 141] on button "Save & Close" at bounding box center [394, 139] width 40 height 12
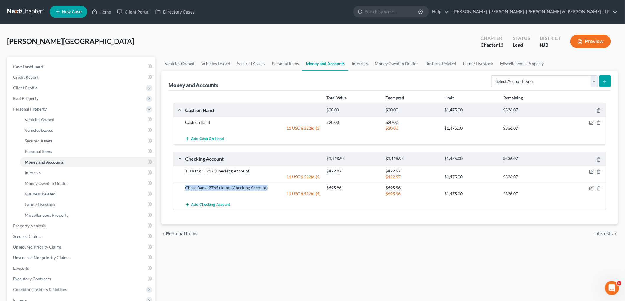
drag, startPoint x: 270, startPoint y: 188, endPoint x: 185, endPoint y: 188, distance: 85.0
click at [185, 188] on div "Chase Bank -2765 (Joint) (Checking Account)" at bounding box center [252, 188] width 141 height 6
copy div "Chase Bank -2765 (Joint) (Checking Account)"
click at [275, 239] on div "chevron_left Personal Items Interests chevron_right" at bounding box center [389, 234] width 456 height 19
click at [359, 63] on link "Interests" at bounding box center [359, 64] width 23 height 14
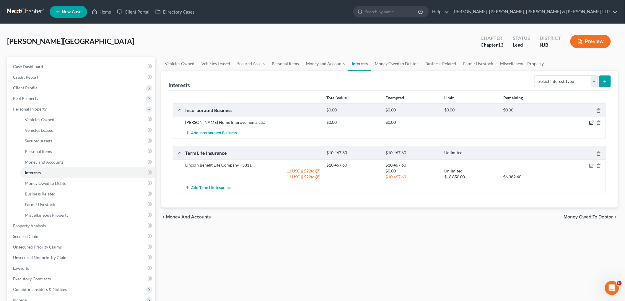
click at [591, 120] on icon "button" at bounding box center [591, 122] width 5 height 5
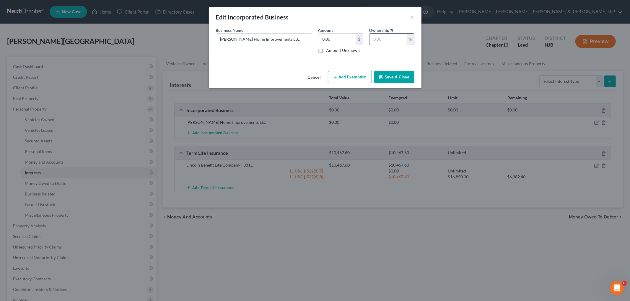
click at [380, 39] on input "text" at bounding box center [387, 39] width 37 height 11
click at [398, 77] on button "Save & Close" at bounding box center [394, 77] width 40 height 12
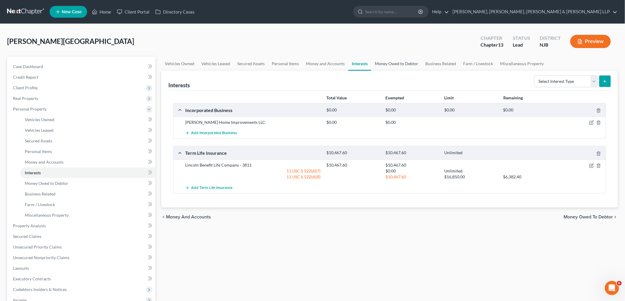
click at [396, 61] on link "Money Owed to Debtor" at bounding box center [396, 64] width 50 height 14
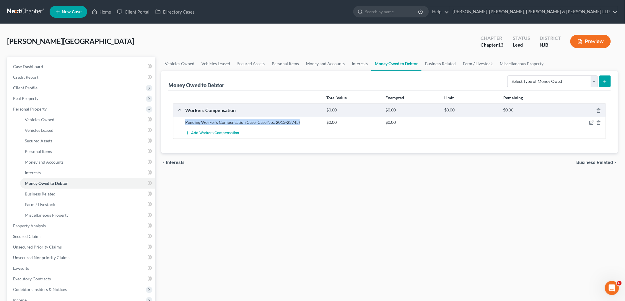
drag, startPoint x: 301, startPoint y: 122, endPoint x: 185, endPoint y: 122, distance: 116.0
click at [185, 122] on div "Pending Worker's Compensation Case (Case No.: 2013-23745)" at bounding box center [252, 123] width 141 height 6
copy div "Pending Worker's Compensation Case (Case No.: 2013-23745)"
click at [439, 63] on link "Business Related" at bounding box center [440, 64] width 38 height 14
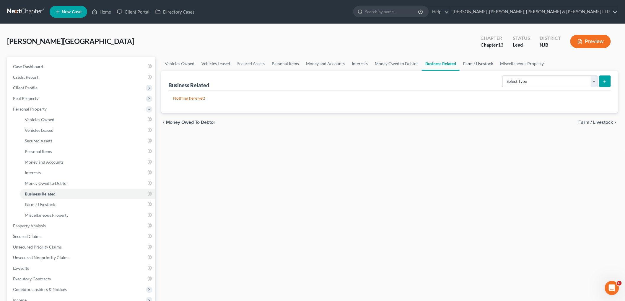
click at [475, 63] on link "Farm / Livestock" at bounding box center [477, 64] width 37 height 14
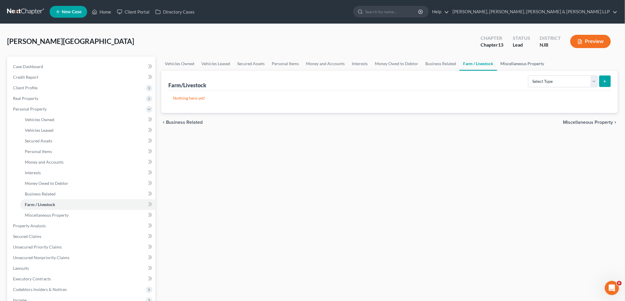
click at [509, 63] on link "Miscellaneous Property" at bounding box center [522, 64] width 51 height 14
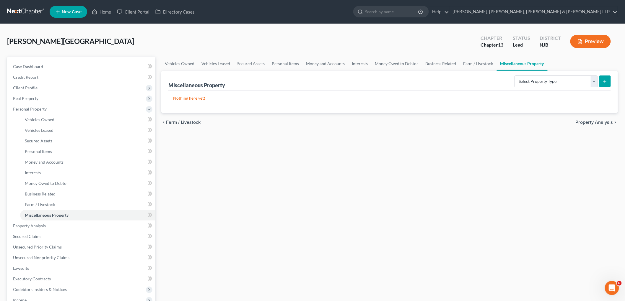
click at [596, 122] on span "Property Analysis" at bounding box center [593, 122] width 37 height 5
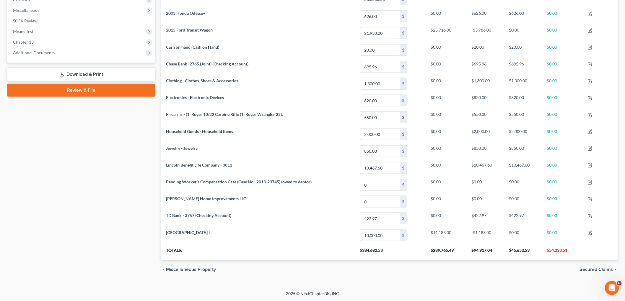
scroll to position [206, 0]
click at [601, 269] on span "Secured Claims" at bounding box center [596, 269] width 33 height 5
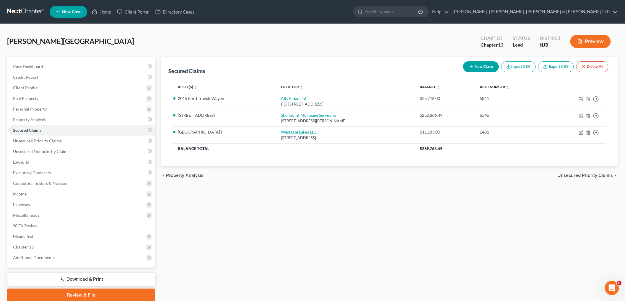
click at [574, 175] on span "Unsecured Priority Claims" at bounding box center [585, 175] width 56 height 5
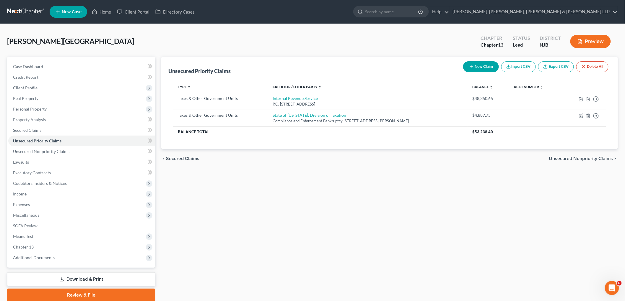
click at [573, 159] on span "Unsecured Nonpriority Claims" at bounding box center [581, 158] width 64 height 5
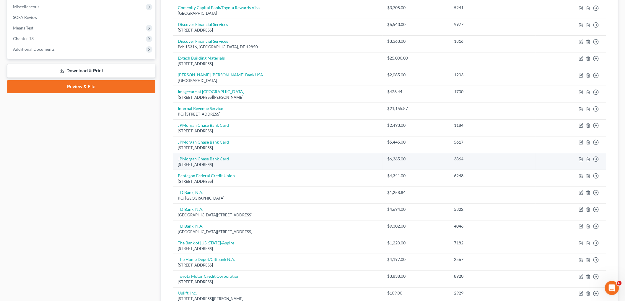
scroll to position [276, 0]
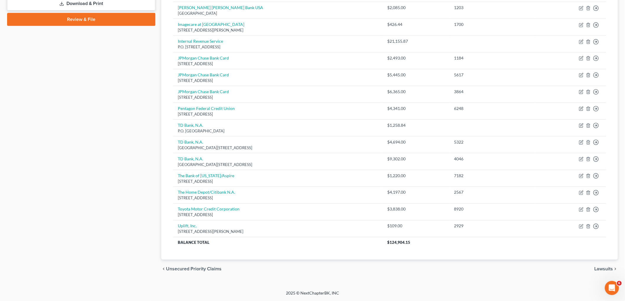
click at [598, 270] on span "Lawsuits" at bounding box center [603, 269] width 19 height 5
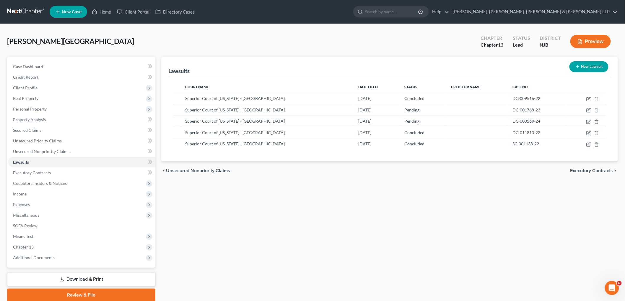
click at [588, 172] on span "Executory Contracts" at bounding box center [591, 171] width 43 height 5
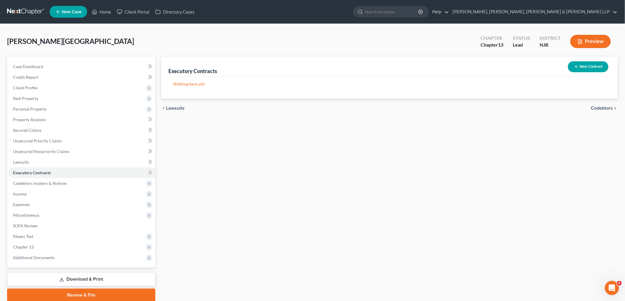
click at [601, 106] on span "Codebtors" at bounding box center [602, 108] width 22 height 5
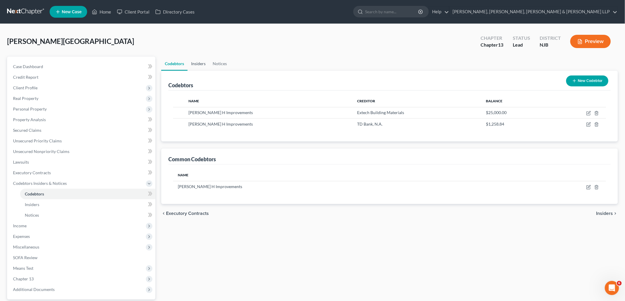
click at [196, 62] on link "Insiders" at bounding box center [198, 64] width 22 height 14
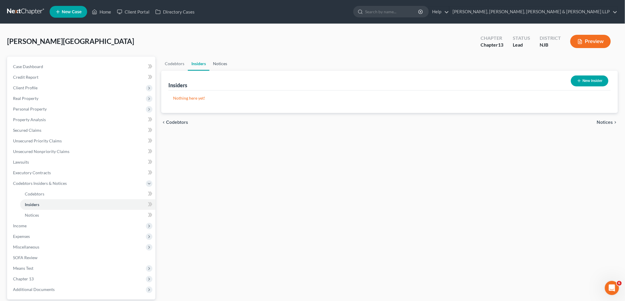
click at [224, 61] on link "Notices" at bounding box center [219, 64] width 21 height 14
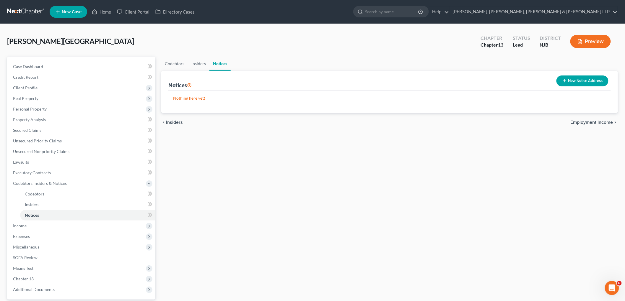
click at [579, 123] on span "Employment Income" at bounding box center [591, 122] width 43 height 5
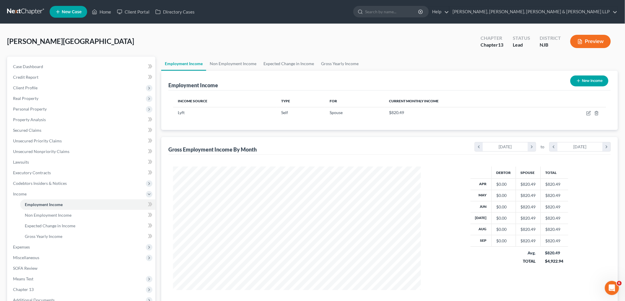
scroll to position [123, 259]
click at [240, 61] on link "Non Employment Income" at bounding box center [233, 64] width 54 height 14
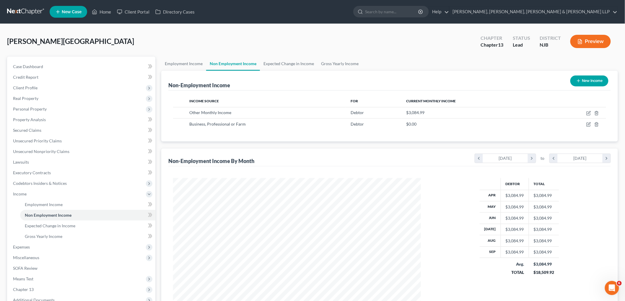
scroll to position [123, 259]
click at [188, 62] on link "Employment Income" at bounding box center [183, 64] width 45 height 14
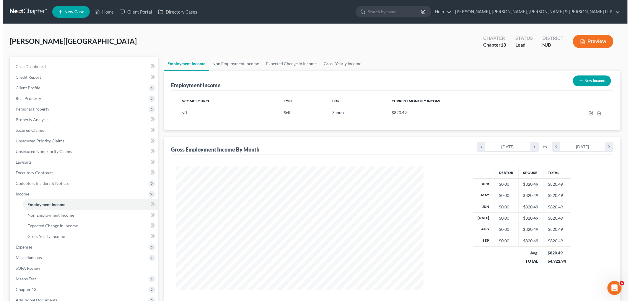
scroll to position [123, 259]
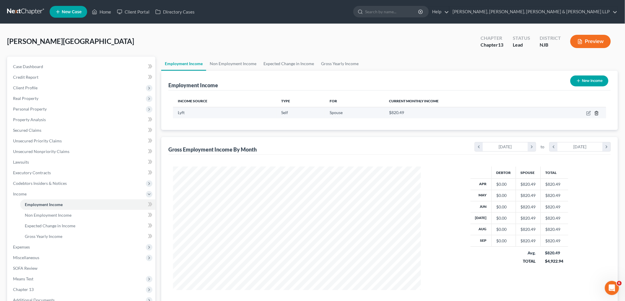
click at [595, 112] on icon "button" at bounding box center [596, 113] width 5 height 5
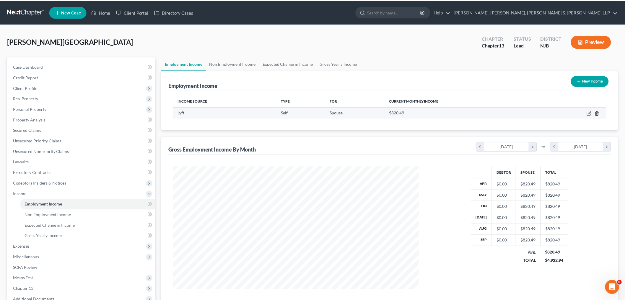
scroll to position [125, 262]
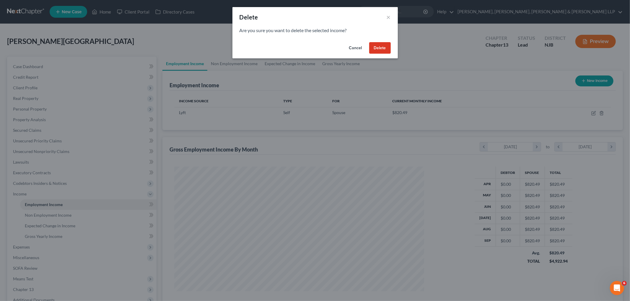
click at [383, 46] on button "Delete" at bounding box center [380, 48] width 22 height 12
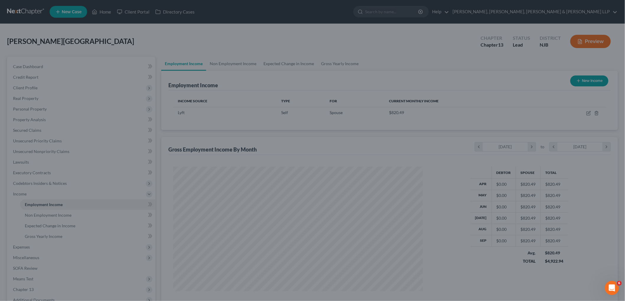
scroll to position [0, 0]
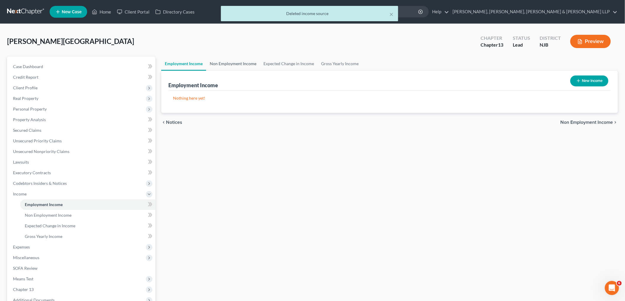
click at [226, 63] on link "Non Employment Income" at bounding box center [233, 64] width 54 height 14
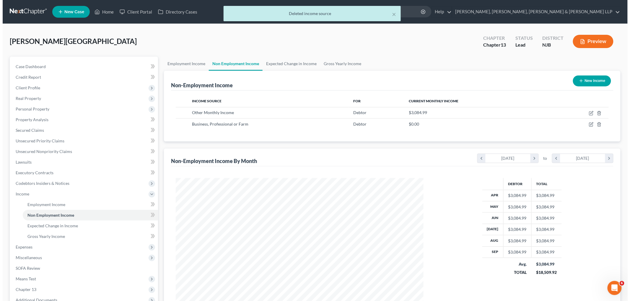
scroll to position [123, 259]
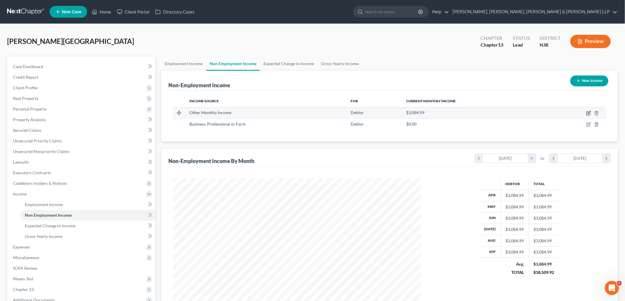
click at [587, 111] on icon "button" at bounding box center [588, 113] width 5 height 5
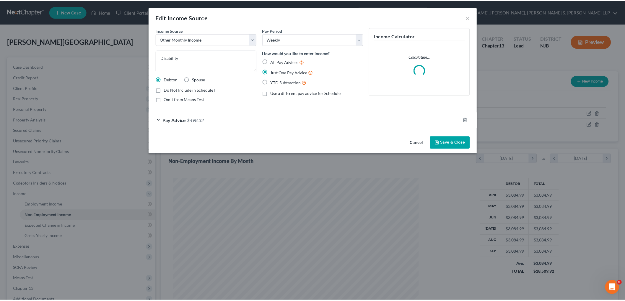
scroll to position [125, 262]
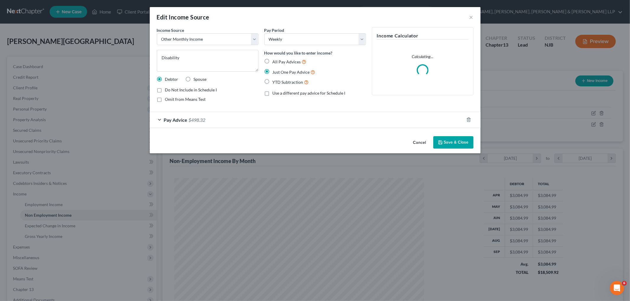
click at [415, 143] on button "Cancel" at bounding box center [419, 143] width 22 height 12
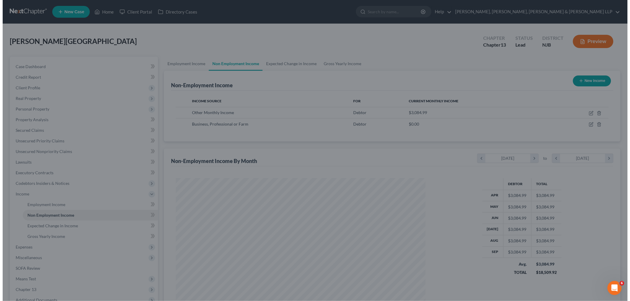
scroll to position [0, 0]
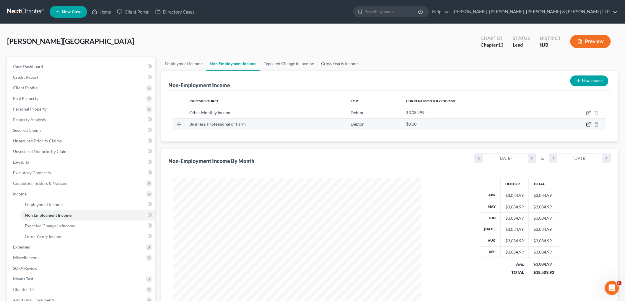
click at [590, 123] on icon "button" at bounding box center [588, 124] width 5 height 5
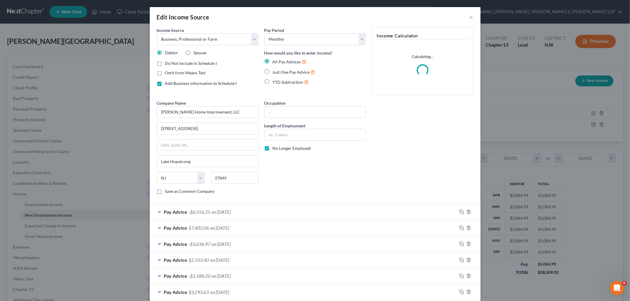
click at [272, 147] on label "No Longer Employed" at bounding box center [291, 149] width 38 height 6
click at [275, 147] on input "No Longer Employed" at bounding box center [277, 148] width 4 height 4
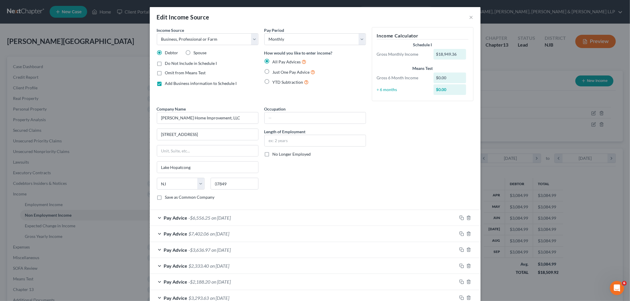
drag, startPoint x: 287, startPoint y: 72, endPoint x: 298, endPoint y: 183, distance: 111.9
click at [287, 72] on span "Just One Pay Advice" at bounding box center [290, 72] width 37 height 5
click at [279, 72] on input "Just One Pay Advice" at bounding box center [277, 71] width 4 height 4
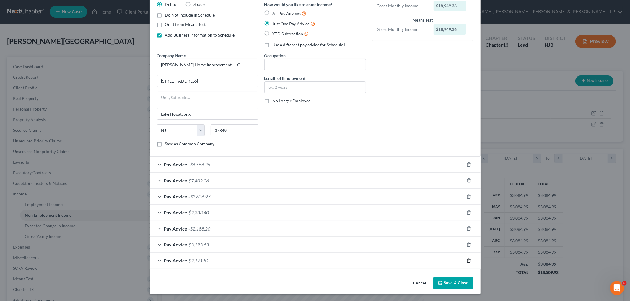
click at [466, 260] on icon "button" at bounding box center [468, 261] width 5 height 5
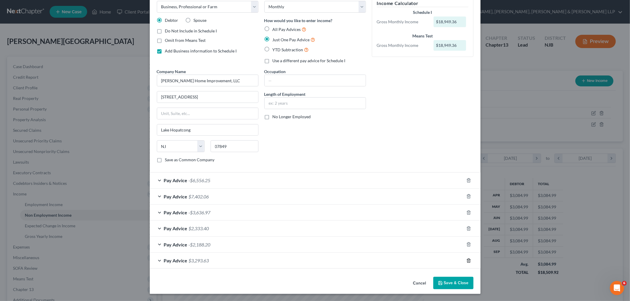
click at [467, 263] on icon "button" at bounding box center [468, 261] width 3 height 4
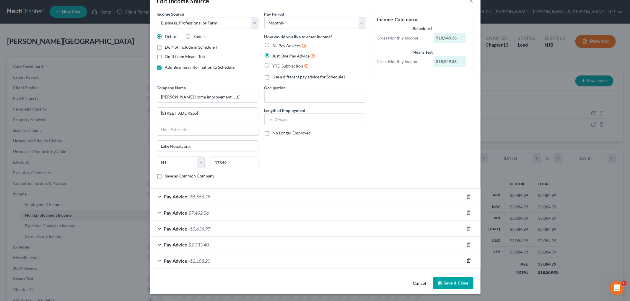
click at [467, 260] on polyline "button" at bounding box center [469, 260] width 4 height 0
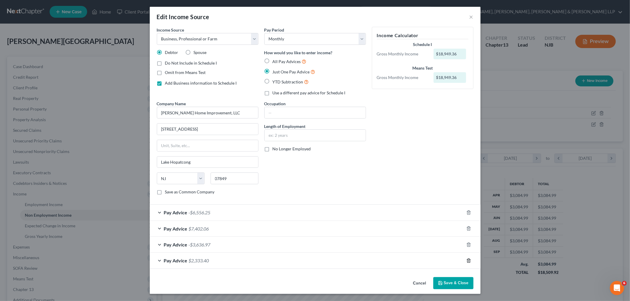
click at [466, 260] on icon "button" at bounding box center [468, 261] width 5 height 5
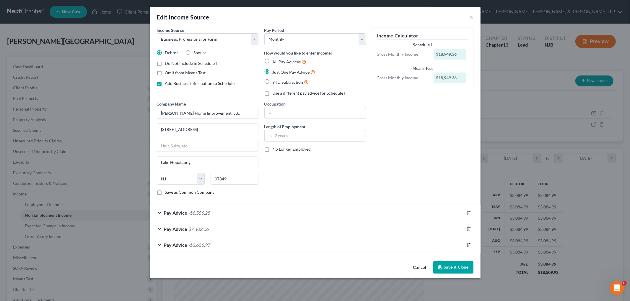
click at [470, 246] on icon "button" at bounding box center [468, 245] width 3 height 4
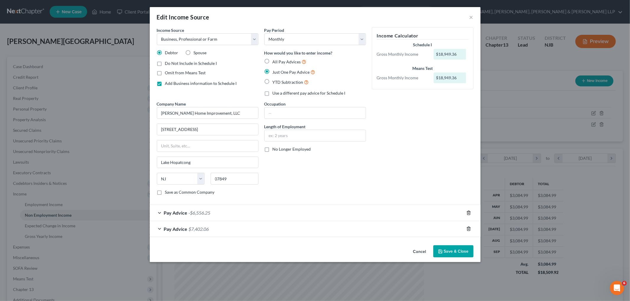
click at [468, 229] on icon "button" at bounding box center [468, 229] width 5 height 5
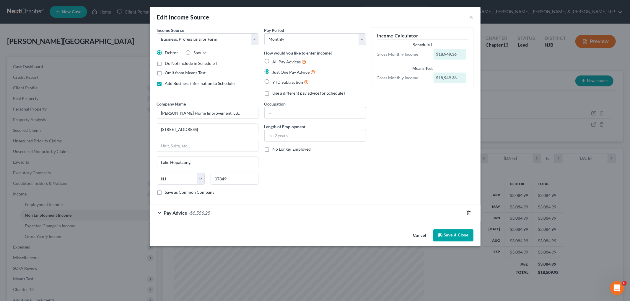
click at [469, 213] on line "button" at bounding box center [469, 213] width 0 height 1
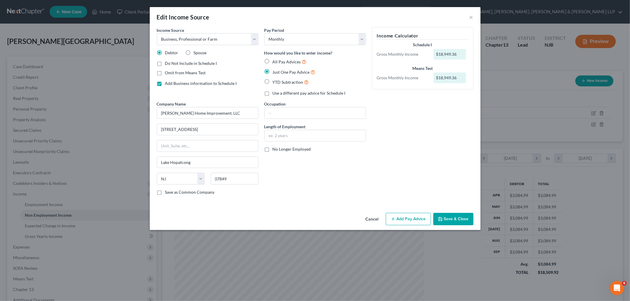
drag, startPoint x: 404, startPoint y: 222, endPoint x: 283, endPoint y: 222, distance: 121.3
click at [404, 221] on button "Add Pay Advice" at bounding box center [408, 219] width 45 height 12
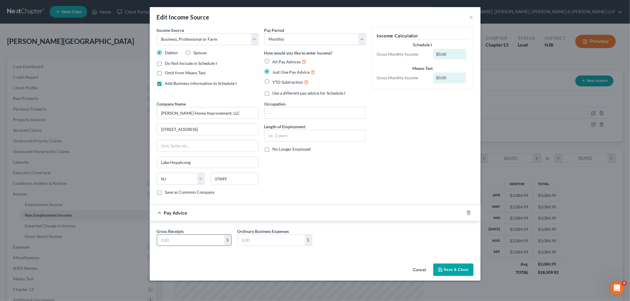
click at [182, 242] on input "text" at bounding box center [190, 240] width 67 height 11
click at [249, 242] on input "text" at bounding box center [271, 240] width 67 height 11
drag, startPoint x: 266, startPoint y: 241, endPoint x: 236, endPoint y: 241, distance: 29.5
click at [236, 241] on div "Ordinary Business Expenses 878,094 $" at bounding box center [274, 238] width 81 height 18
click at [454, 270] on button "Save & Close" at bounding box center [453, 270] width 40 height 12
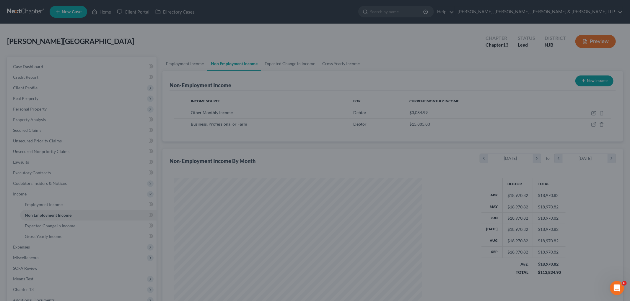
scroll to position [295105, 294970]
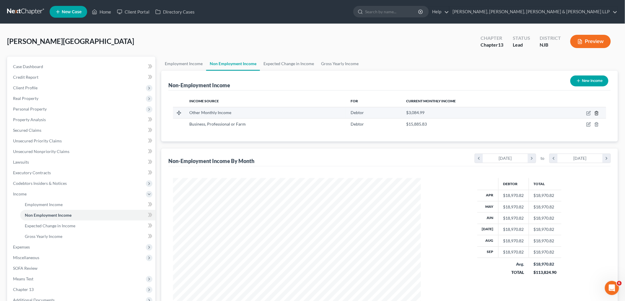
click at [595, 112] on icon "button" at bounding box center [596, 113] width 5 height 5
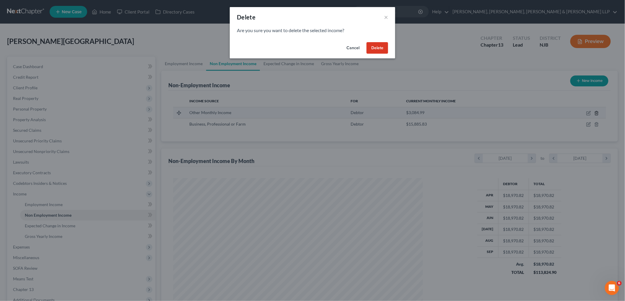
scroll to position [125, 262]
click at [374, 49] on button "Delete" at bounding box center [380, 48] width 22 height 12
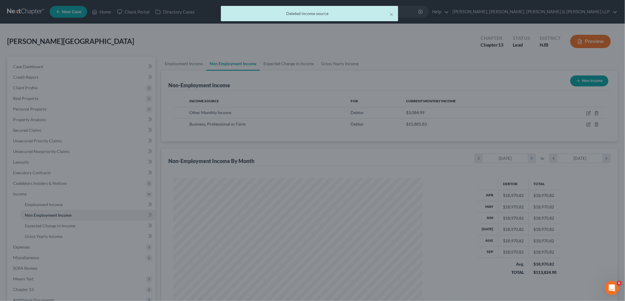
scroll to position [295105, 294970]
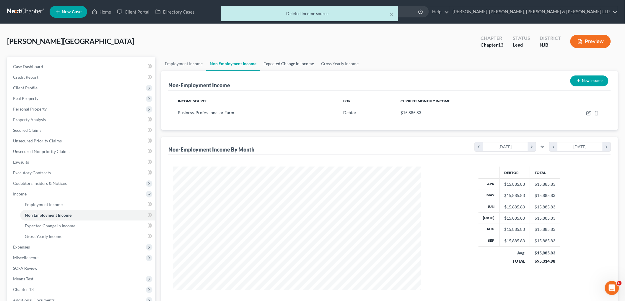
click at [283, 61] on link "Expected Change in Income" at bounding box center [289, 64] width 58 height 14
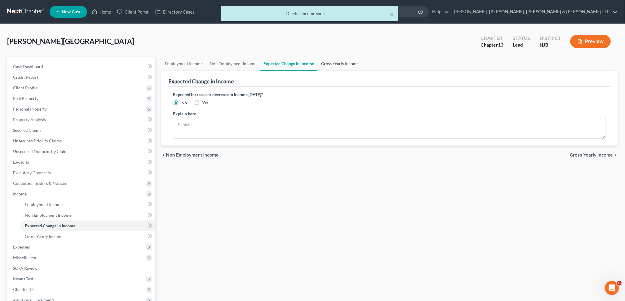
click at [339, 61] on link "Gross Yearly Income" at bounding box center [339, 64] width 45 height 14
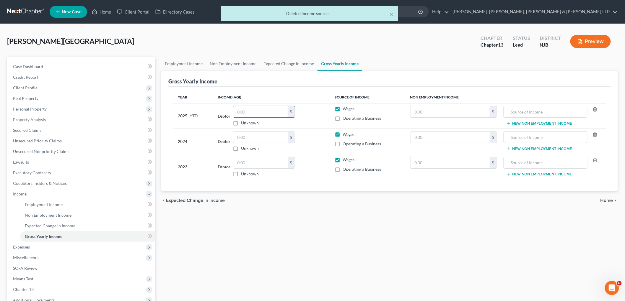
click at [258, 107] on input "text" at bounding box center [260, 111] width 54 height 11
click at [343, 119] on label "Operating a Business" at bounding box center [362, 118] width 38 height 6
click at [345, 119] on input "Operating a Business" at bounding box center [347, 117] width 4 height 4
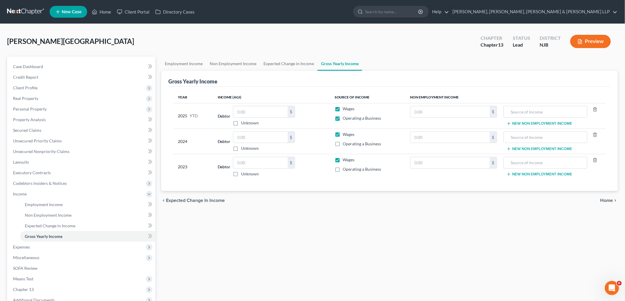
click at [343, 108] on label "Wages" at bounding box center [349, 109] width 12 height 6
click at [345, 108] on input "Wages" at bounding box center [347, 108] width 4 height 4
click at [269, 111] on input "text" at bounding box center [260, 111] width 54 height 11
click at [343, 135] on label "Wages" at bounding box center [349, 135] width 12 height 6
click at [345, 135] on input "Wages" at bounding box center [347, 134] width 4 height 4
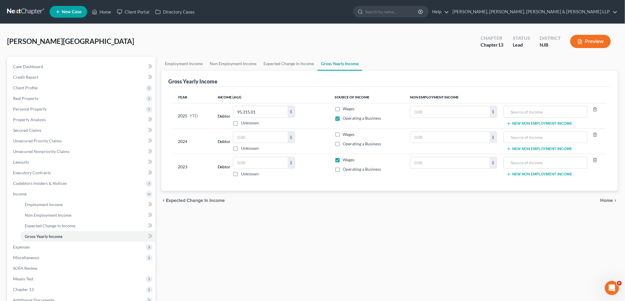
click at [343, 145] on label "Operating a Business" at bounding box center [362, 144] width 38 height 6
click at [345, 145] on input "Operating a Business" at bounding box center [347, 143] width 4 height 4
click at [343, 169] on label "Operating a Business" at bounding box center [362, 170] width 38 height 6
click at [345, 169] on input "Operating a Business" at bounding box center [347, 169] width 4 height 4
click at [343, 160] on label "Wages" at bounding box center [349, 160] width 12 height 6
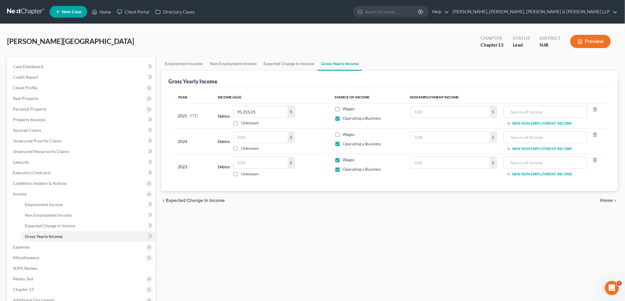
click at [345, 160] on input "Wages" at bounding box center [347, 159] width 4 height 4
click at [251, 137] on input "text" at bounding box center [260, 137] width 54 height 11
paste input "144,812"
click at [261, 161] on input "text" at bounding box center [260, 162] width 54 height 11
paste input "234,378"
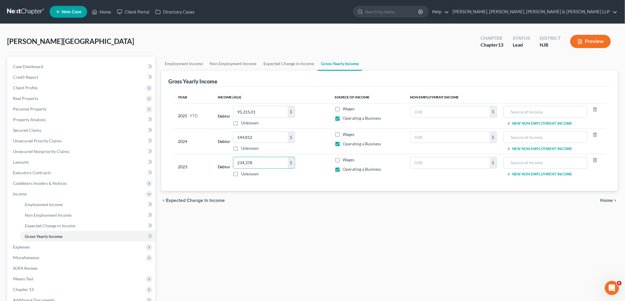
click at [320, 181] on div "Year Income (AGI) Source of Income Non Employment Income 2025 YTD Debtor 95,315…" at bounding box center [389, 139] width 442 height 105
click at [605, 200] on span "Home" at bounding box center [606, 200] width 13 height 5
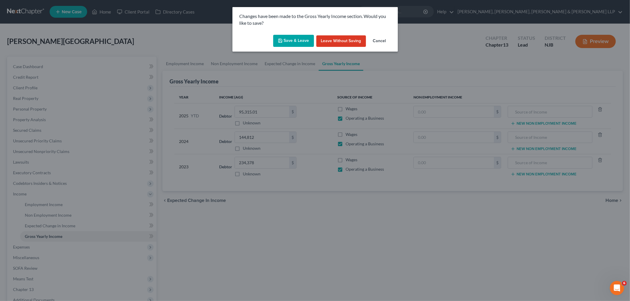
click at [294, 43] on button "Save & Leave" at bounding box center [293, 41] width 41 height 12
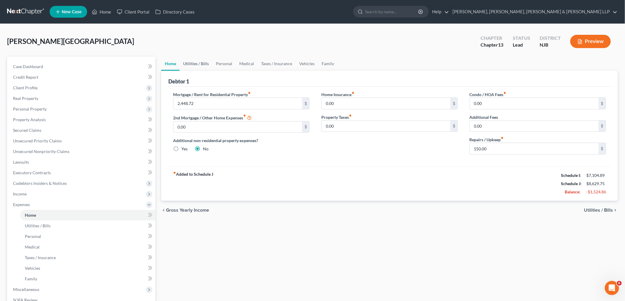
click at [199, 63] on link "Utilities / Bills" at bounding box center [195, 64] width 33 height 14
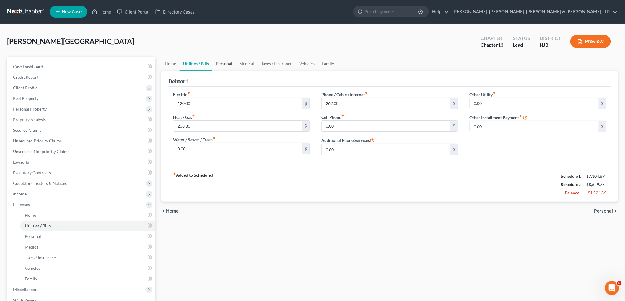
click at [224, 64] on link "Personal" at bounding box center [223, 64] width 23 height 14
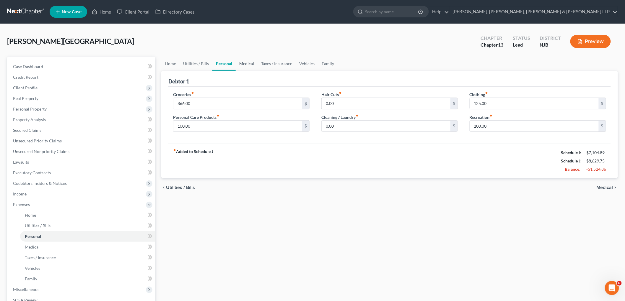
click at [249, 63] on link "Medical" at bounding box center [247, 64] width 22 height 14
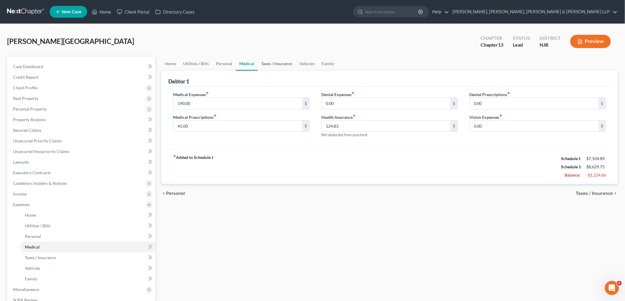
click at [270, 66] on link "Taxes / Insurance" at bounding box center [276, 64] width 38 height 14
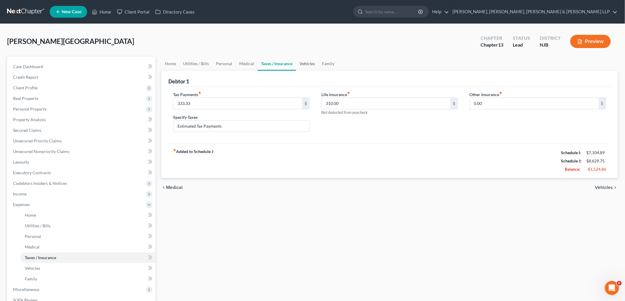
click at [303, 63] on link "Vehicles" at bounding box center [307, 64] width 22 height 14
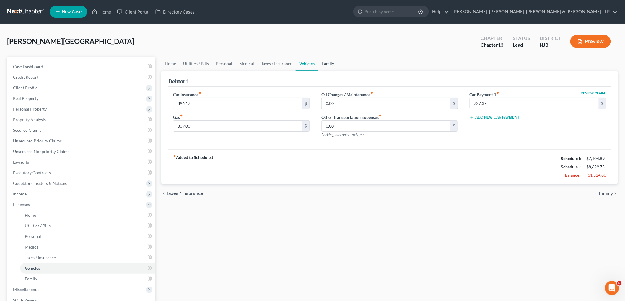
click at [321, 63] on link "Family" at bounding box center [327, 64] width 19 height 14
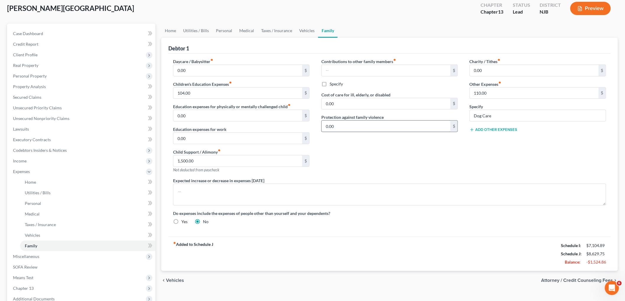
scroll to position [31, 0]
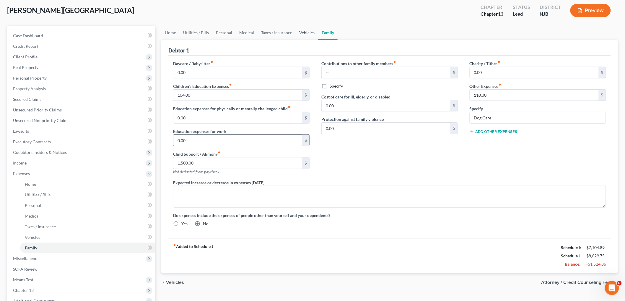
drag, startPoint x: 309, startPoint y: 32, endPoint x: 284, endPoint y: 139, distance: 109.7
click at [309, 32] on link "Vehicles" at bounding box center [307, 33] width 22 height 14
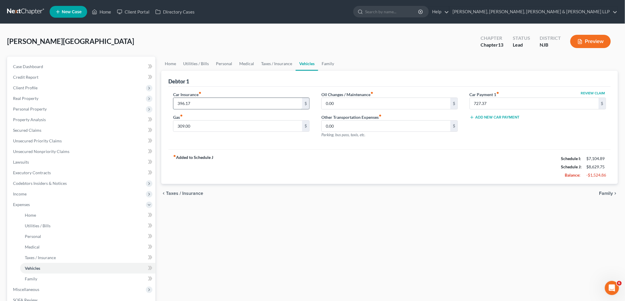
click at [207, 102] on input "396.17" at bounding box center [237, 103] width 129 height 11
click at [278, 154] on div "fiber_manual_record Added to Schedule J Schedule I: $7,104.89 Schedule J: $8,62…" at bounding box center [389, 167] width 442 height 35
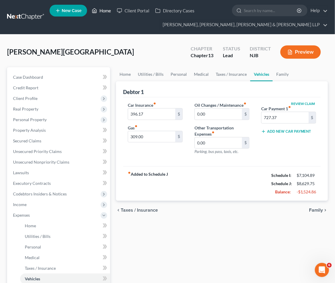
click at [107, 8] on link "Home" at bounding box center [101, 10] width 25 height 11
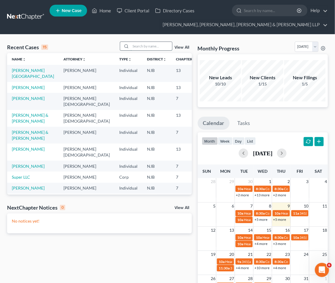
click at [147, 43] on input "search" at bounding box center [151, 46] width 41 height 9
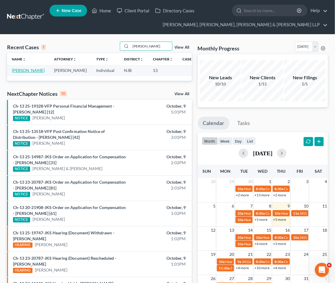
click at [21, 71] on link "[PERSON_NAME]" at bounding box center [28, 70] width 33 height 5
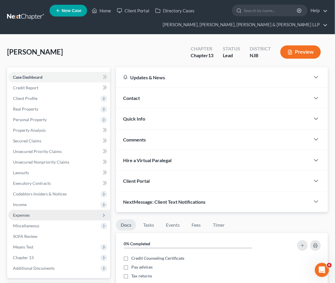
click at [28, 213] on span "Expenses" at bounding box center [21, 215] width 17 height 5
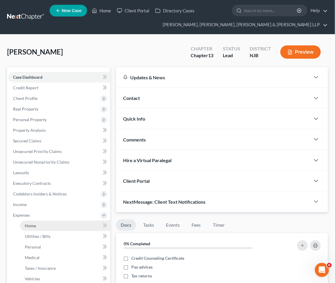
click at [28, 225] on span "Home" at bounding box center [30, 225] width 11 height 5
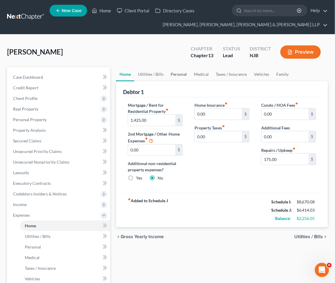
click at [180, 74] on link "Personal" at bounding box center [178, 74] width 23 height 14
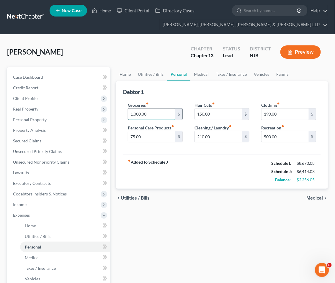
click at [160, 115] on input "1,000.00" at bounding box center [151, 114] width 47 height 11
click at [284, 73] on link "Family" at bounding box center [282, 74] width 19 height 14
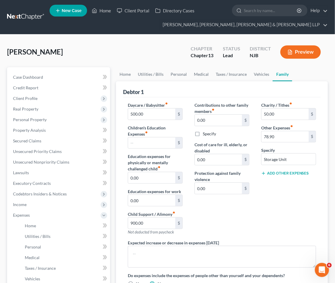
click at [153, 106] on label "Daycare / Babysitter fiber_manual_record" at bounding box center [148, 105] width 40 height 6
click at [153, 113] on input "500.00" at bounding box center [151, 114] width 47 height 11
click at [163, 128] on label "Children's Education Expenses fiber_manual_record" at bounding box center [155, 131] width 55 height 12
click at [203, 71] on link "Medical" at bounding box center [201, 74] width 22 height 14
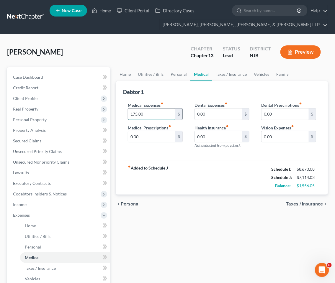
click at [145, 110] on input "175.00" at bounding box center [151, 114] width 47 height 11
drag, startPoint x: 283, startPoint y: 70, endPoint x: 170, endPoint y: 167, distance: 149.1
click at [283, 70] on link "Family" at bounding box center [282, 74] width 19 height 14
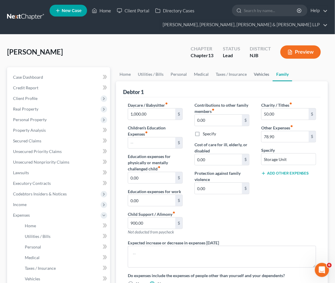
click at [259, 73] on link "Vehicles" at bounding box center [261, 74] width 22 height 14
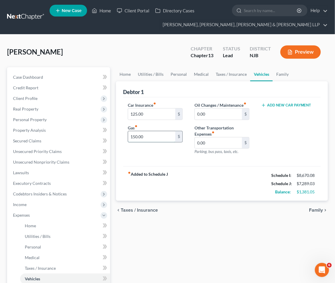
click at [150, 137] on input "150.00" at bounding box center [151, 136] width 47 height 11
click at [180, 73] on link "Personal" at bounding box center [178, 74] width 23 height 14
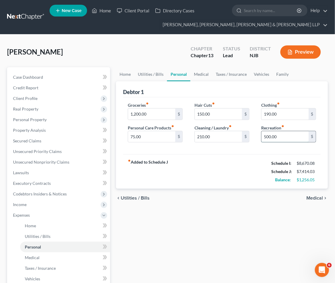
click at [290, 135] on input "500.00" at bounding box center [285, 136] width 47 height 11
click at [200, 75] on link "Medical" at bounding box center [201, 74] width 22 height 14
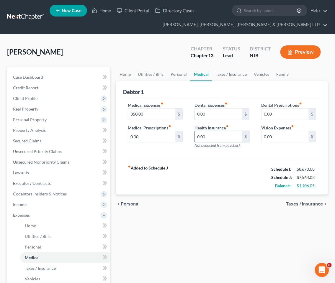
click at [216, 138] on input "0.00" at bounding box center [218, 136] width 47 height 11
click at [188, 224] on div "Home Utilities / Bills Personal Medical Taxes / Insurance Vehicles Family Debto…" at bounding box center [222, 227] width 218 height 320
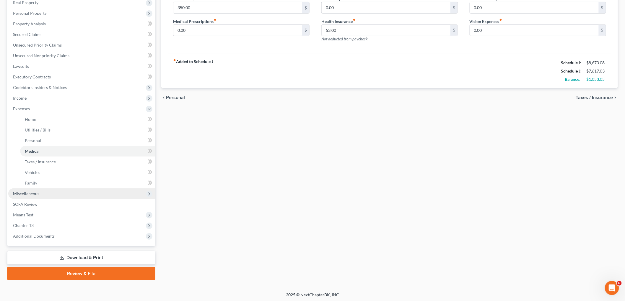
scroll to position [97, 0]
click at [37, 192] on span "Miscellaneous" at bounding box center [26, 193] width 26 height 5
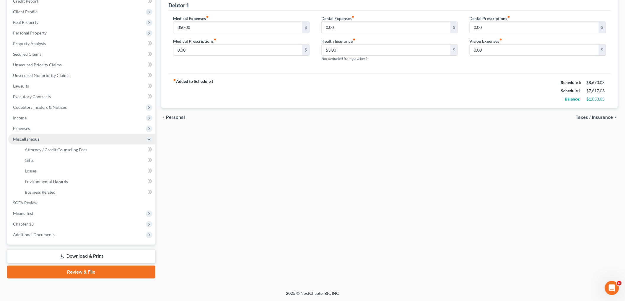
scroll to position [75, 0]
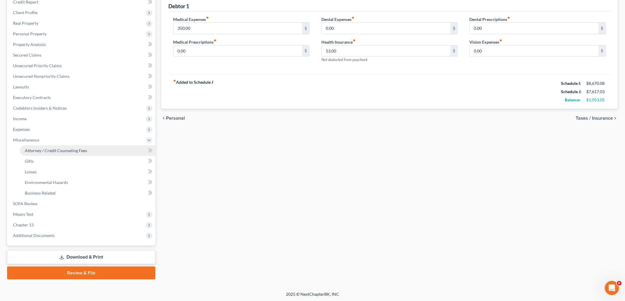
click at [45, 151] on span "Attorney / Credit Counseling Fees" at bounding box center [56, 150] width 62 height 5
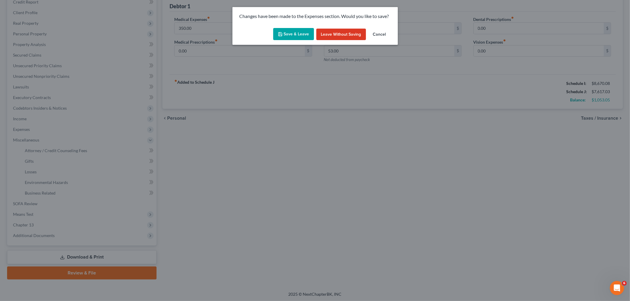
click at [282, 32] on icon "button" at bounding box center [280, 34] width 5 height 5
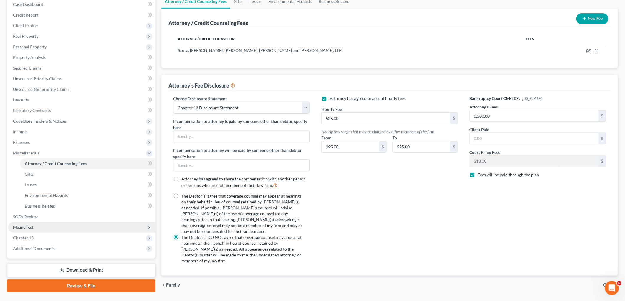
scroll to position [66, 0]
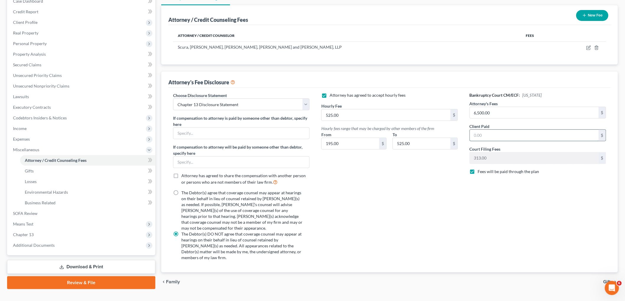
click at [501, 136] on input "text" at bounding box center [534, 135] width 129 height 11
click at [587, 47] on icon "button" at bounding box center [588, 47] width 5 height 5
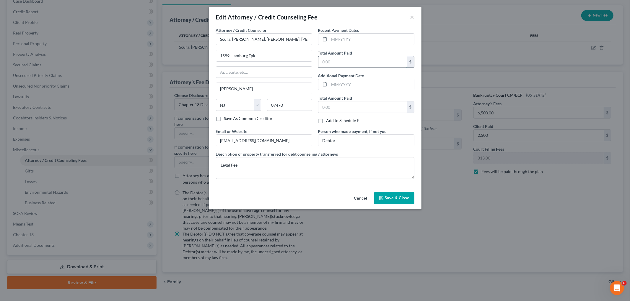
click at [373, 62] on input "text" at bounding box center [362, 61] width 89 height 11
click at [341, 32] on label "Recent Payment Dates" at bounding box center [338, 30] width 41 height 6
click at [345, 36] on input "text" at bounding box center [371, 39] width 85 height 11
click at [391, 200] on span "Save & Close" at bounding box center [397, 198] width 25 height 5
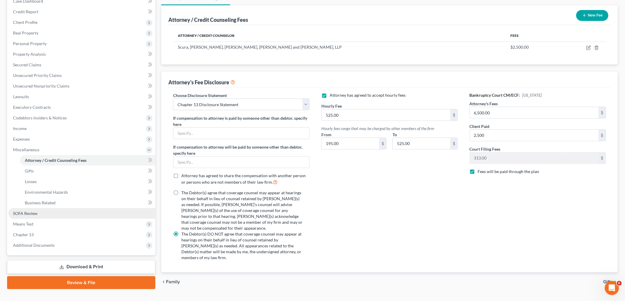
click at [29, 214] on span "SOFA Review" at bounding box center [25, 213] width 25 height 5
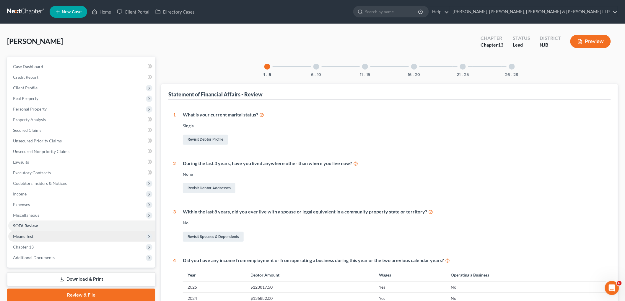
click at [32, 235] on span "Means Test" at bounding box center [23, 236] width 20 height 5
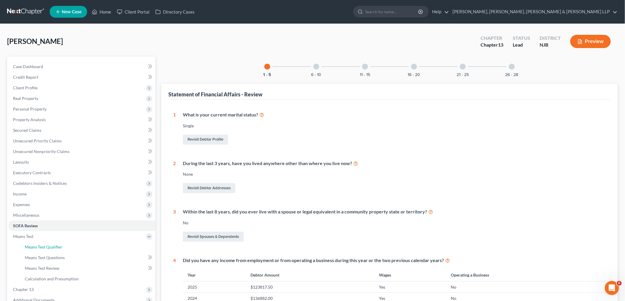
drag, startPoint x: 33, startPoint y: 244, endPoint x: 288, endPoint y: 198, distance: 258.5
click at [33, 244] on link "Means Test Qualifier" at bounding box center [87, 247] width 135 height 11
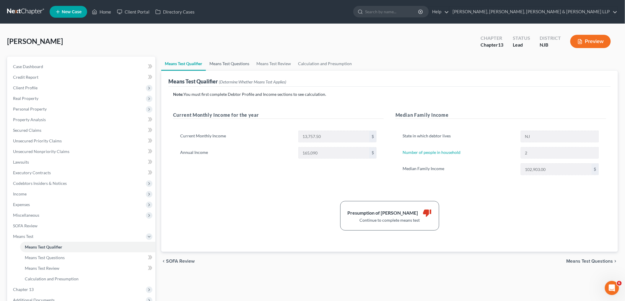
click at [233, 61] on link "Means Test Questions" at bounding box center [229, 64] width 47 height 14
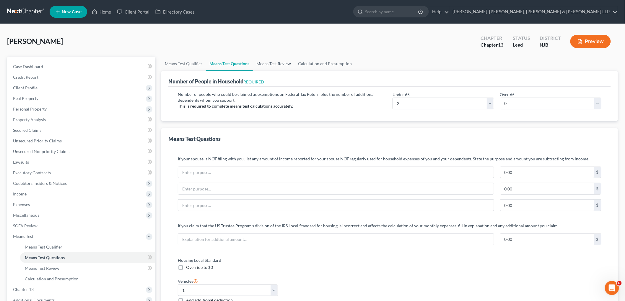
click at [267, 63] on link "Means Test Review" at bounding box center [274, 64] width 42 height 14
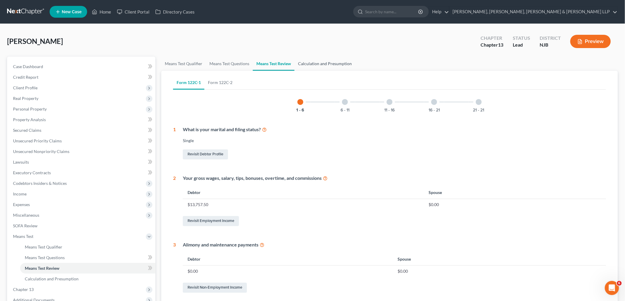
click at [314, 60] on link "Calculation and Presumption" at bounding box center [324, 64] width 61 height 14
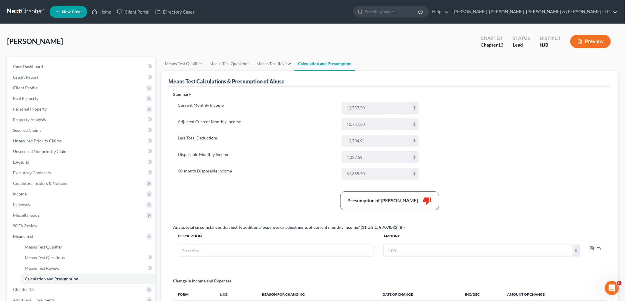
click at [299, 121] on label "Adjusted Current Monthly Income" at bounding box center [257, 125] width 164 height 12
click at [28, 204] on span "Expenses" at bounding box center [21, 204] width 17 height 5
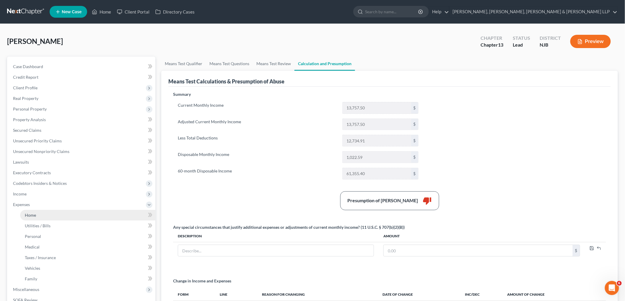
click at [30, 213] on span "Home" at bounding box center [30, 215] width 11 height 5
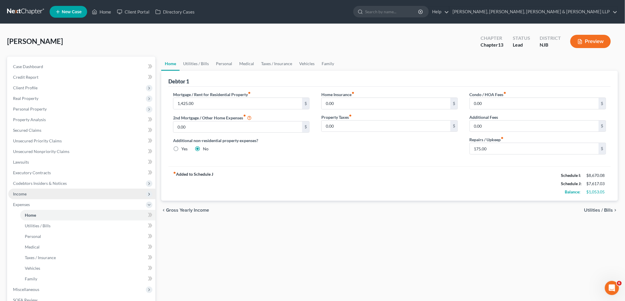
click at [27, 195] on span "Income" at bounding box center [81, 194] width 147 height 11
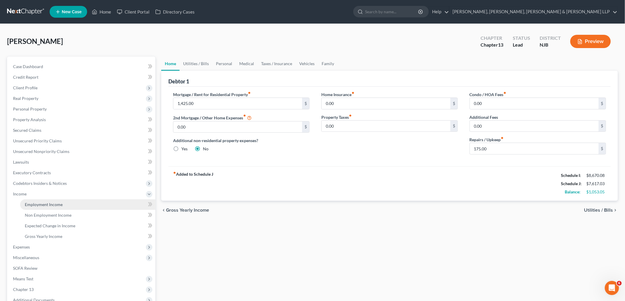
click at [28, 202] on span "Employment Income" at bounding box center [44, 204] width 38 height 5
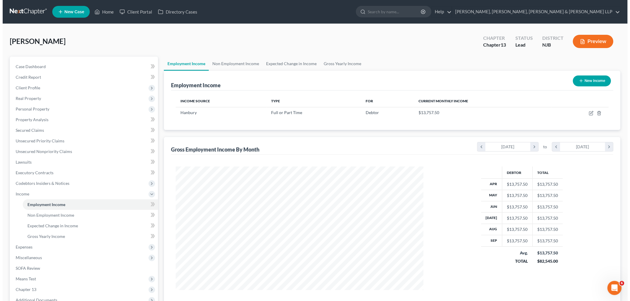
scroll to position [123, 259]
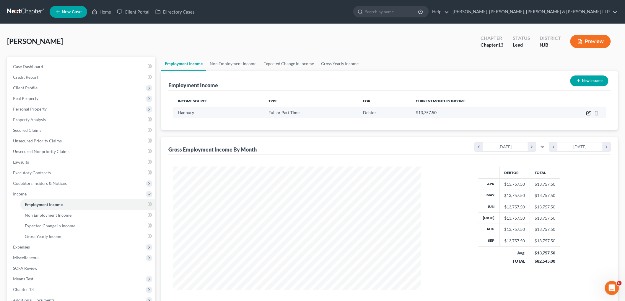
click at [586, 112] on icon "button" at bounding box center [588, 113] width 5 height 5
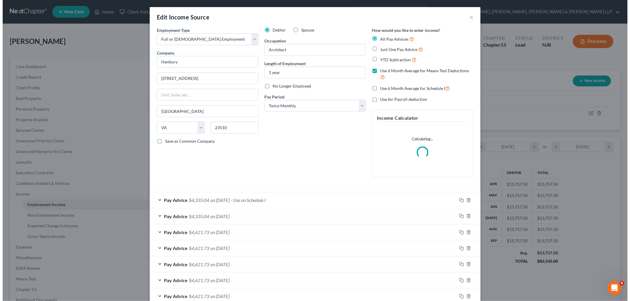
scroll to position [125, 262]
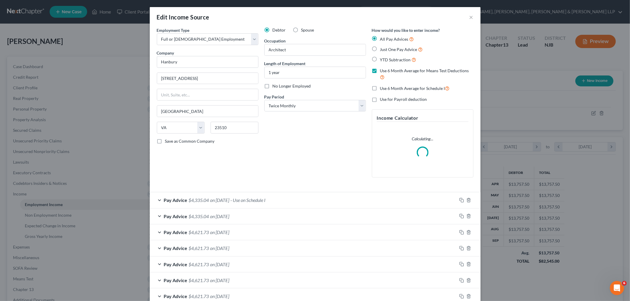
click at [302, 200] on div "Pay Advice $4,335.04 on [DATE] - Use on Schedule I" at bounding box center [303, 200] width 307 height 16
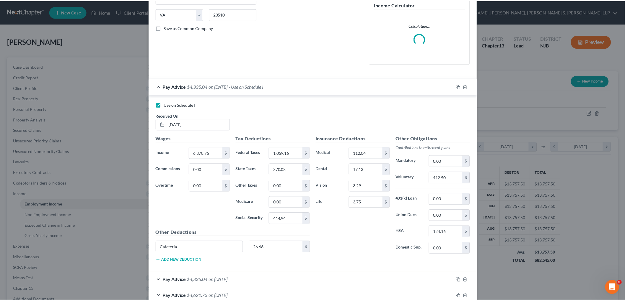
scroll to position [131, 0]
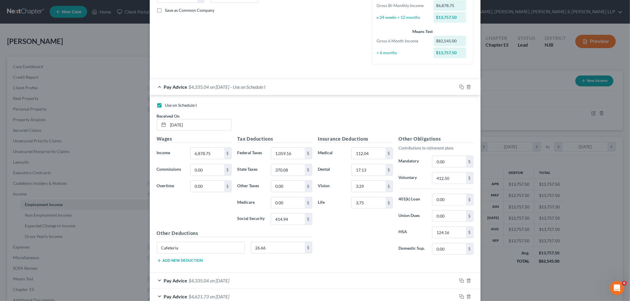
click at [335, 86] on div "Pay Advice $4,335.04 on [DATE] - Use on Schedule I" at bounding box center [303, 87] width 307 height 16
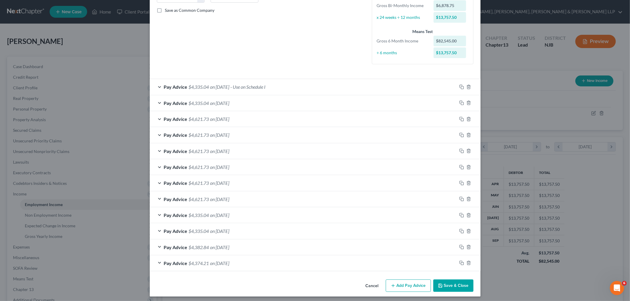
click at [370, 288] on button "Cancel" at bounding box center [372, 286] width 22 height 12
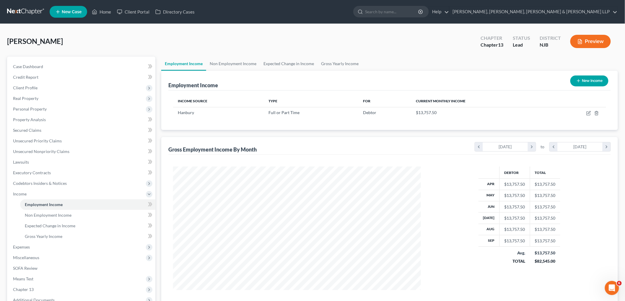
scroll to position [295105, 294970]
click at [33, 245] on span "Expenses" at bounding box center [81, 247] width 147 height 11
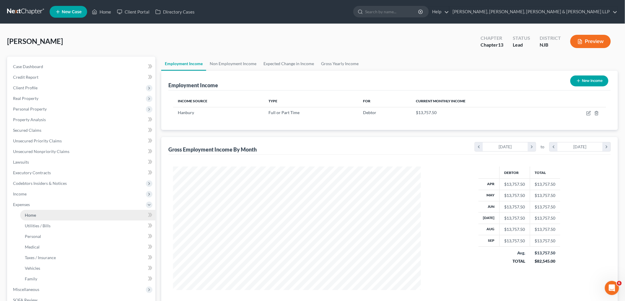
click at [34, 217] on span "Home" at bounding box center [30, 215] width 11 height 5
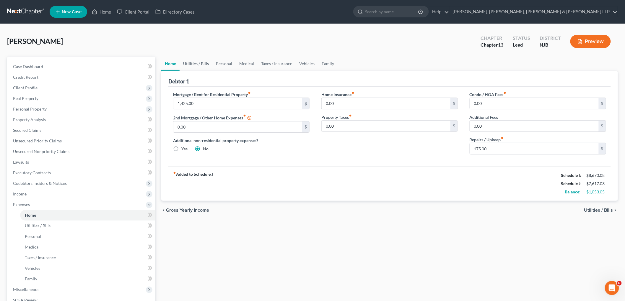
click at [198, 62] on link "Utilities / Bills" at bounding box center [195, 64] width 33 height 14
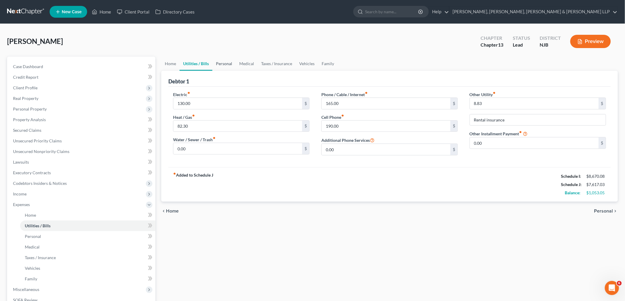
click at [228, 63] on link "Personal" at bounding box center [223, 64] width 23 height 14
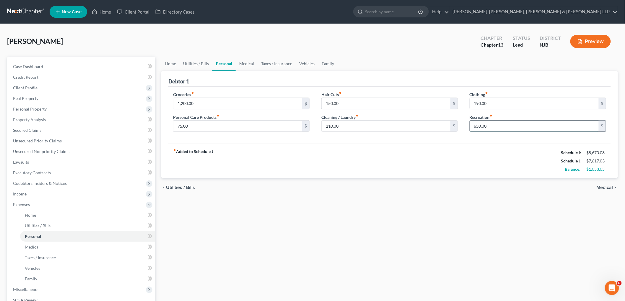
click at [495, 128] on input "650.00" at bounding box center [534, 126] width 129 height 11
click at [487, 156] on div "fiber_manual_record Added to Schedule J Schedule I: $8,670.08 Schedule J: $7,41…" at bounding box center [389, 161] width 442 height 35
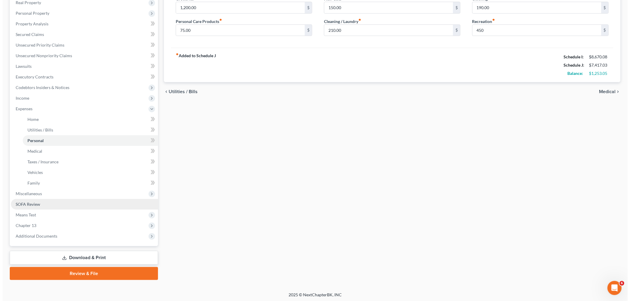
scroll to position [97, 0]
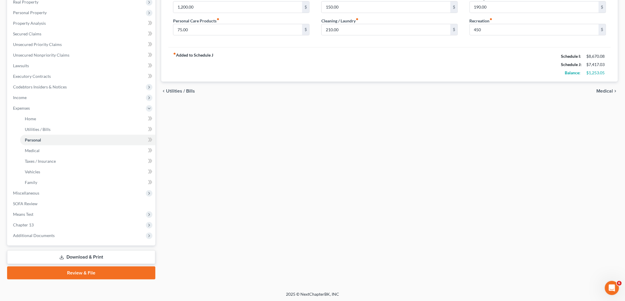
click at [77, 254] on link "Download & Print" at bounding box center [81, 258] width 148 height 14
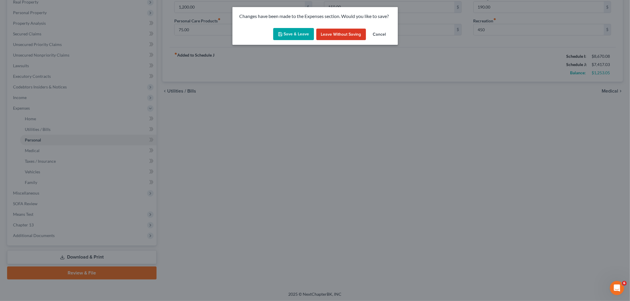
click at [301, 37] on button "Save & Leave" at bounding box center [293, 34] width 41 height 12
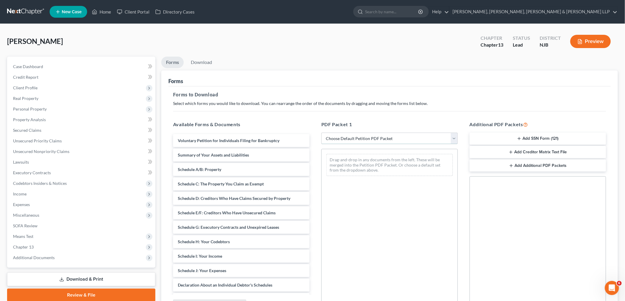
click at [345, 139] on select "Choose Default Petition PDF Packet Complete Bankruptcy Petition (all forms and …" at bounding box center [389, 139] width 136 height 12
click at [337, 77] on div "Forms" at bounding box center [389, 79] width 442 height 16
drag, startPoint x: 29, startPoint y: 235, endPoint x: 37, endPoint y: 245, distance: 12.9
click at [29, 235] on span "Means Test" at bounding box center [23, 236] width 20 height 5
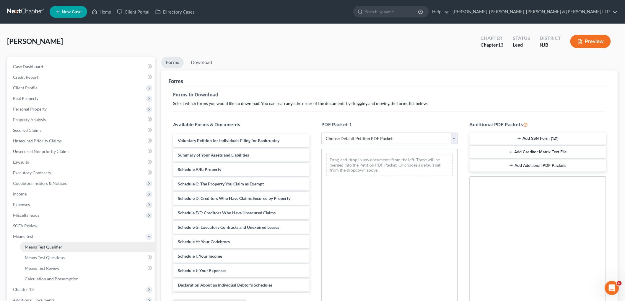
click at [37, 243] on link "Means Test Qualifier" at bounding box center [87, 247] width 135 height 11
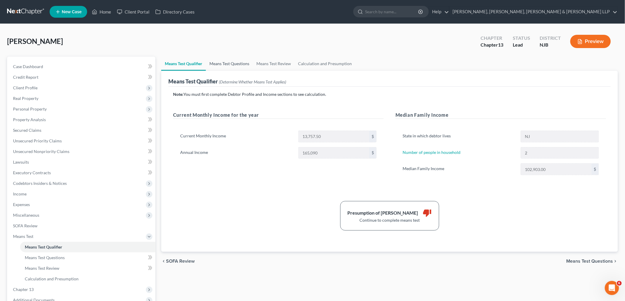
drag, startPoint x: 229, startPoint y: 64, endPoint x: 242, endPoint y: 129, distance: 66.1
click at [229, 64] on link "Means Test Questions" at bounding box center [229, 64] width 47 height 14
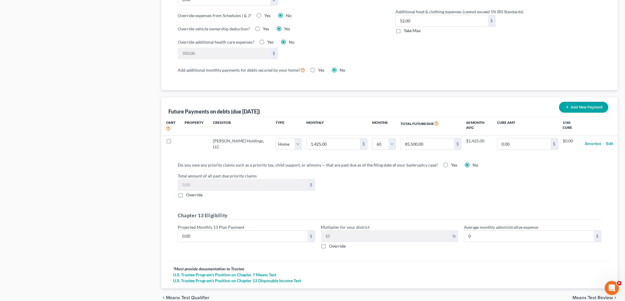
scroll to position [509, 0]
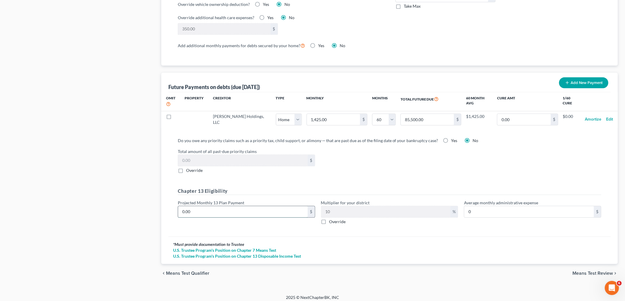
click at [227, 208] on input "0.00" at bounding box center [243, 211] width 130 height 11
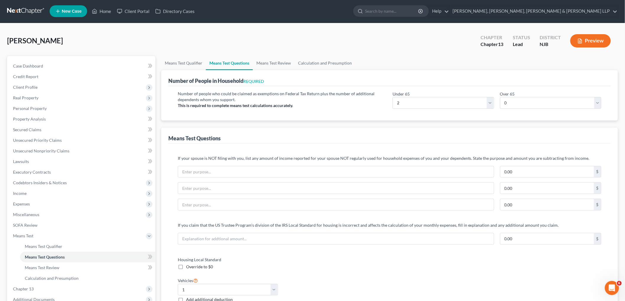
scroll to position [0, 0]
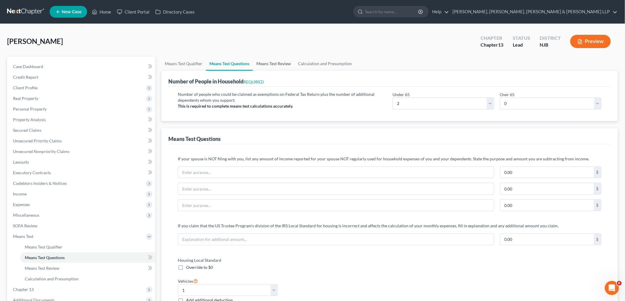
click at [269, 62] on link "Means Test Review" at bounding box center [274, 64] width 42 height 14
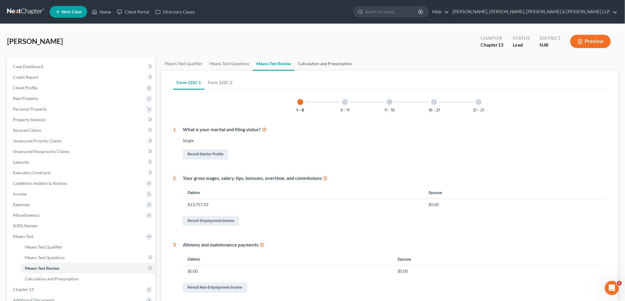
click at [324, 64] on link "Calculation and Presumption" at bounding box center [324, 64] width 61 height 14
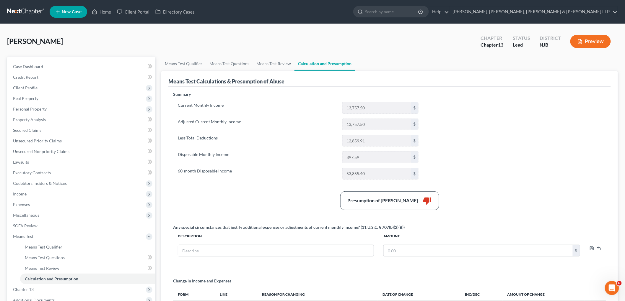
click at [314, 108] on label "Current Monthly Income" at bounding box center [257, 108] width 164 height 12
click at [179, 64] on link "Means Test Qualifier" at bounding box center [183, 64] width 45 height 14
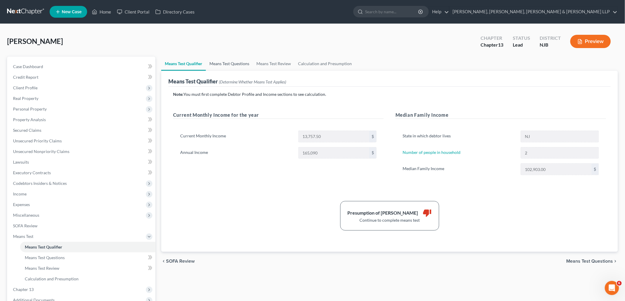
click at [223, 64] on link "Means Test Questions" at bounding box center [229, 64] width 47 height 14
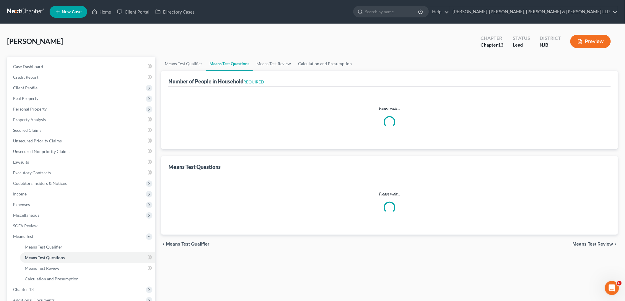
select select "0"
select select "60"
select select "2"
select select "0"
select select "1"
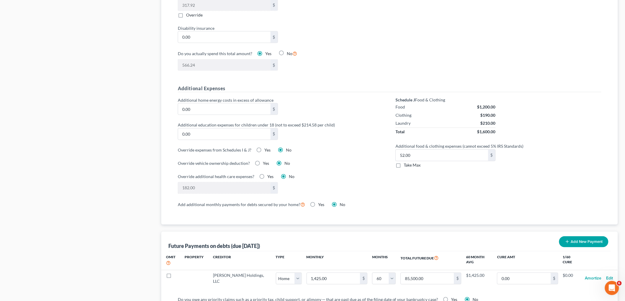
scroll to position [509, 0]
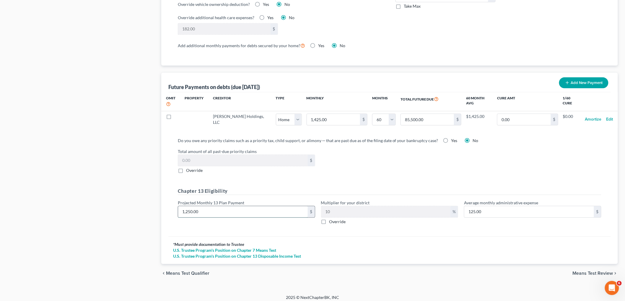
click at [208, 211] on input "1,250.00" at bounding box center [243, 211] width 130 height 11
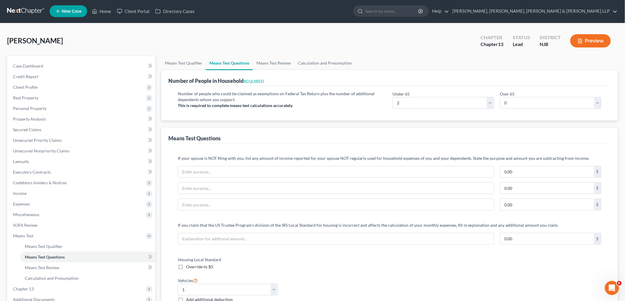
scroll to position [0, 0]
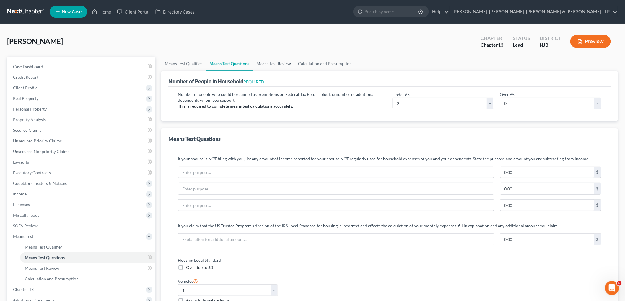
click at [260, 63] on link "Means Test Review" at bounding box center [274, 64] width 42 height 14
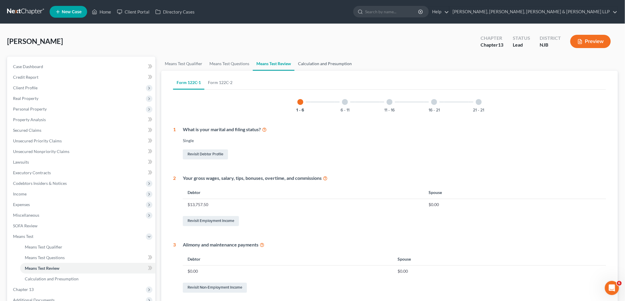
click at [315, 63] on link "Calculation and Presumption" at bounding box center [324, 64] width 61 height 14
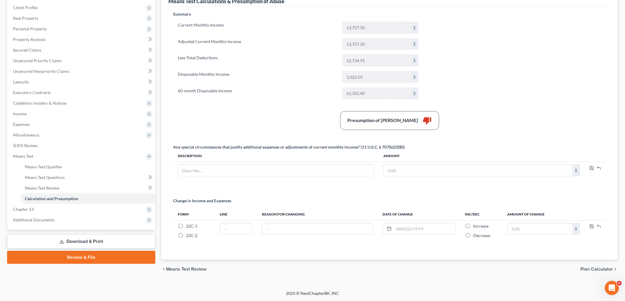
click at [78, 243] on link "Download & Print" at bounding box center [81, 242] width 148 height 14
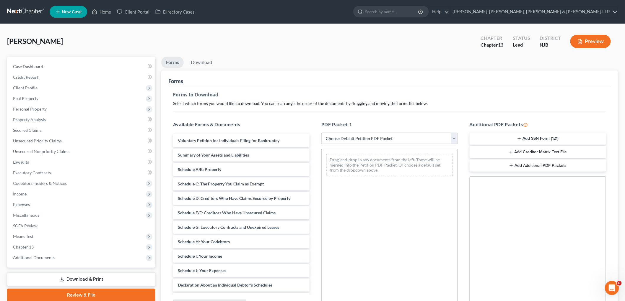
click at [339, 139] on select "Choose Default Petition PDF Packet Complete Bankruptcy Petition (all forms and …" at bounding box center [389, 139] width 136 height 12
select select "0"
click at [321, 133] on select "Choose Default Petition PDF Packet Complete Bankruptcy Petition (all forms and …" at bounding box center [389, 139] width 136 height 12
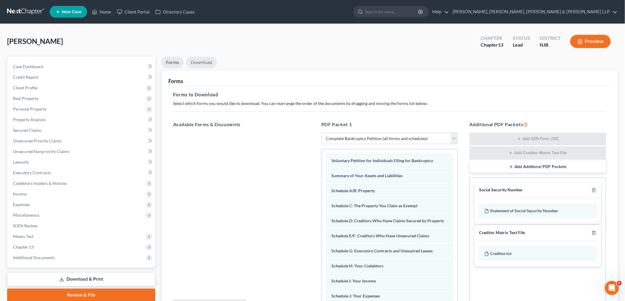
click at [202, 61] on link "Download" at bounding box center [201, 63] width 31 height 12
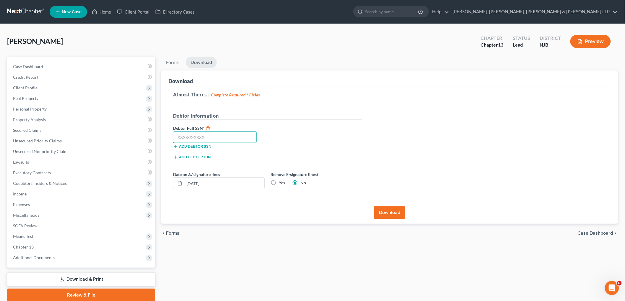
click at [229, 132] on input "text" at bounding box center [215, 138] width 84 height 12
type input "567-85-8375"
click at [389, 210] on button "Download" at bounding box center [389, 212] width 31 height 13
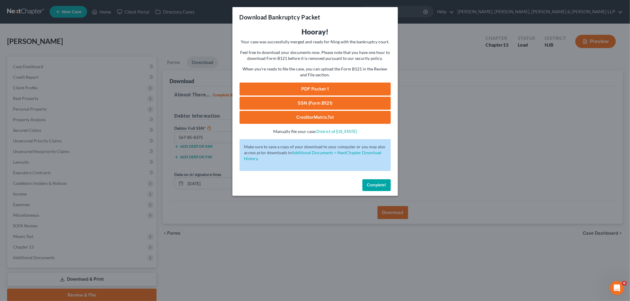
click at [273, 89] on link "PDF Packet 1" at bounding box center [314, 89] width 151 height 13
click at [375, 187] on span "Complete!" at bounding box center [376, 185] width 19 height 5
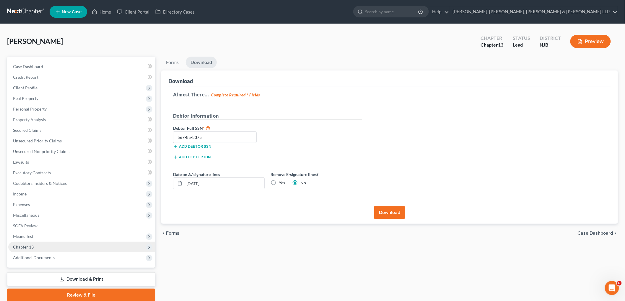
click at [22, 246] on span "Chapter 13" at bounding box center [23, 247] width 21 height 5
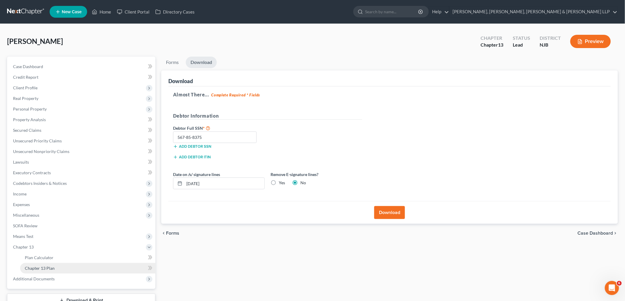
click at [50, 269] on span "Chapter 13 Plan" at bounding box center [40, 268] width 30 height 5
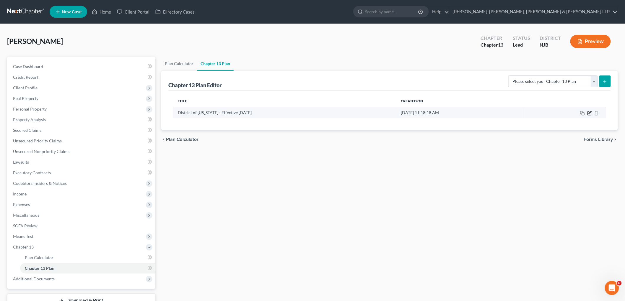
click at [590, 112] on icon "button" at bounding box center [589, 113] width 5 height 5
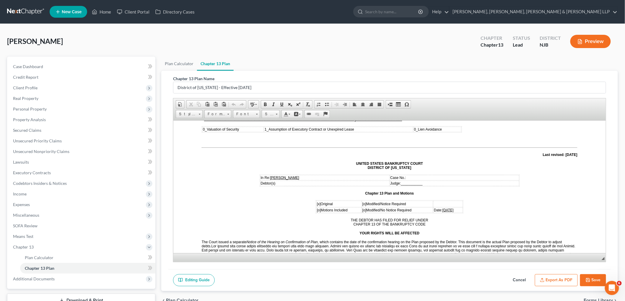
scroll to position [33, 0]
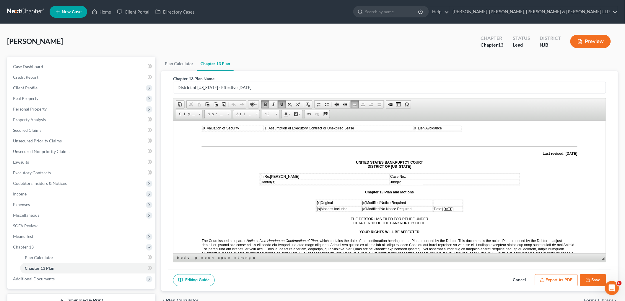
drag, startPoint x: 454, startPoint y: 205, endPoint x: 435, endPoint y: 204, distance: 19.5
click at [435, 206] on td "Date: 10/03/2025" at bounding box center [448, 208] width 30 height 5
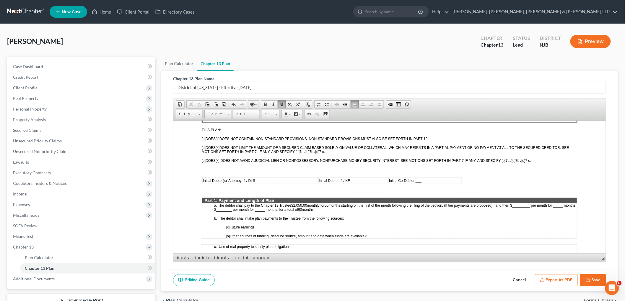
scroll to position [197, 0]
drag, startPoint x: 308, startPoint y: 194, endPoint x: 294, endPoint y: 194, distance: 13.6
click at [294, 203] on p "a. The debtor shall pay to the Chapter 13 Trustee $2,050.00 monthly for 60 mont…" at bounding box center [395, 207] width 363 height 8
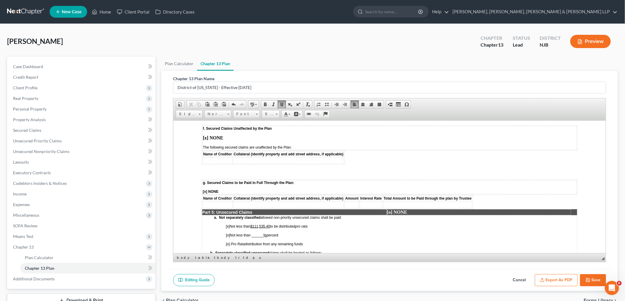
scroll to position [853, 0]
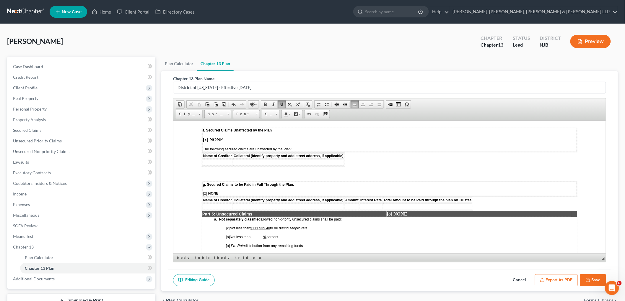
click at [255, 217] on td "a. Not separately classified allowed non-priority unsecured claims shall be pai…" at bounding box center [294, 237] width 185 height 40
click at [271, 226] on span "[x] Not less than $111,535.40 to be distributed pro rata" at bounding box center [266, 228] width 81 height 4
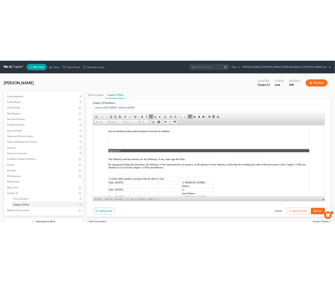
scroll to position [1443, 0]
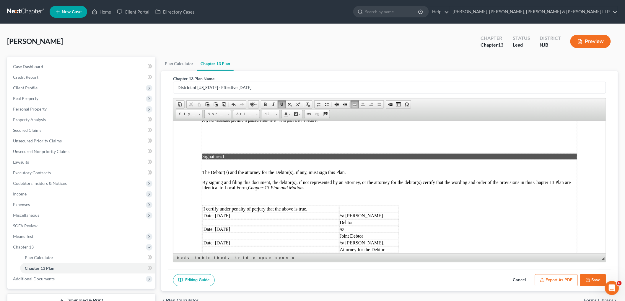
click at [223, 213] on td "Date: 10/03/2025" at bounding box center [271, 216] width 136 height 6
click at [226, 226] on td "Date: 10/03/2025" at bounding box center [271, 229] width 136 height 6
click at [223, 240] on td "Date: 10/03/2025" at bounding box center [271, 243] width 136 height 6
click at [551, 279] on button "Export as PDF" at bounding box center [556, 281] width 43 height 12
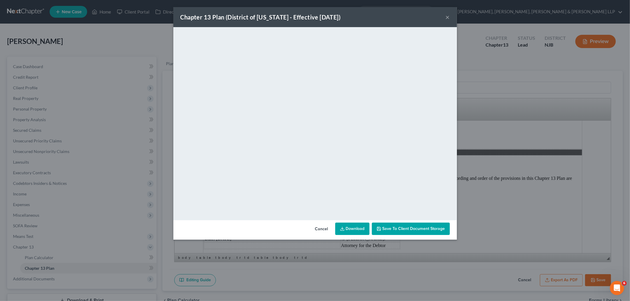
click at [323, 226] on button "Cancel" at bounding box center [321, 229] width 22 height 12
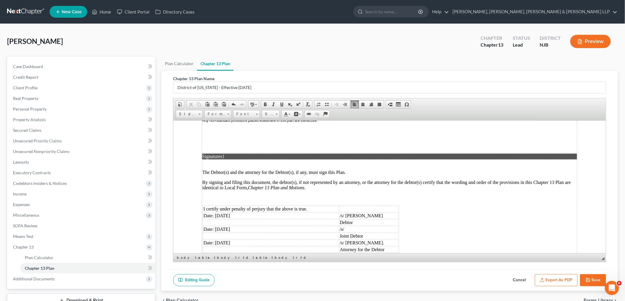
click at [585, 278] on button "Save" at bounding box center [593, 281] width 26 height 12
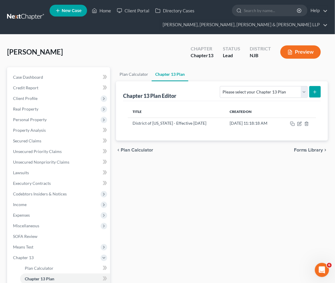
click at [106, 42] on div "Foreman, Katherine Upgraded Chapter Chapter 13 Status Lead District NJB Preview" at bounding box center [167, 55] width 321 height 26
drag, startPoint x: 199, startPoint y: 217, endPoint x: 184, endPoint y: 187, distance: 33.0
click at [199, 217] on div "Plan Calculator Chapter 13 Plan Chapter 13 Plan Editor Please select your Chapt…" at bounding box center [222, 200] width 218 height 267
